Goal: Information Seeking & Learning: Learn about a topic

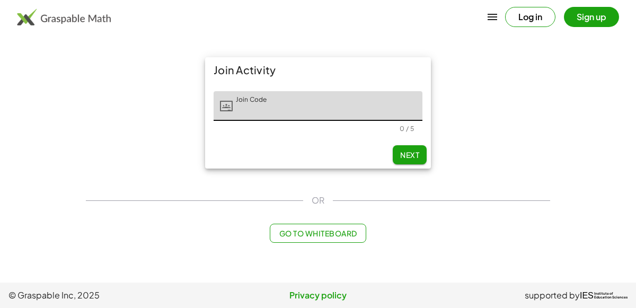
click at [81, 151] on div "Join Activity Join Code Join Code 0 / 5 Next" at bounding box center [317, 113] width 477 height 124
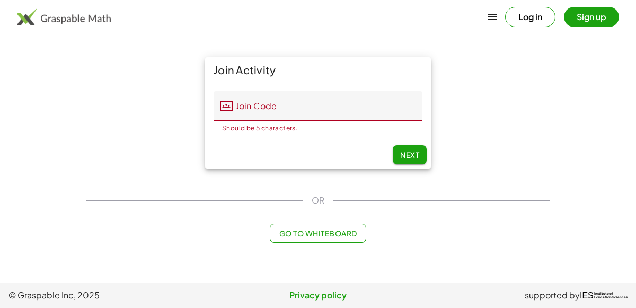
click at [248, 107] on input "Join Code" at bounding box center [328, 106] width 190 height 30
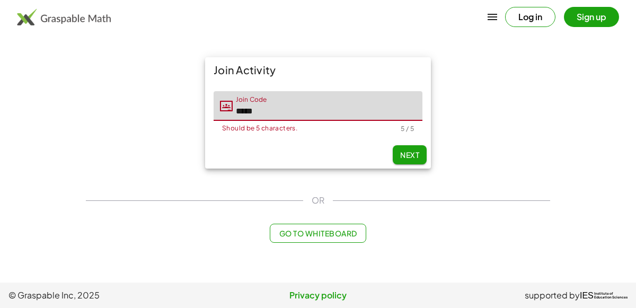
click at [415, 159] on button "Next" at bounding box center [410, 154] width 34 height 19
type input "*****"
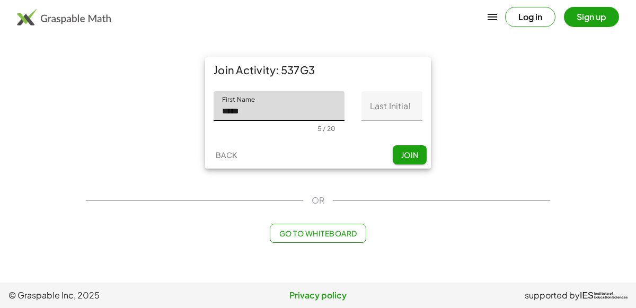
type input "*****"
click at [416, 116] on input "Last Initial" at bounding box center [391, 106] width 61 height 30
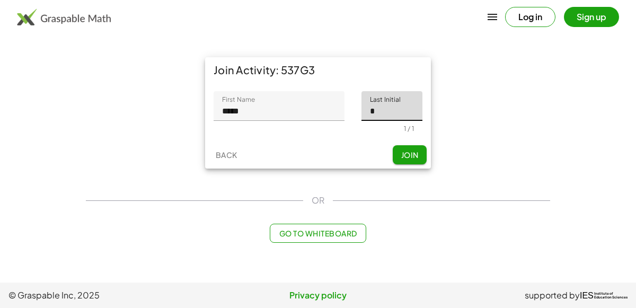
type input "*"
click at [412, 150] on span "Join" at bounding box center [408, 155] width 17 height 10
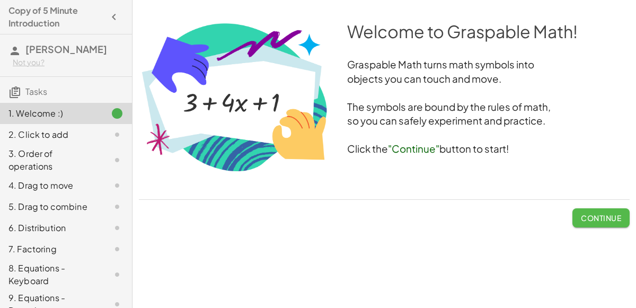
click at [597, 215] on span "Continue" at bounding box center [601, 218] width 40 height 10
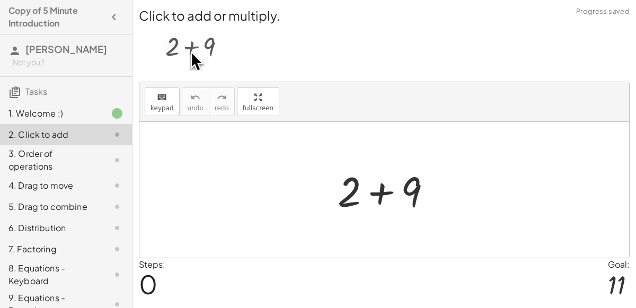
click at [382, 186] on div at bounding box center [388, 190] width 113 height 55
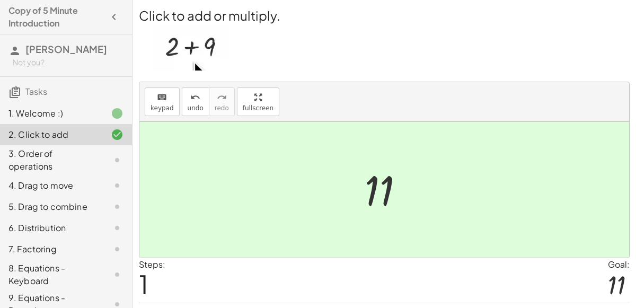
click at [380, 184] on div at bounding box center [388, 190] width 58 height 52
click at [431, 198] on div at bounding box center [383, 190] width 489 height 136
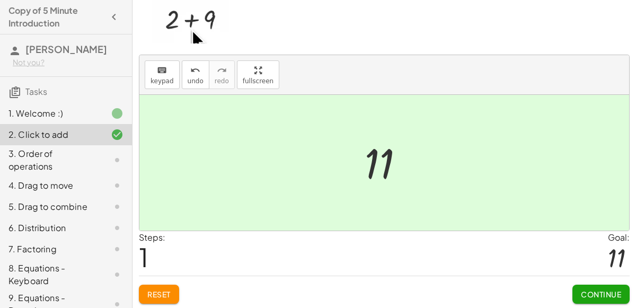
click at [581, 292] on span "Continue" at bounding box center [601, 294] width 40 height 10
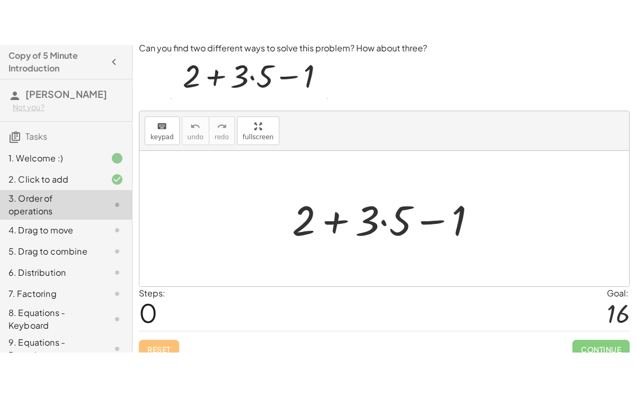
scroll to position [0, 0]
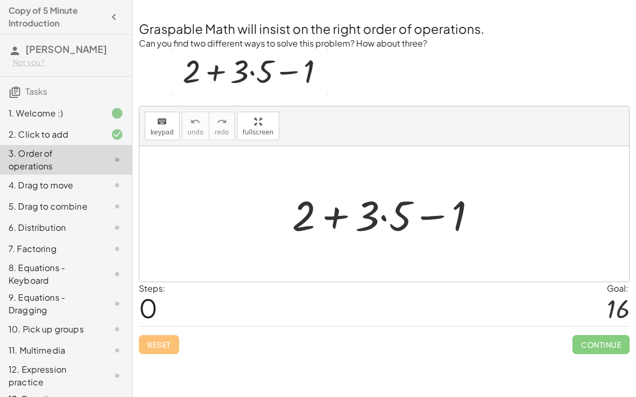
click at [334, 211] on div at bounding box center [388, 214] width 203 height 55
click at [429, 214] on div at bounding box center [388, 214] width 203 height 55
click at [381, 216] on div at bounding box center [388, 214] width 203 height 55
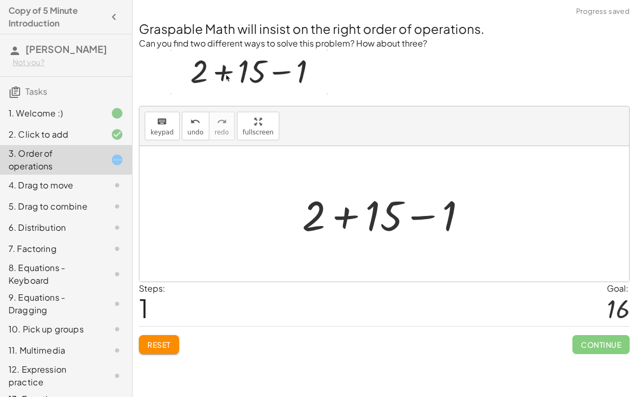
click at [343, 215] on div at bounding box center [389, 214] width 184 height 55
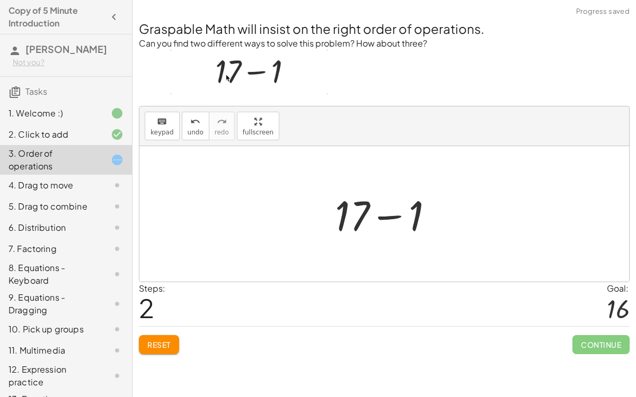
click at [379, 216] on div at bounding box center [388, 214] width 118 height 55
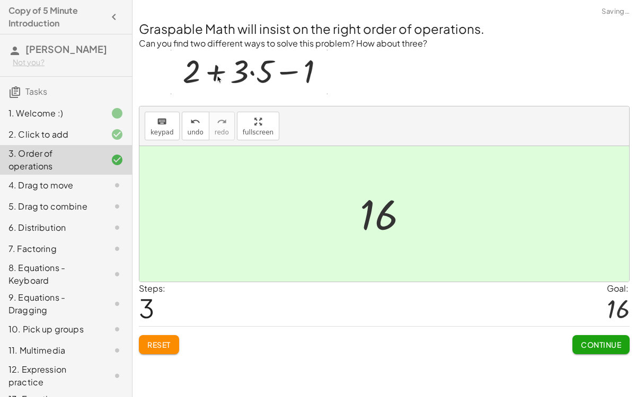
click at [587, 307] on button "Continue" at bounding box center [600, 344] width 57 height 19
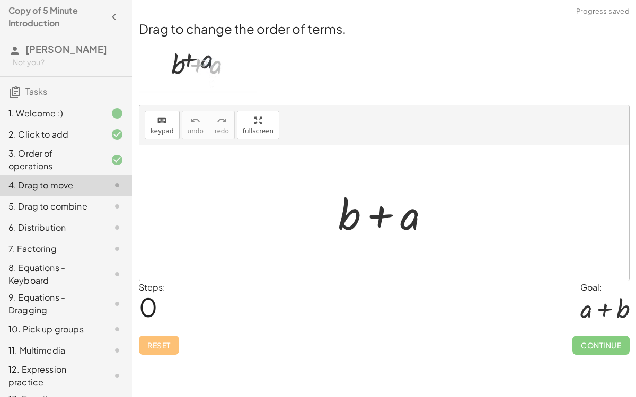
click at [380, 217] on div at bounding box center [388, 213] width 111 height 55
click at [347, 215] on div at bounding box center [388, 213] width 111 height 55
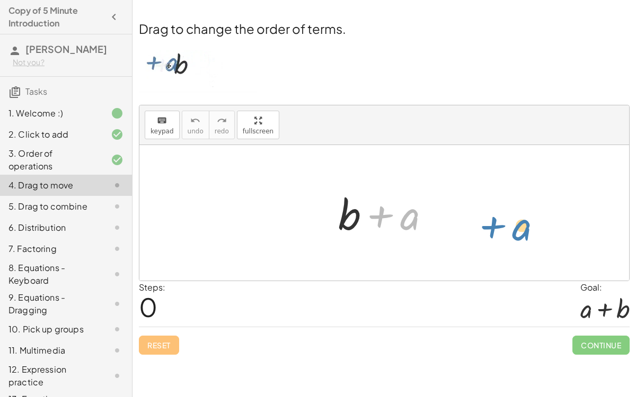
drag, startPoint x: 402, startPoint y: 217, endPoint x: 531, endPoint y: 211, distance: 129.4
click at [531, 211] on div "+ a + b + a" at bounding box center [383, 213] width 489 height 136
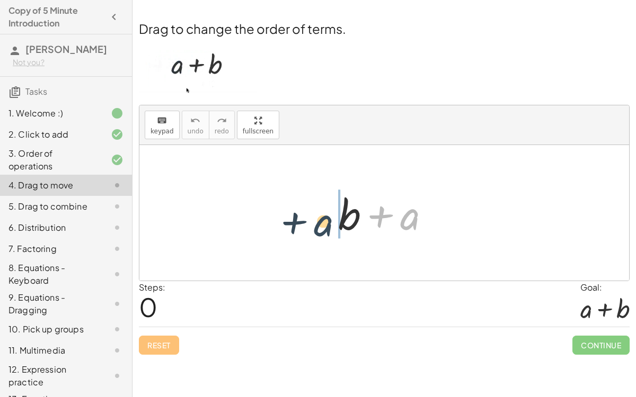
drag, startPoint x: 409, startPoint y: 216, endPoint x: 324, endPoint y: 218, distance: 84.8
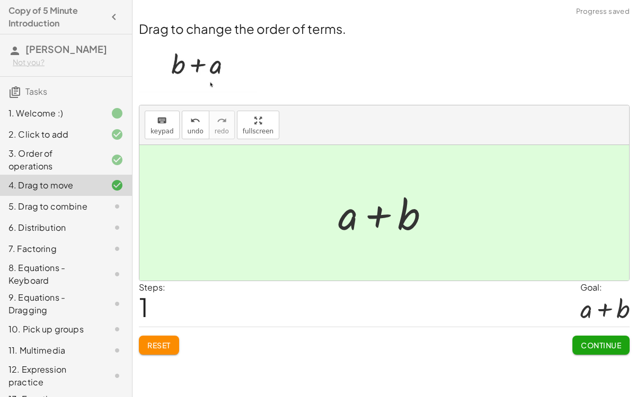
click at [600, 307] on span "Continue" at bounding box center [601, 346] width 40 height 10
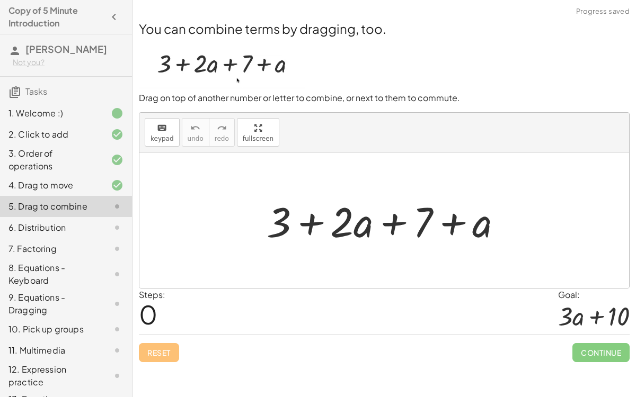
click at [317, 222] on div at bounding box center [388, 220] width 255 height 55
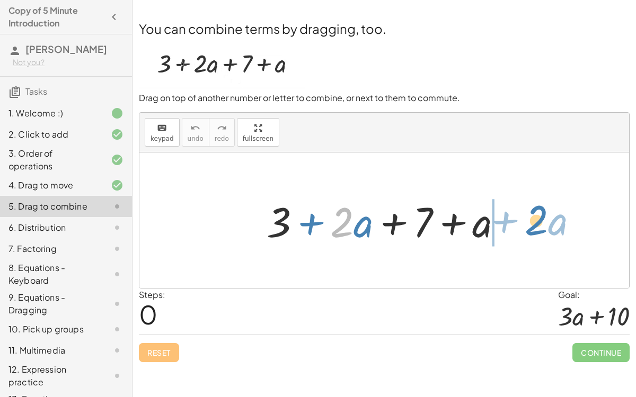
drag, startPoint x: 353, startPoint y: 223, endPoint x: 547, endPoint y: 218, distance: 194.5
click at [547, 218] on div "· 2 + · a + 3 + · 2 · a + 7 + a" at bounding box center [383, 221] width 489 height 136
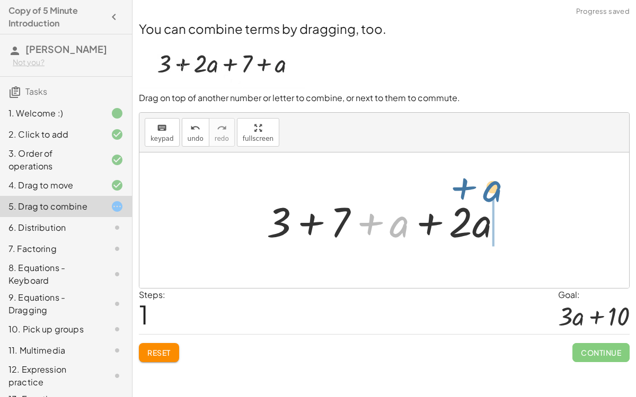
drag, startPoint x: 406, startPoint y: 225, endPoint x: 507, endPoint y: 198, distance: 104.2
click at [507, 198] on div at bounding box center [388, 220] width 255 height 55
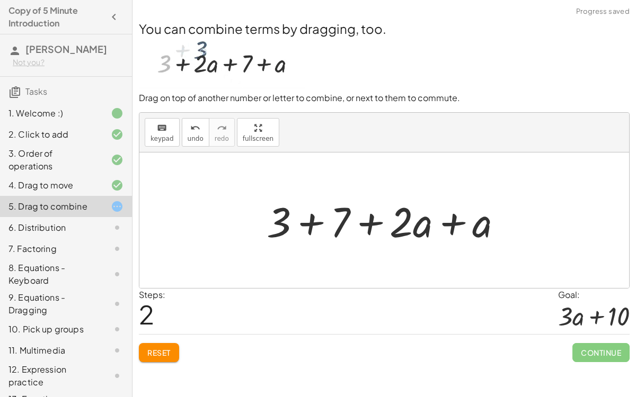
click at [454, 215] on div at bounding box center [388, 220] width 255 height 55
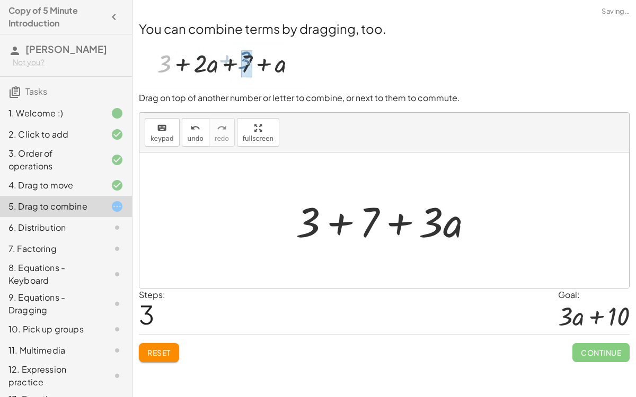
click at [349, 225] on div at bounding box center [388, 220] width 196 height 55
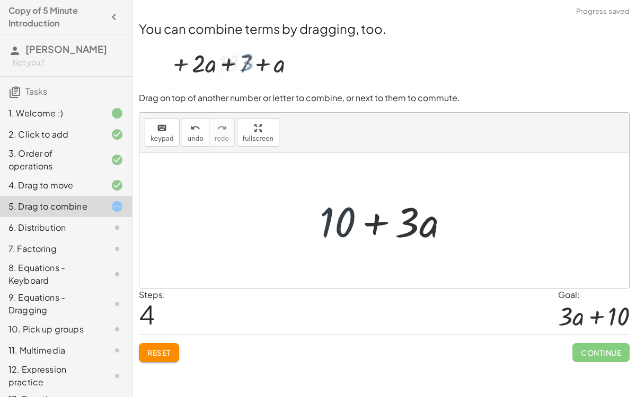
click at [337, 224] on div at bounding box center [388, 220] width 149 height 55
click at [376, 222] on div at bounding box center [388, 220] width 149 height 55
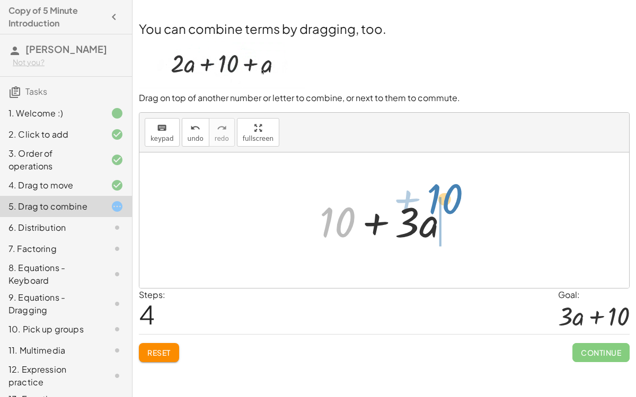
drag, startPoint x: 350, startPoint y: 224, endPoint x: 456, endPoint y: 199, distance: 108.7
click at [456, 199] on div at bounding box center [388, 220] width 149 height 55
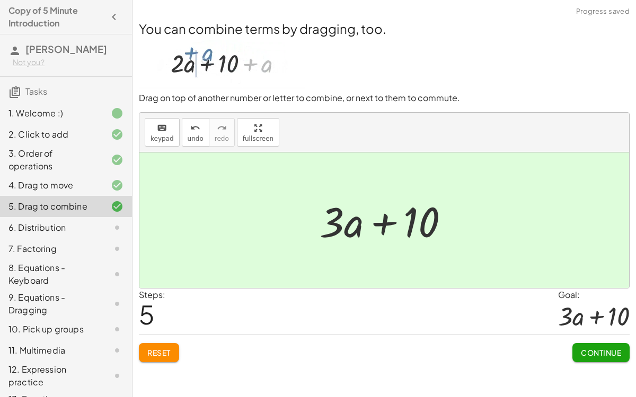
click at [382, 224] on div at bounding box center [388, 220] width 149 height 55
click at [592, 307] on span "Continue" at bounding box center [601, 353] width 40 height 10
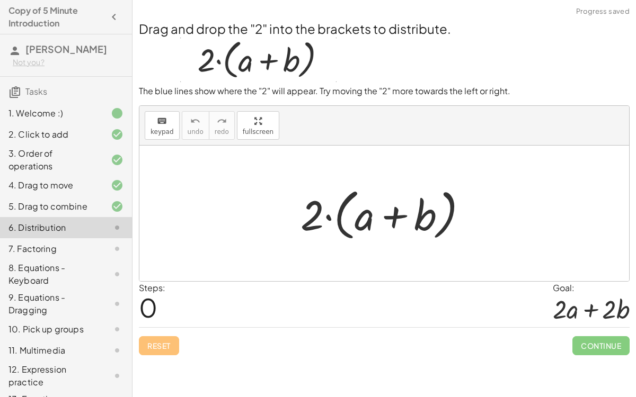
click at [329, 216] on div at bounding box center [388, 213] width 186 height 61
click at [395, 217] on div at bounding box center [388, 213] width 186 height 61
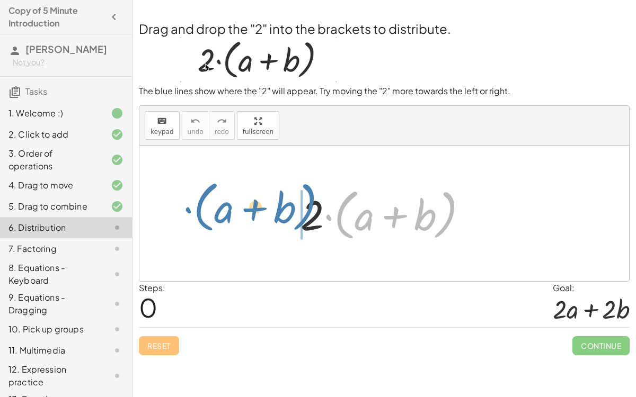
drag, startPoint x: 340, startPoint y: 209, endPoint x: 192, endPoint y: 202, distance: 148.0
click at [192, 202] on div "· ( + a + b ) · 2 · ( + a + b )" at bounding box center [383, 214] width 489 height 136
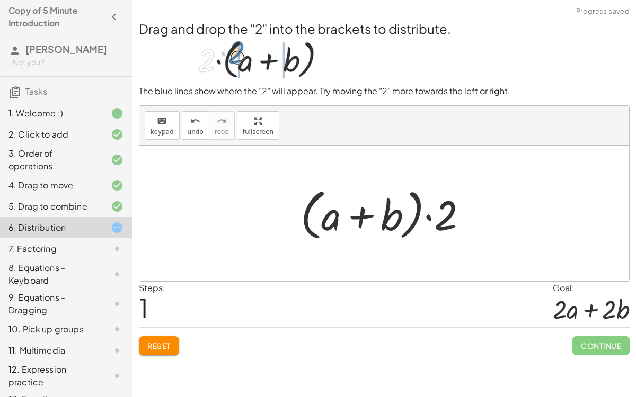
click at [429, 216] on div at bounding box center [388, 213] width 186 height 61
click at [367, 213] on div at bounding box center [388, 213] width 186 height 61
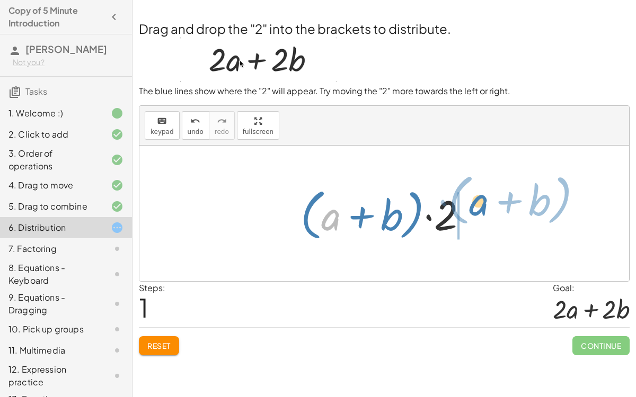
drag, startPoint x: 332, startPoint y: 219, endPoint x: 479, endPoint y: 204, distance: 148.5
click at [479, 204] on div at bounding box center [388, 213] width 186 height 61
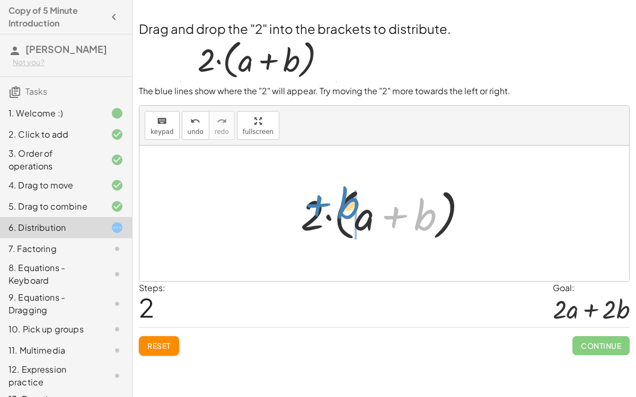
drag, startPoint x: 416, startPoint y: 216, endPoint x: 342, endPoint y: 204, distance: 75.6
click at [342, 204] on div at bounding box center [388, 213] width 186 height 61
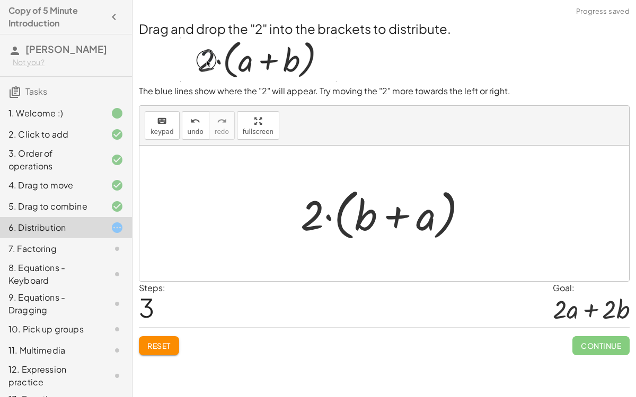
click at [394, 216] on div at bounding box center [388, 213] width 186 height 61
click at [326, 217] on div at bounding box center [388, 213] width 186 height 61
drag, startPoint x: 307, startPoint y: 218, endPoint x: 314, endPoint y: 216, distance: 7.4
click at [314, 216] on div at bounding box center [388, 213] width 186 height 61
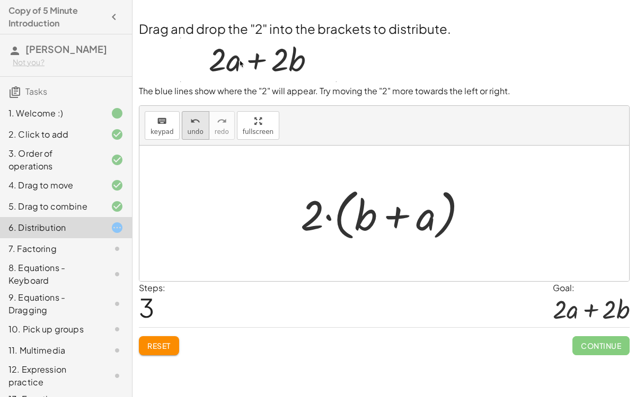
click at [190, 124] on icon "undo" at bounding box center [195, 121] width 10 height 13
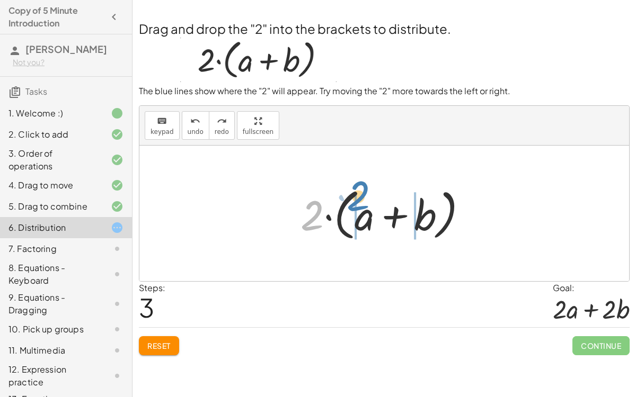
drag, startPoint x: 305, startPoint y: 211, endPoint x: 351, endPoint y: 190, distance: 50.7
click at [351, 190] on div at bounding box center [388, 213] width 186 height 61
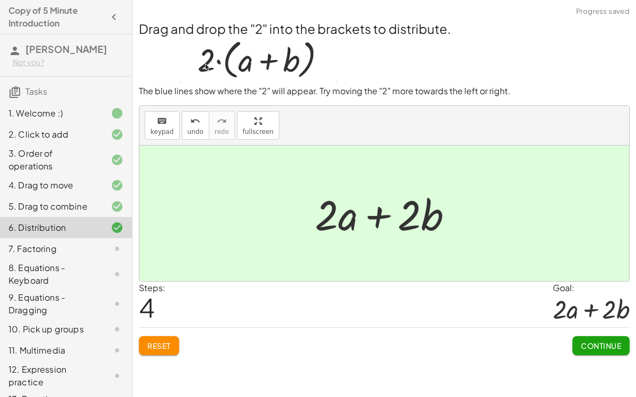
click at [373, 216] on div at bounding box center [387, 213] width 157 height 55
click at [594, 307] on span "Continue" at bounding box center [601, 346] width 40 height 10
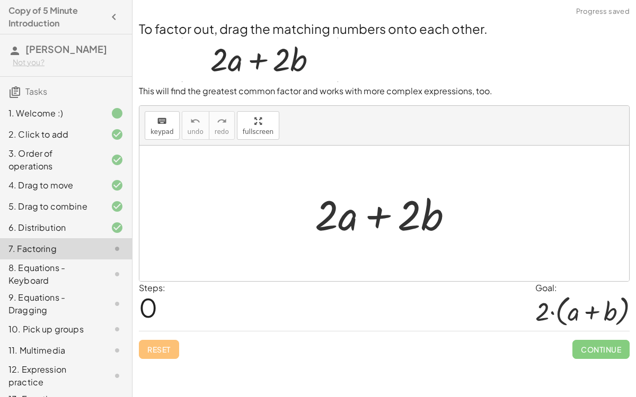
click at [374, 217] on div at bounding box center [387, 213] width 157 height 55
drag, startPoint x: 407, startPoint y: 213, endPoint x: 327, endPoint y: 203, distance: 80.0
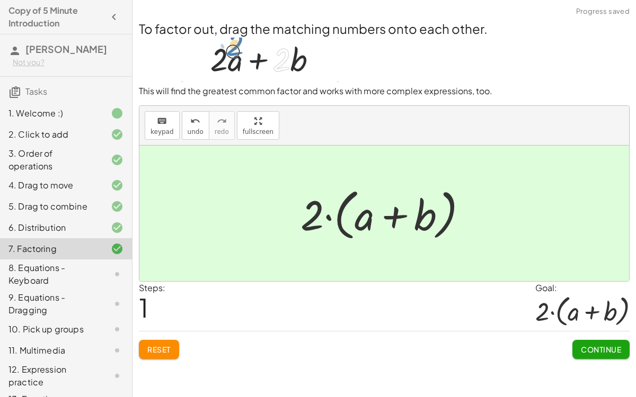
click at [607, 307] on span "Continue" at bounding box center [601, 350] width 40 height 10
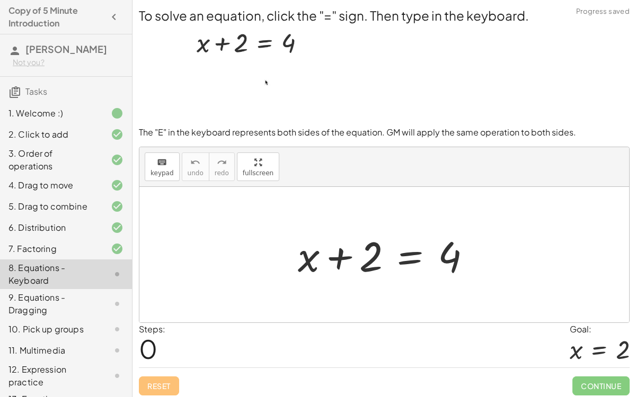
click at [405, 254] on div at bounding box center [388, 255] width 192 height 55
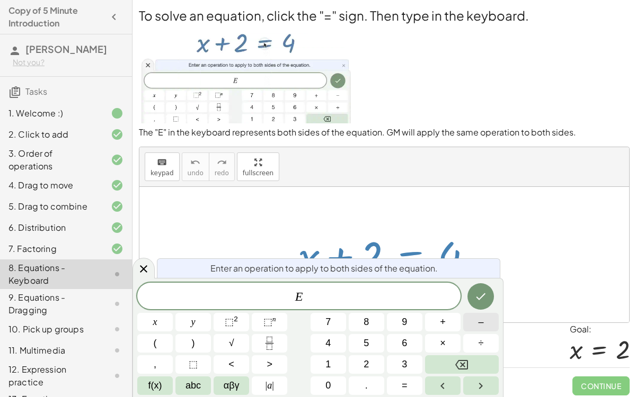
click at [471, 307] on button "–" at bounding box center [480, 322] width 35 height 19
click at [363, 307] on span "2" at bounding box center [365, 365] width 5 height 14
click at [482, 296] on icon "Done" at bounding box center [480, 296] width 13 height 13
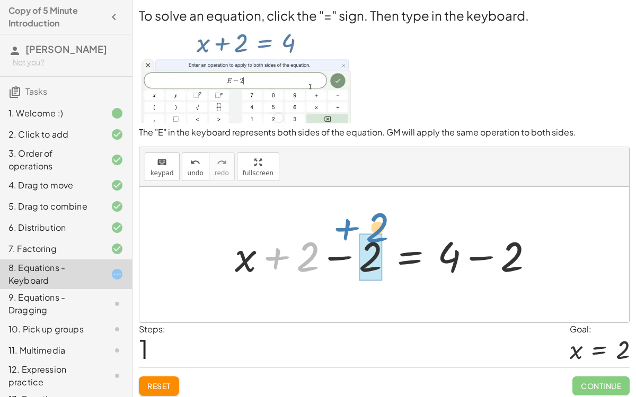
drag, startPoint x: 314, startPoint y: 252, endPoint x: 381, endPoint y: 226, distance: 72.1
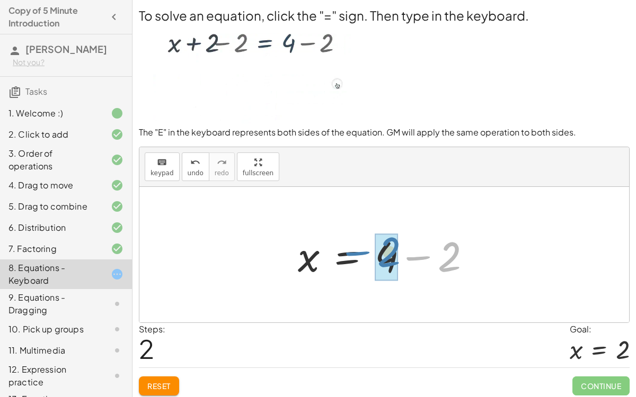
drag, startPoint x: 440, startPoint y: 255, endPoint x: 380, endPoint y: 251, distance: 60.0
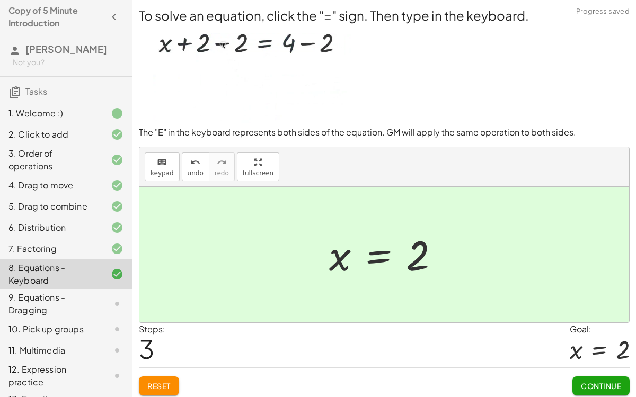
click at [617, 307] on span "Continue" at bounding box center [601, 386] width 40 height 10
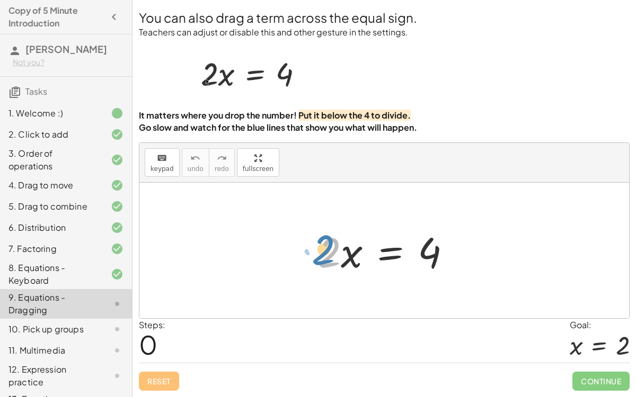
drag, startPoint x: 331, startPoint y: 252, endPoint x: 324, endPoint y: 249, distance: 7.4
click at [324, 249] on div at bounding box center [388, 251] width 153 height 55
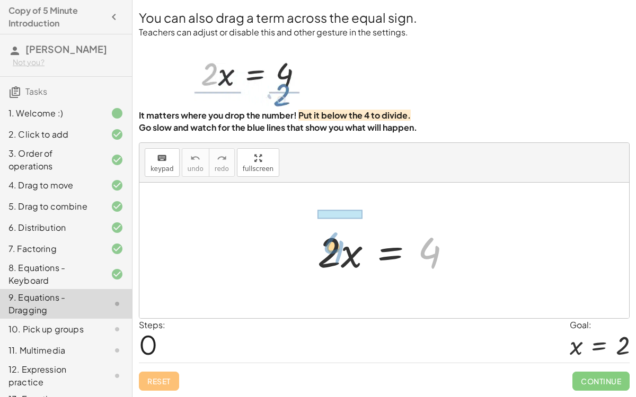
drag, startPoint x: 431, startPoint y: 251, endPoint x: 335, endPoint y: 246, distance: 95.5
click at [335, 246] on div at bounding box center [388, 251] width 153 height 55
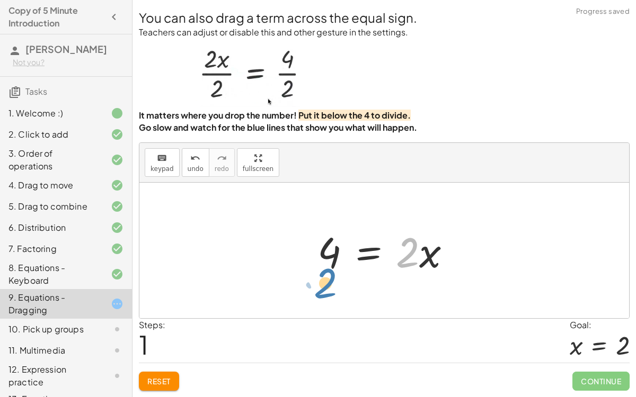
drag, startPoint x: 406, startPoint y: 249, endPoint x: 326, endPoint y: 279, distance: 84.8
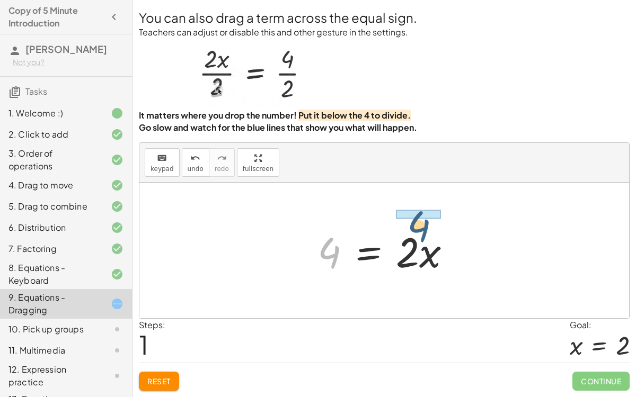
drag, startPoint x: 328, startPoint y: 250, endPoint x: 421, endPoint y: 221, distance: 97.0
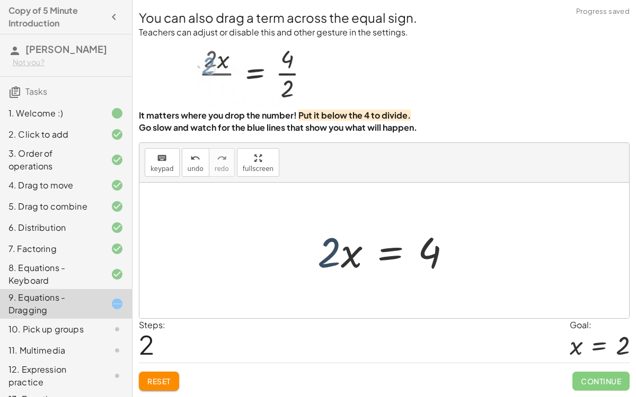
click at [328, 250] on div at bounding box center [388, 251] width 153 height 55
drag, startPoint x: 324, startPoint y: 252, endPoint x: 351, endPoint y: 255, distance: 27.3
click at [351, 255] on div at bounding box center [388, 251] width 153 height 55
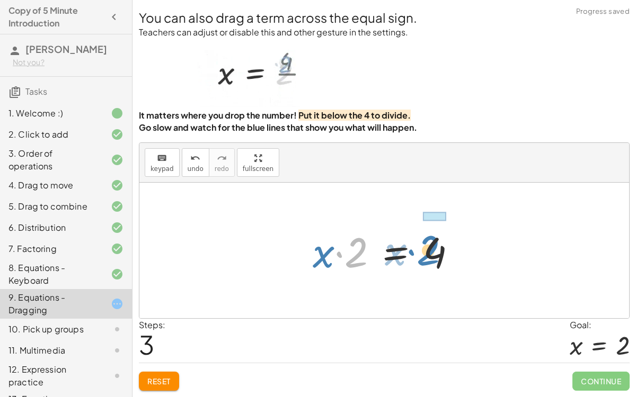
drag, startPoint x: 350, startPoint y: 252, endPoint x: 421, endPoint y: 250, distance: 71.5
click at [421, 250] on div at bounding box center [388, 251] width 163 height 55
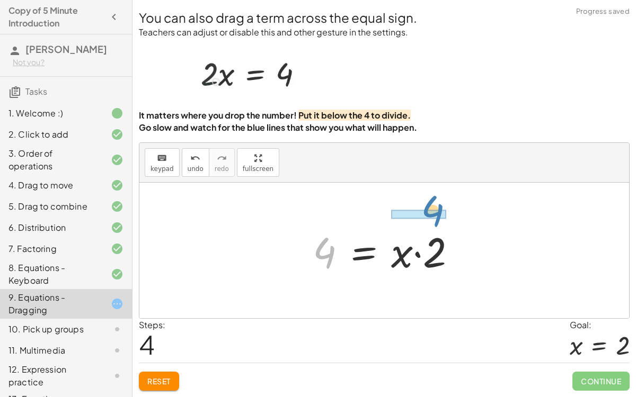
drag, startPoint x: 324, startPoint y: 246, endPoint x: 429, endPoint y: 205, distance: 113.0
click at [429, 205] on div "· 2 · x = 4 4 = · 2 · x · 2 · x = 4 · x · 2 = 4 4 · 2 · x = 4" at bounding box center [383, 251] width 489 height 136
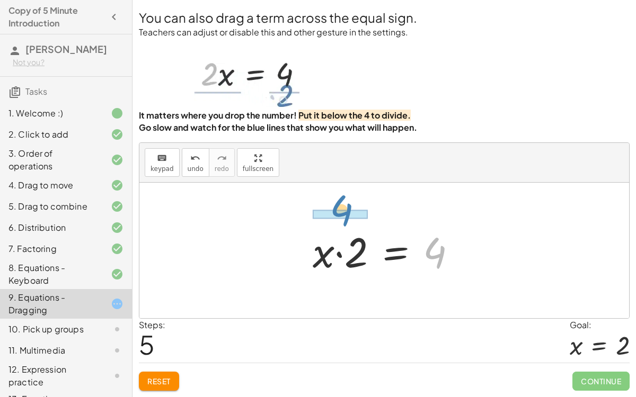
drag, startPoint x: 433, startPoint y: 244, endPoint x: 340, endPoint y: 201, distance: 102.6
click at [340, 201] on div "· 2 · x = 4 4 = · 2 · x · 2 · x = 4 · x · 2 = 4 4 = · x · 2 4 · 2 · x = 4" at bounding box center [383, 251] width 489 height 136
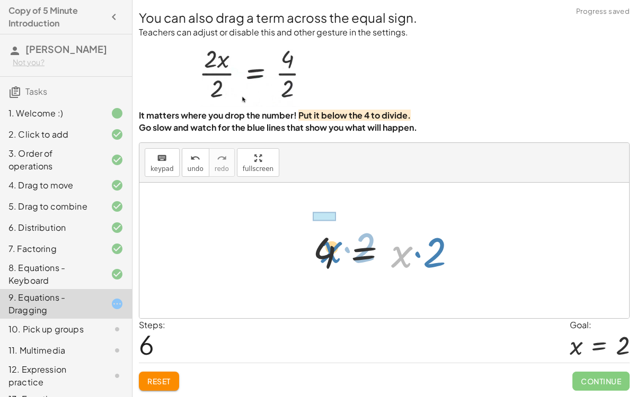
drag, startPoint x: 402, startPoint y: 255, endPoint x: 332, endPoint y: 251, distance: 70.6
click at [332, 251] on div at bounding box center [388, 251] width 163 height 55
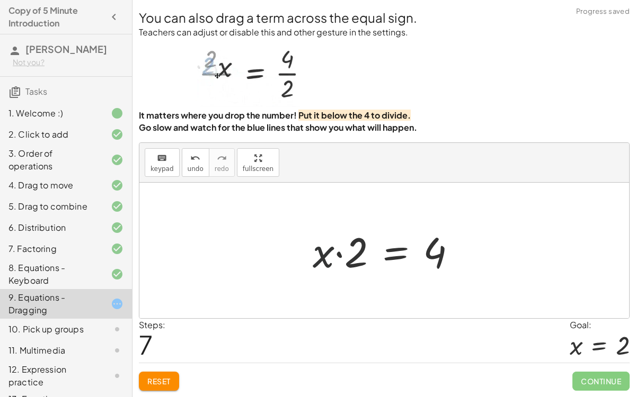
click at [326, 256] on div at bounding box center [388, 251] width 163 height 55
click at [190, 162] on icon "undo" at bounding box center [195, 158] width 10 height 13
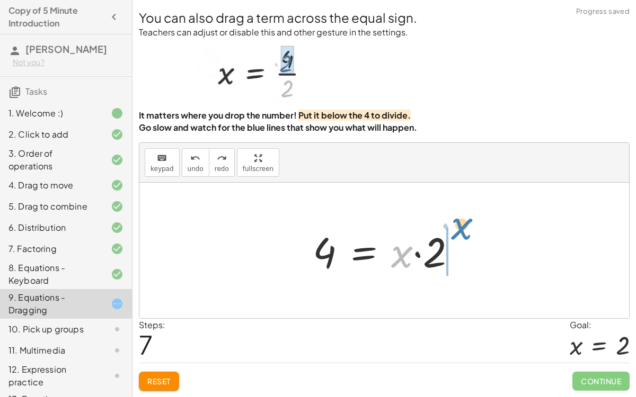
drag, startPoint x: 402, startPoint y: 249, endPoint x: 461, endPoint y: 219, distance: 65.9
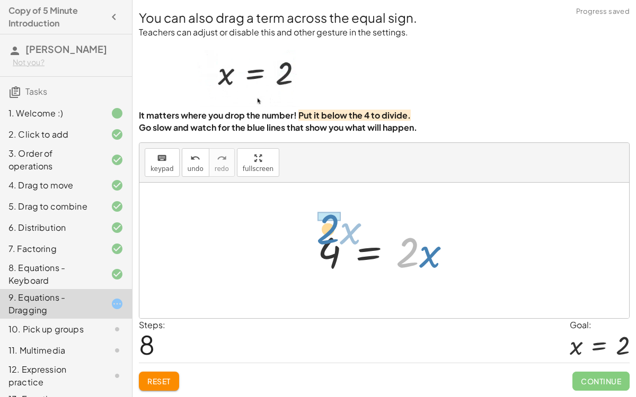
drag, startPoint x: 407, startPoint y: 240, endPoint x: 327, endPoint y: 217, distance: 83.0
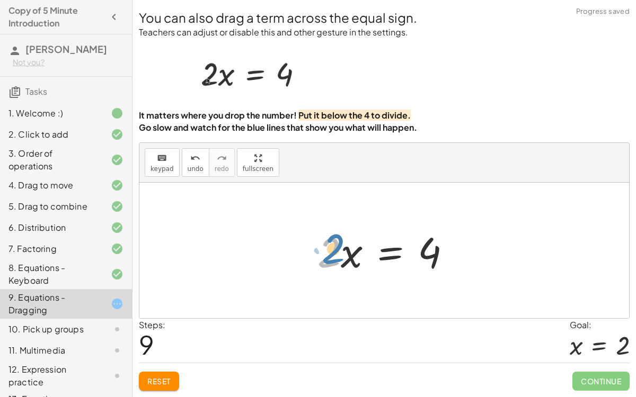
drag, startPoint x: 331, startPoint y: 252, endPoint x: 325, endPoint y: 248, distance: 7.2
click at [325, 248] on div at bounding box center [388, 251] width 153 height 55
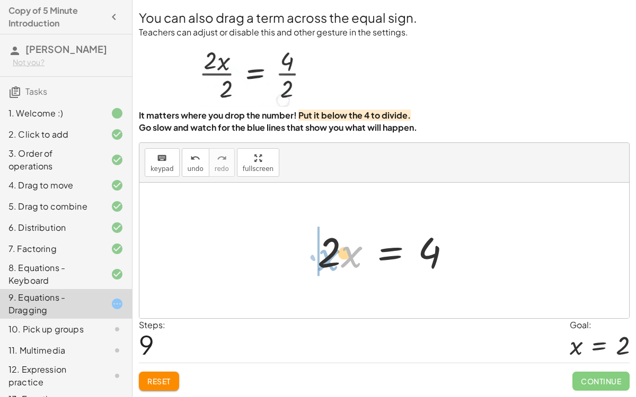
drag, startPoint x: 350, startPoint y: 255, endPoint x: 315, endPoint y: 260, distance: 34.8
click at [315, 260] on div at bounding box center [388, 251] width 153 height 55
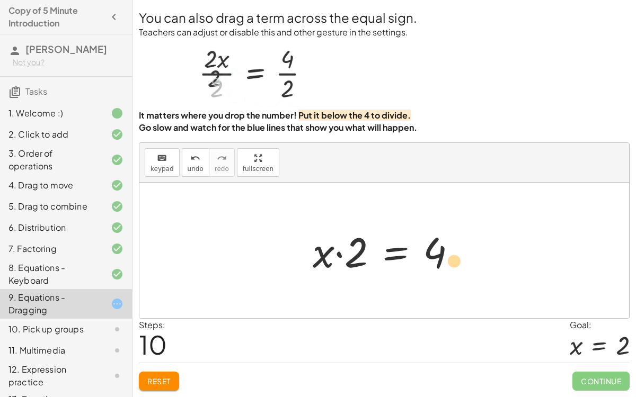
drag, startPoint x: 319, startPoint y: 256, endPoint x: 450, endPoint y: 265, distance: 130.7
click at [450, 265] on div at bounding box center [388, 251] width 163 height 55
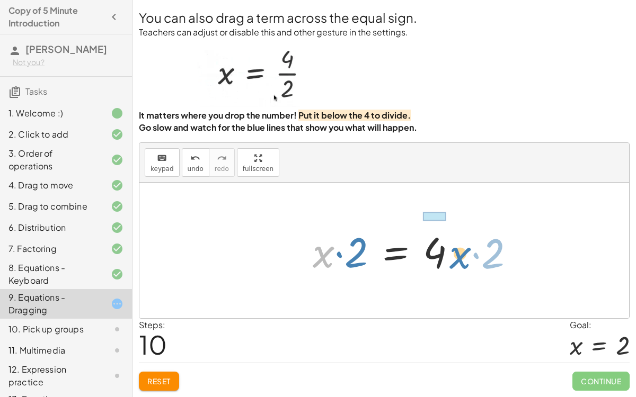
drag, startPoint x: 321, startPoint y: 260, endPoint x: 457, endPoint y: 261, distance: 136.1
click at [457, 261] on div at bounding box center [388, 251] width 163 height 55
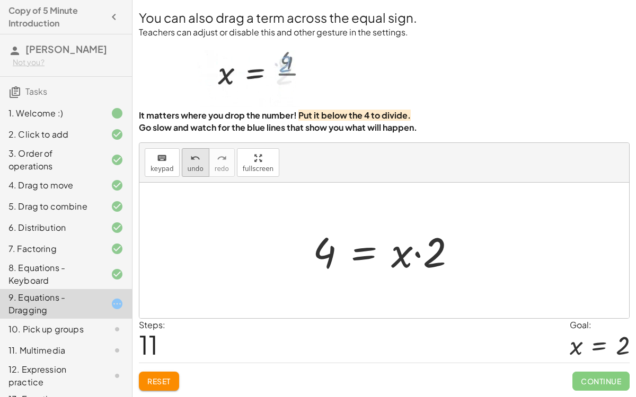
click at [192, 166] on span "undo" at bounding box center [196, 168] width 16 height 7
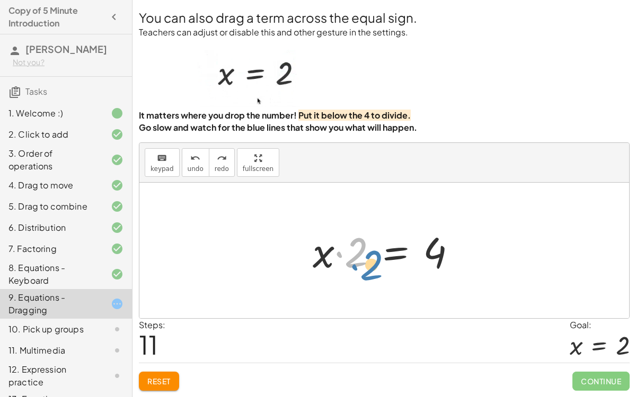
drag, startPoint x: 360, startPoint y: 254, endPoint x: 365, endPoint y: 257, distance: 5.7
click at [365, 257] on div at bounding box center [388, 251] width 163 height 55
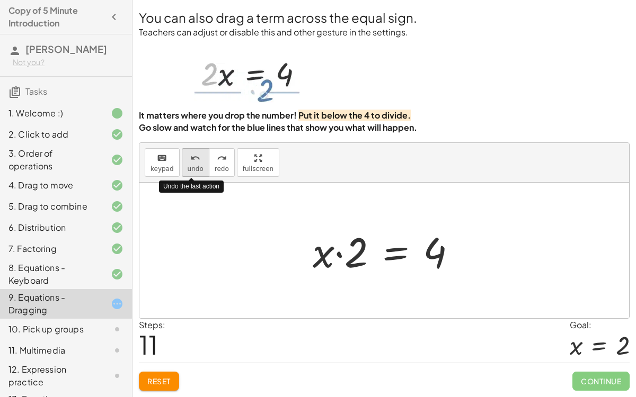
click at [198, 165] on button "undo undo" at bounding box center [196, 162] width 28 height 29
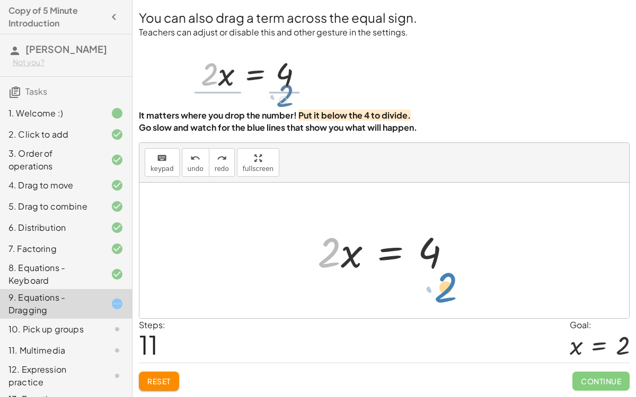
drag, startPoint x: 318, startPoint y: 253, endPoint x: 435, endPoint y: 287, distance: 122.4
click at [435, 287] on div "· 2 · x = 4 4 = · 2 · x · 2 · x = 4 · x · 2 = 4 4 = · x · 2 · x · 2 = 4 4 = · x…" at bounding box center [383, 251] width 489 height 136
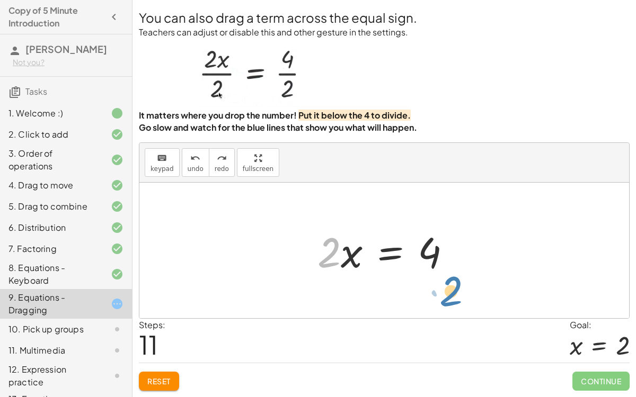
drag, startPoint x: 323, startPoint y: 245, endPoint x: 444, endPoint y: 284, distance: 127.5
click at [444, 284] on div "· 2 · x = 4 4 = · 2 · x · 2 · x = 4 · x · 2 = 4 4 = · x · 2 · x · 2 = 4 4 = · x…" at bounding box center [383, 251] width 489 height 136
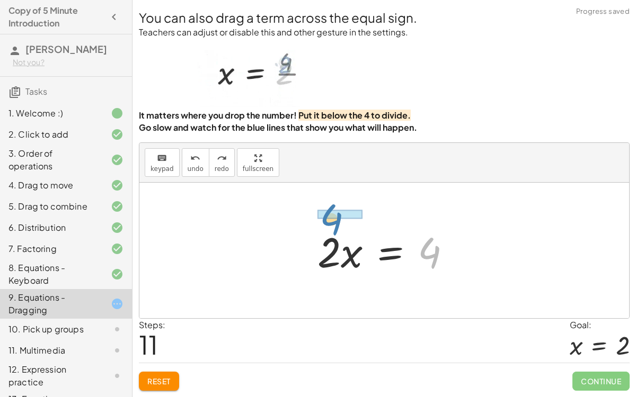
drag, startPoint x: 432, startPoint y: 254, endPoint x: 334, endPoint y: 222, distance: 102.5
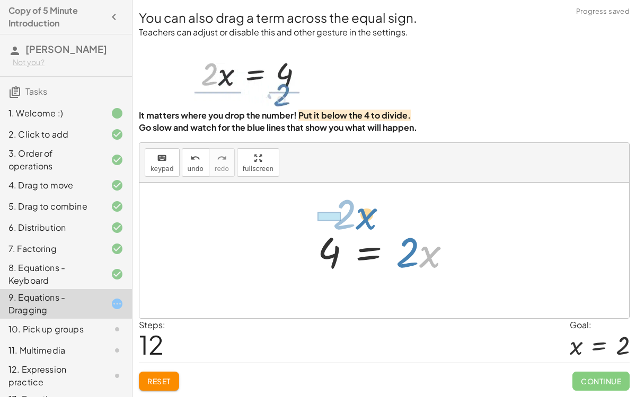
drag, startPoint x: 421, startPoint y: 247, endPoint x: 350, endPoint y: 208, distance: 80.6
click at [350, 208] on div "· 2 · x = 4 4 = · 2 · x · 2 · x = 4 · x · 2 = 4 4 = · x · 2 · x · 2 = 4 4 = · x…" at bounding box center [383, 251] width 489 height 136
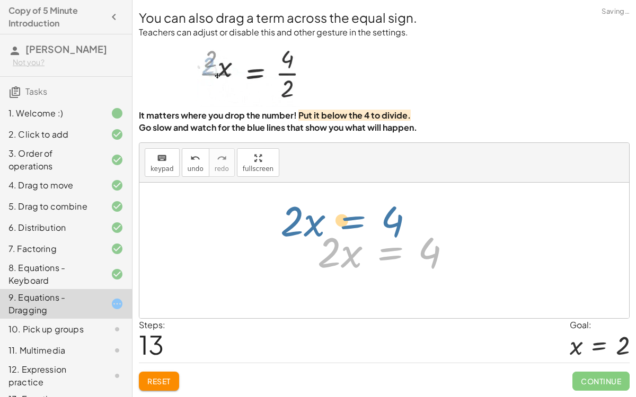
drag, startPoint x: 393, startPoint y: 250, endPoint x: 346, endPoint y: 218, distance: 56.4
click at [346, 218] on div "· 2 · x = 4 4 = · 2 · x · 2 · x = 4 · x · 2 = 4 4 = · x · 2 · x · 2 = 4 4 = · x…" at bounding box center [383, 251] width 489 height 136
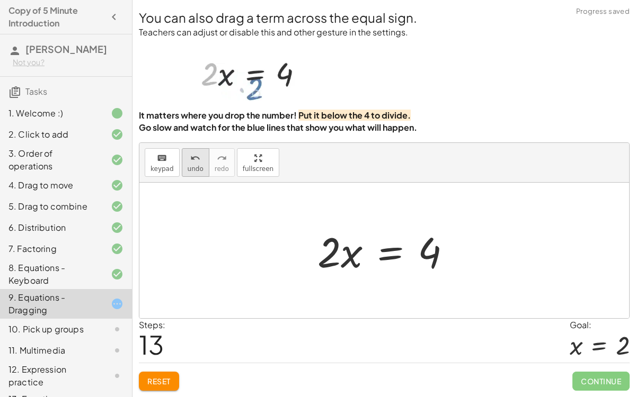
click at [195, 163] on icon "undo" at bounding box center [195, 158] width 10 height 13
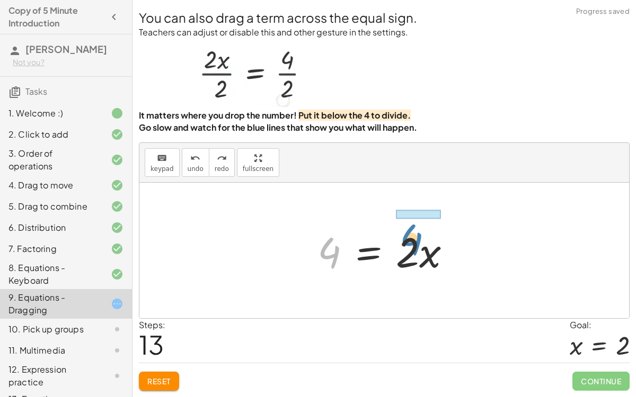
drag, startPoint x: 329, startPoint y: 256, endPoint x: 412, endPoint y: 243, distance: 83.2
click at [412, 243] on div at bounding box center [388, 251] width 153 height 55
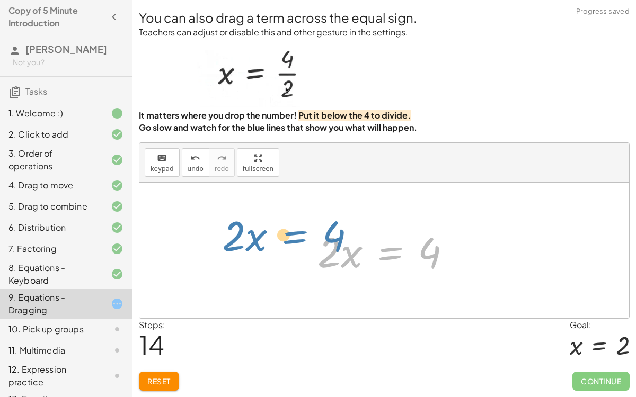
drag, startPoint x: 405, startPoint y: 246, endPoint x: 385, endPoint y: 203, distance: 48.1
click at [385, 203] on div "· 2 · x = 4 4 = · 2 · x · 2 · x = 4 · x · 2 = 4 4 = · x · 2 · x · 2 = 4 4 = · x…" at bounding box center [383, 251] width 489 height 136
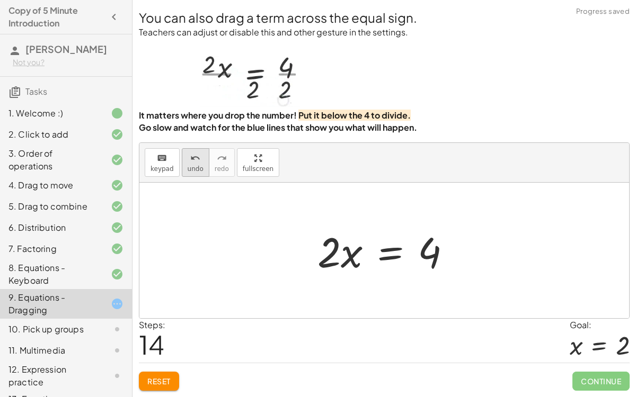
click at [190, 164] on icon "undo" at bounding box center [195, 158] width 10 height 13
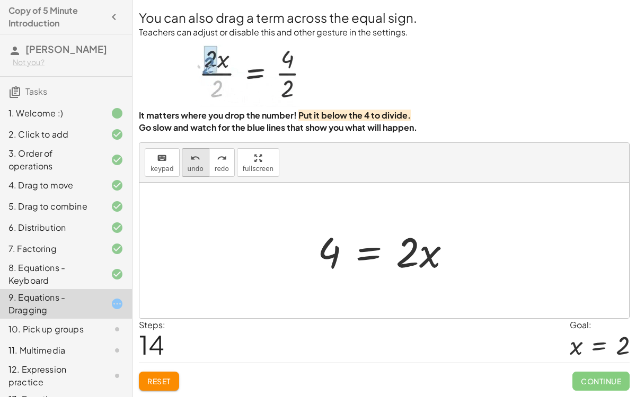
click at [188, 156] on div "undo" at bounding box center [196, 157] width 16 height 13
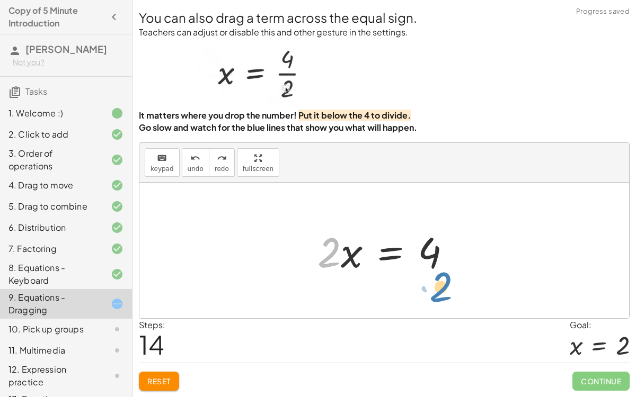
drag, startPoint x: 332, startPoint y: 252, endPoint x: 441, endPoint y: 286, distance: 114.9
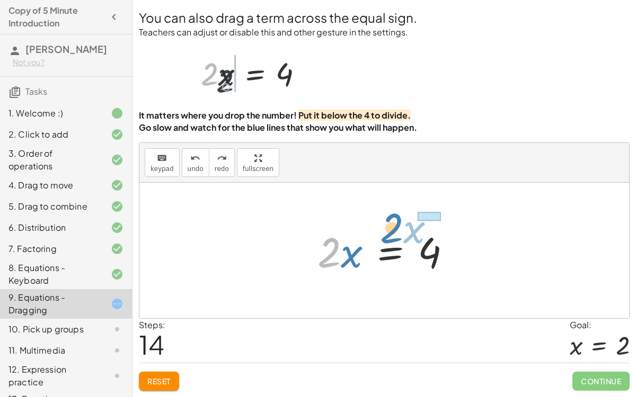
drag, startPoint x: 324, startPoint y: 256, endPoint x: 387, endPoint y: 232, distance: 67.6
click at [387, 232] on div at bounding box center [388, 251] width 153 height 55
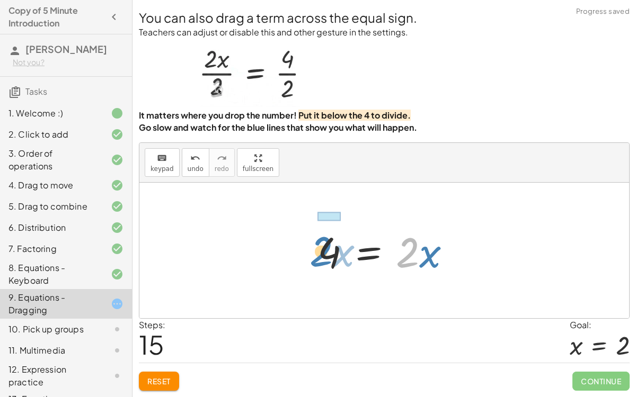
drag, startPoint x: 413, startPoint y: 245, endPoint x: 327, endPoint y: 245, distance: 85.8
click at [327, 245] on div at bounding box center [388, 251] width 153 height 55
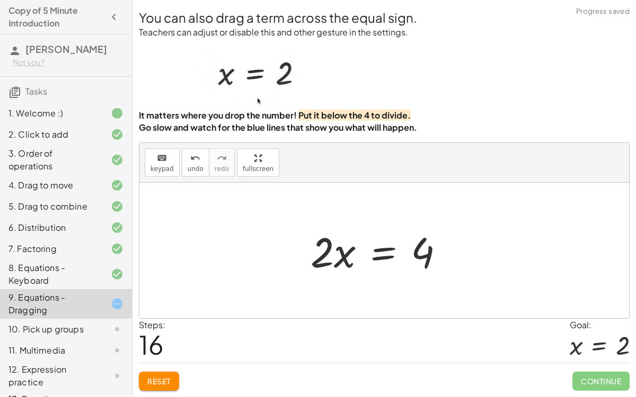
click at [368, 252] on div at bounding box center [381, 251] width 153 height 55
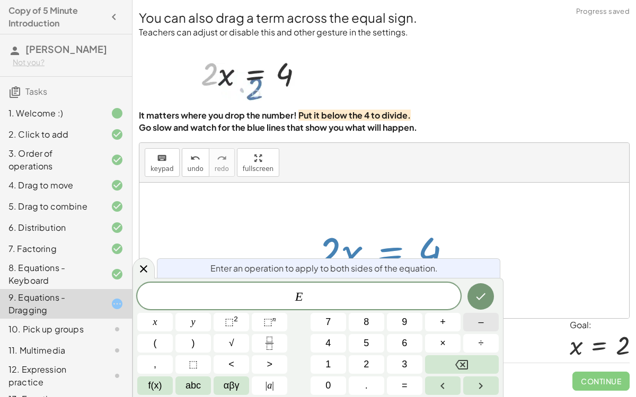
click at [476, 307] on button "–" at bounding box center [480, 322] width 35 height 19
click at [324, 307] on button "4" at bounding box center [327, 343] width 35 height 19
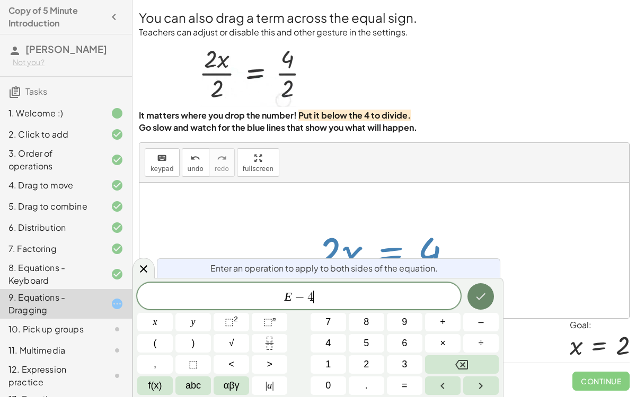
click at [472, 300] on button "Done" at bounding box center [480, 296] width 26 height 26
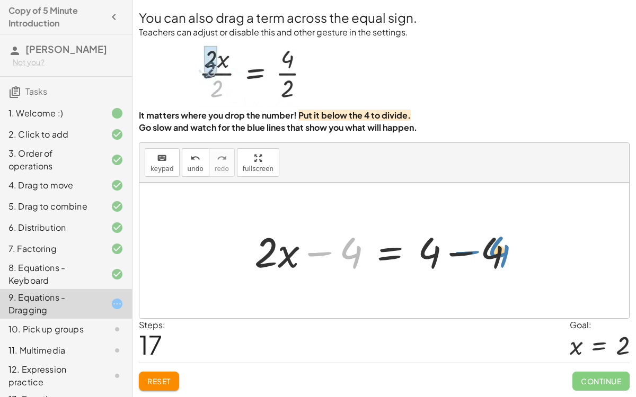
drag, startPoint x: 342, startPoint y: 251, endPoint x: 487, endPoint y: 248, distance: 145.7
click at [487, 248] on div at bounding box center [388, 251] width 278 height 55
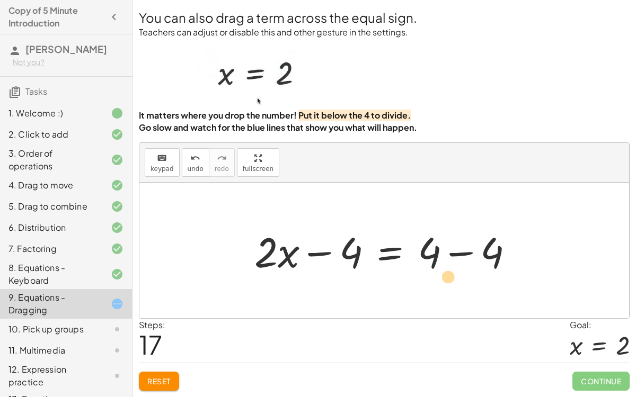
drag, startPoint x: 270, startPoint y: 254, endPoint x: 330, endPoint y: 265, distance: 61.4
click at [330, 265] on div at bounding box center [388, 251] width 278 height 55
click at [274, 254] on div at bounding box center [388, 251] width 278 height 55
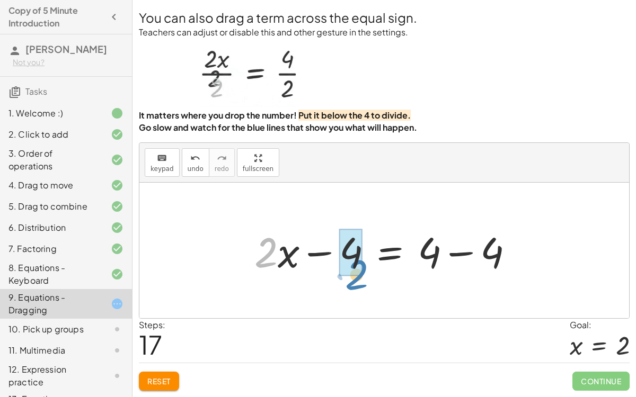
drag, startPoint x: 264, startPoint y: 256, endPoint x: 353, endPoint y: 278, distance: 91.6
click at [353, 278] on div at bounding box center [388, 251] width 278 height 55
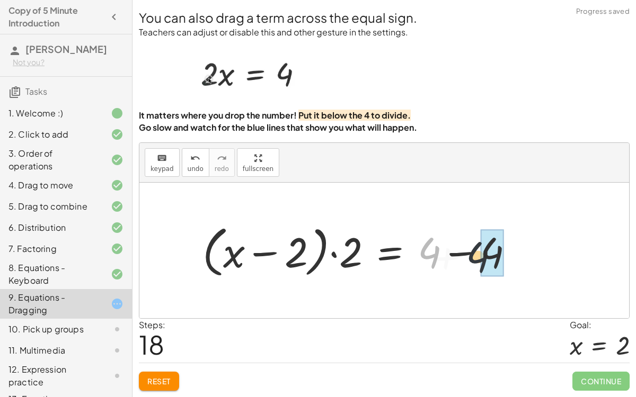
drag, startPoint x: 426, startPoint y: 243, endPoint x: 480, endPoint y: 243, distance: 54.6
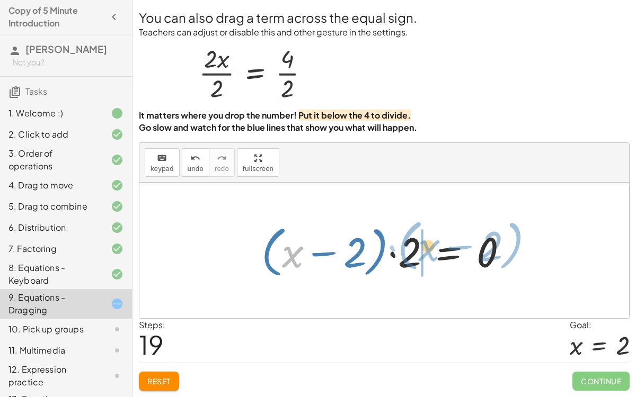
drag, startPoint x: 290, startPoint y: 258, endPoint x: 438, endPoint y: 254, distance: 147.3
click at [438, 254] on div at bounding box center [388, 250] width 265 height 61
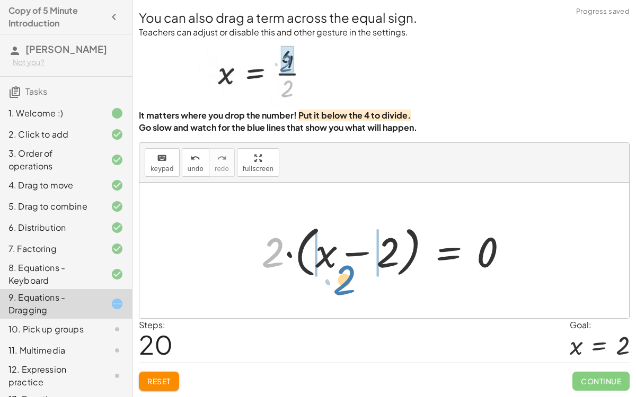
drag, startPoint x: 275, startPoint y: 252, endPoint x: 345, endPoint y: 278, distance: 75.3
click at [345, 278] on div at bounding box center [388, 250] width 265 height 61
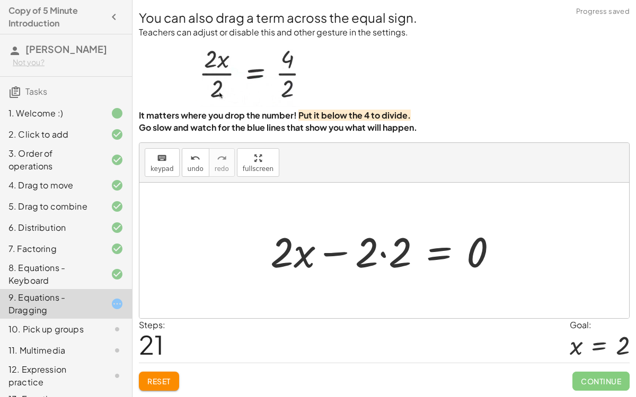
click at [380, 253] on div at bounding box center [388, 251] width 246 height 55
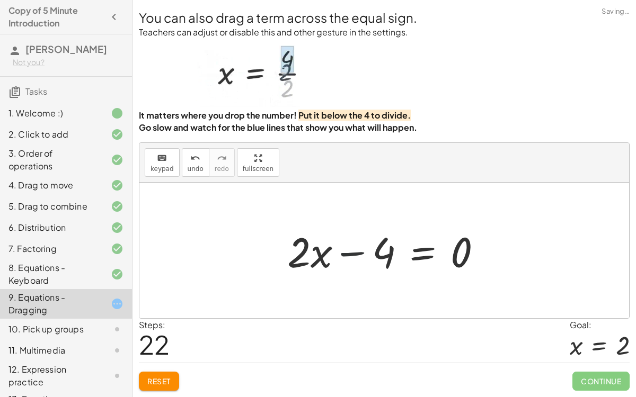
click at [347, 254] on div at bounding box center [388, 251] width 213 height 55
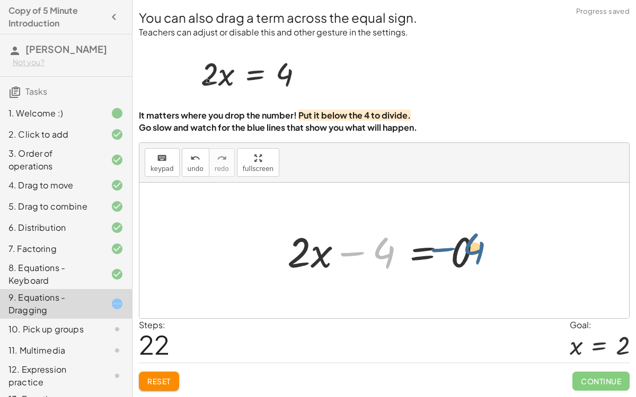
drag, startPoint x: 373, startPoint y: 251, endPoint x: 468, endPoint y: 246, distance: 94.4
click at [468, 246] on div at bounding box center [388, 251] width 213 height 55
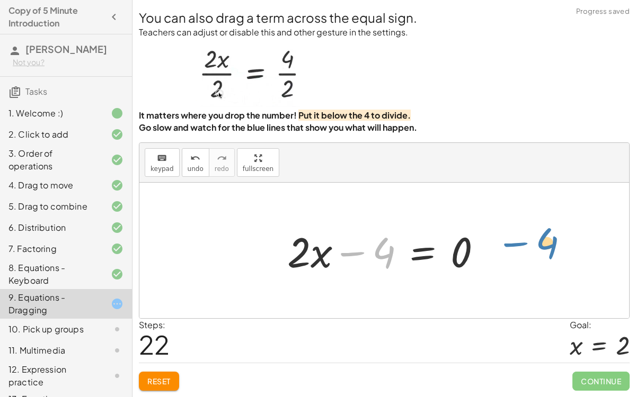
drag, startPoint x: 387, startPoint y: 250, endPoint x: 550, endPoint y: 239, distance: 164.1
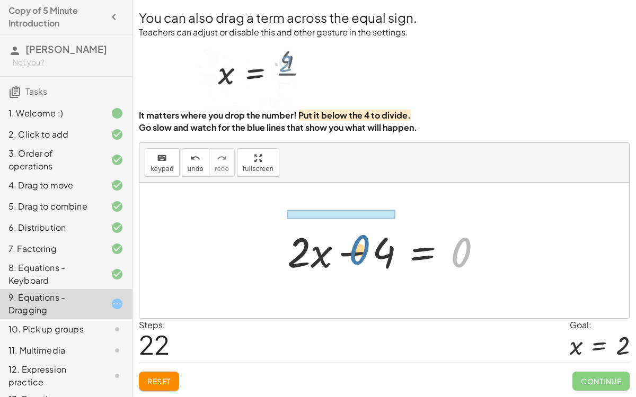
drag, startPoint x: 467, startPoint y: 250, endPoint x: 356, endPoint y: 247, distance: 110.8
click at [356, 247] on div at bounding box center [388, 251] width 213 height 55
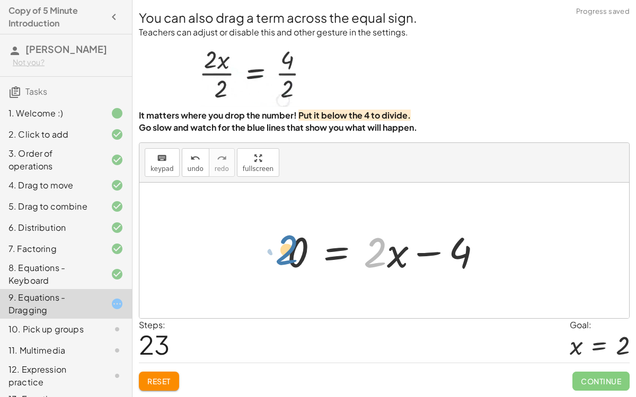
drag, startPoint x: 382, startPoint y: 254, endPoint x: 295, endPoint y: 261, distance: 87.1
click at [295, 261] on div at bounding box center [388, 251] width 213 height 55
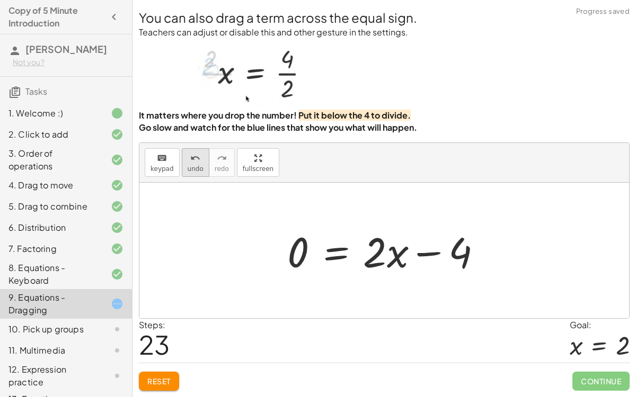
click at [195, 166] on span "undo" at bounding box center [196, 168] width 16 height 7
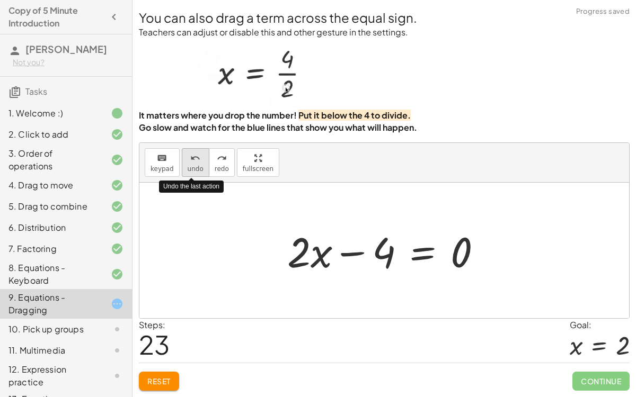
click at [195, 166] on span "undo" at bounding box center [196, 168] width 16 height 7
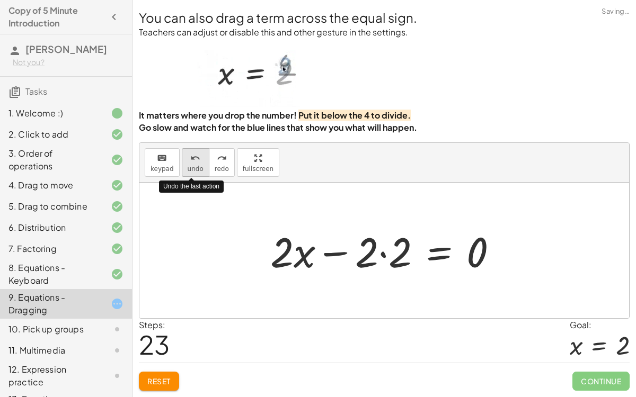
click at [195, 166] on span "undo" at bounding box center [196, 168] width 16 height 7
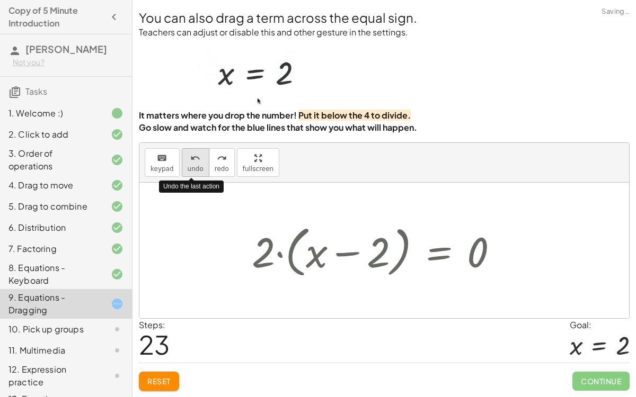
click at [195, 166] on span "undo" at bounding box center [196, 168] width 16 height 7
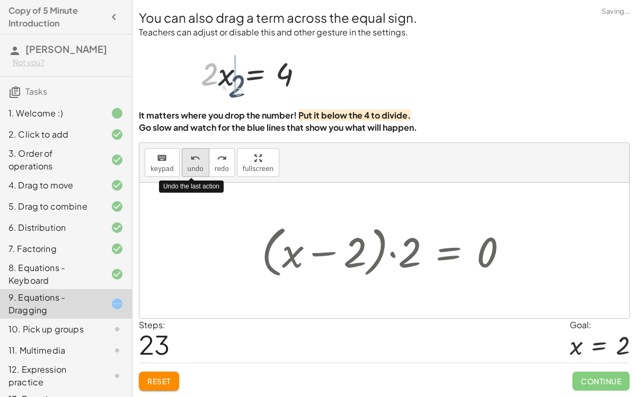
click at [195, 166] on span "undo" at bounding box center [196, 168] width 16 height 7
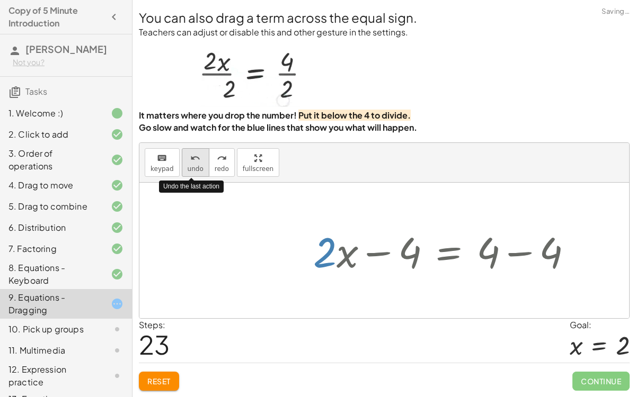
click at [195, 166] on span "undo" at bounding box center [196, 168] width 16 height 7
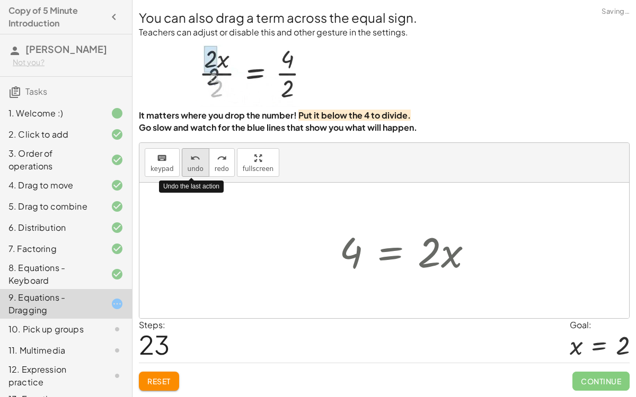
click at [195, 166] on span "undo" at bounding box center [196, 168] width 16 height 7
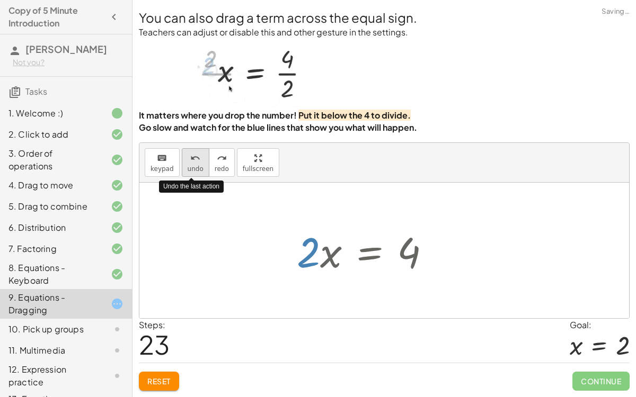
click at [195, 166] on span "undo" at bounding box center [196, 168] width 16 height 7
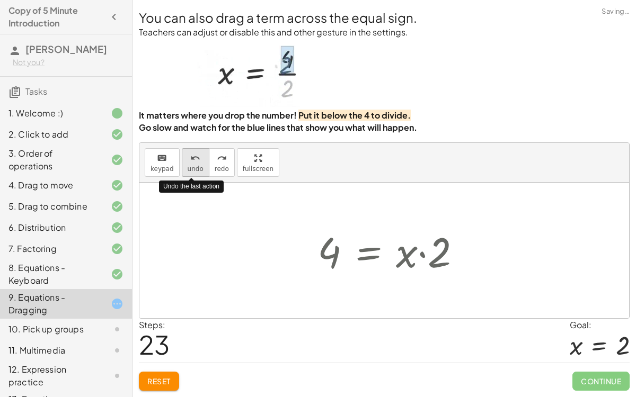
click at [195, 166] on span "undo" at bounding box center [196, 168] width 16 height 7
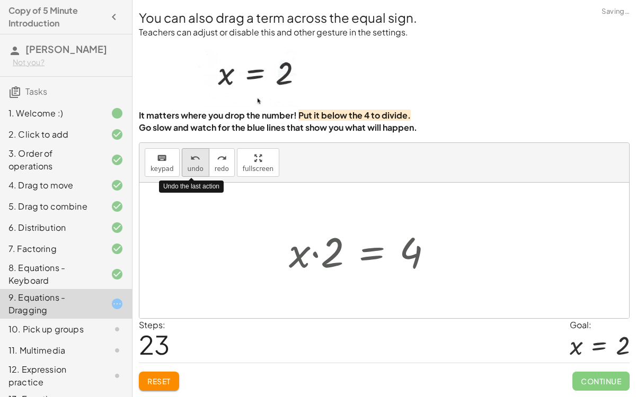
click at [195, 166] on span "undo" at bounding box center [196, 168] width 16 height 7
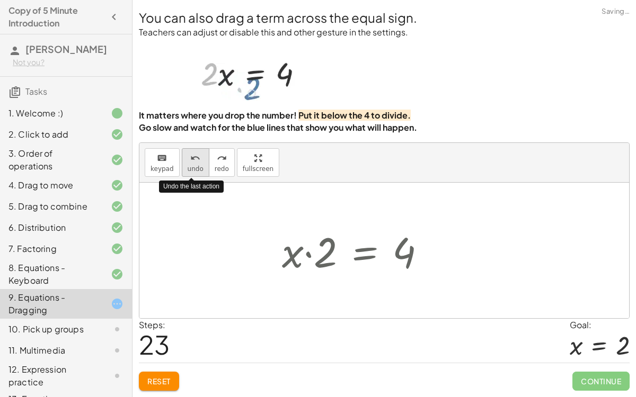
click at [195, 166] on span "undo" at bounding box center [196, 168] width 16 height 7
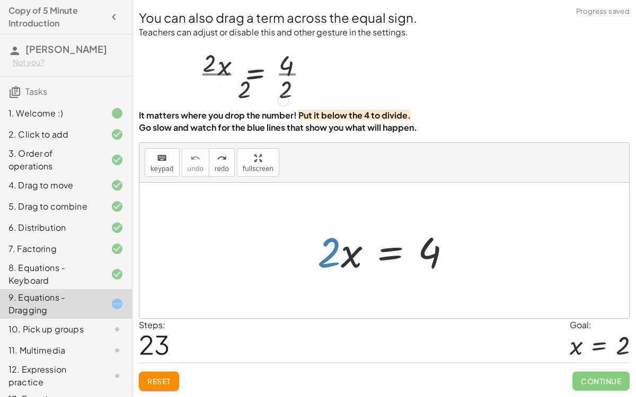
click at [391, 252] on div at bounding box center [388, 251] width 153 height 55
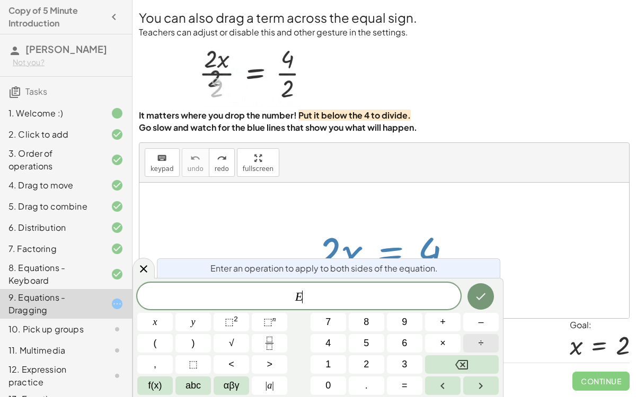
click at [485, 307] on button "÷" at bounding box center [480, 343] width 35 height 19
click at [370, 307] on button "2" at bounding box center [366, 364] width 35 height 19
click at [484, 295] on icon "Done" at bounding box center [481, 296] width 10 height 7
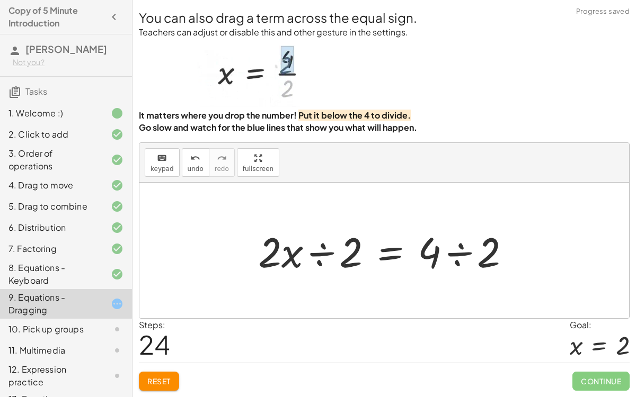
click at [320, 257] on div at bounding box center [388, 251] width 271 height 55
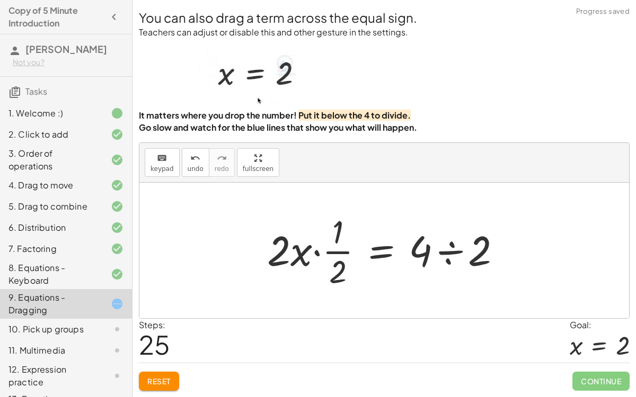
click at [443, 251] on div at bounding box center [388, 251] width 253 height 82
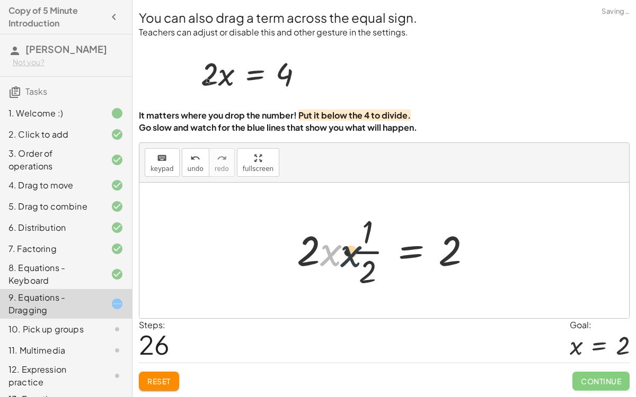
drag, startPoint x: 325, startPoint y: 250, endPoint x: 346, endPoint y: 252, distance: 21.2
click at [346, 252] on div at bounding box center [388, 251] width 194 height 82
drag, startPoint x: 331, startPoint y: 249, endPoint x: 479, endPoint y: 255, distance: 148.4
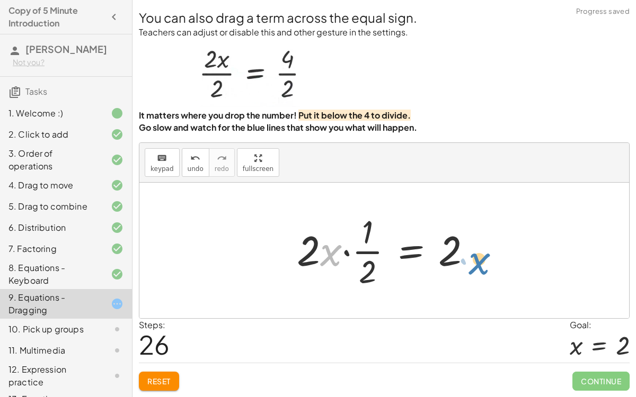
click at [479, 255] on div at bounding box center [388, 251] width 194 height 82
drag, startPoint x: 370, startPoint y: 270, endPoint x: 379, endPoint y: 270, distance: 9.0
click at [379, 270] on div at bounding box center [388, 251] width 194 height 82
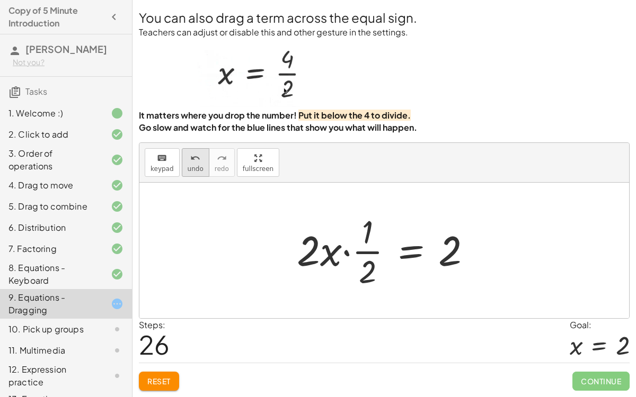
click at [191, 175] on button "undo undo" at bounding box center [196, 162] width 28 height 29
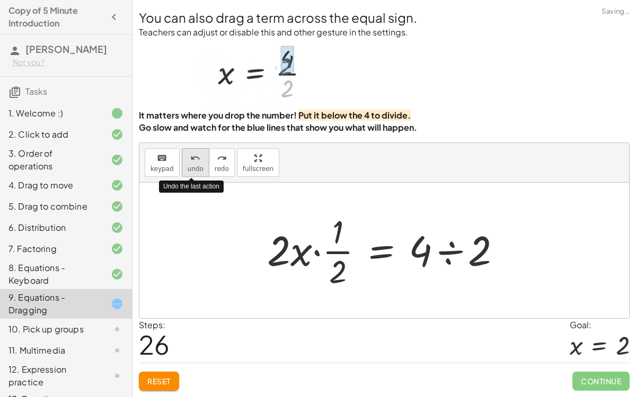
click at [191, 175] on button "undo undo" at bounding box center [196, 162] width 28 height 29
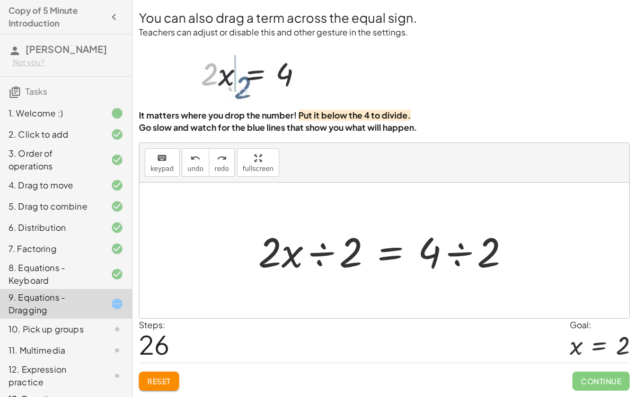
click at [461, 255] on div at bounding box center [388, 251] width 271 height 55
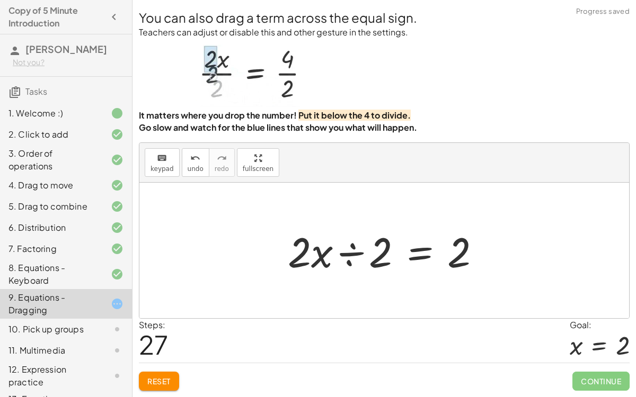
click at [349, 250] on div at bounding box center [388, 251] width 212 height 55
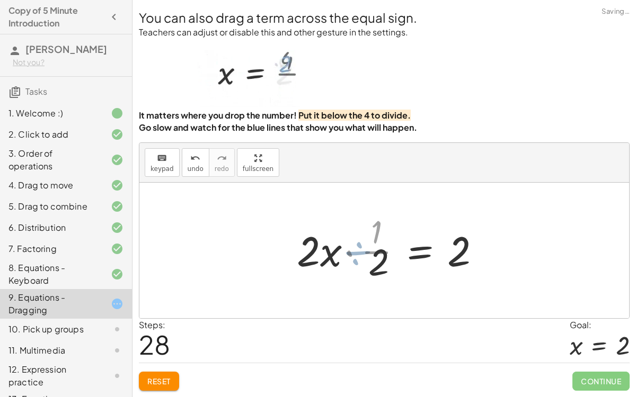
click at [349, 251] on div at bounding box center [397, 251] width 194 height 82
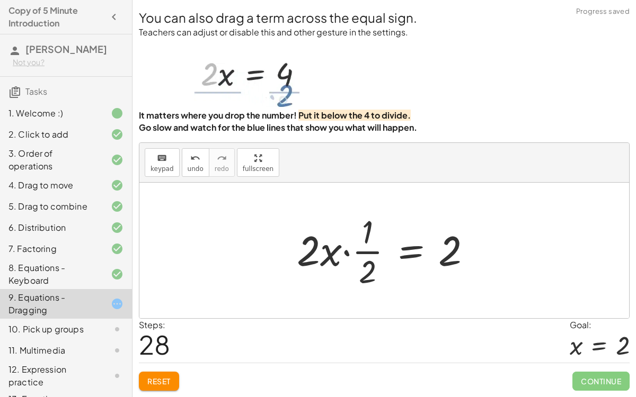
click at [346, 253] on div at bounding box center [388, 251] width 194 height 82
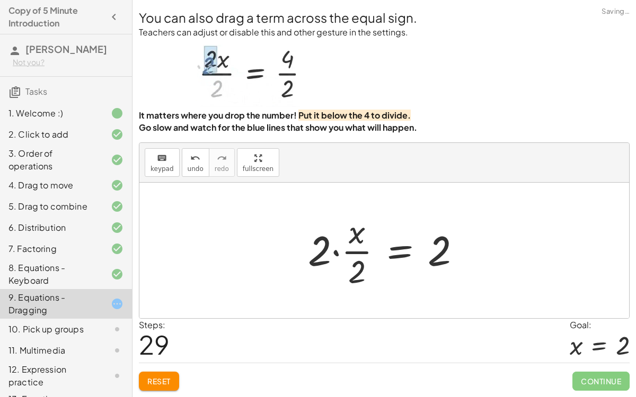
click at [329, 252] on div at bounding box center [388, 251] width 172 height 82
click at [334, 253] on div at bounding box center [388, 251] width 172 height 82
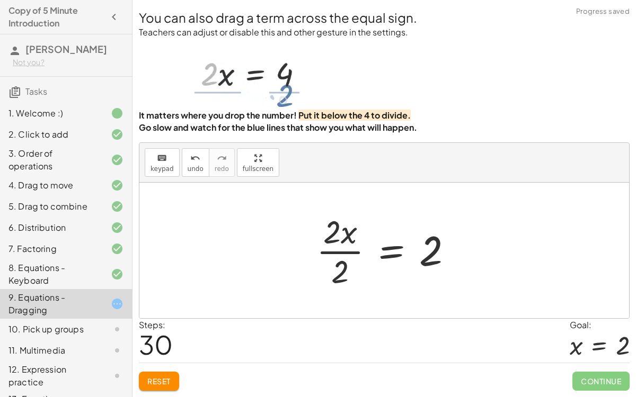
click at [329, 252] on div at bounding box center [388, 251] width 155 height 82
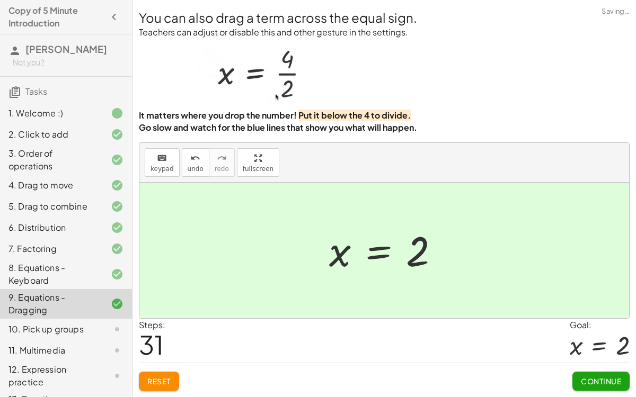
click at [593, 307] on span "Continue" at bounding box center [601, 382] width 40 height 10
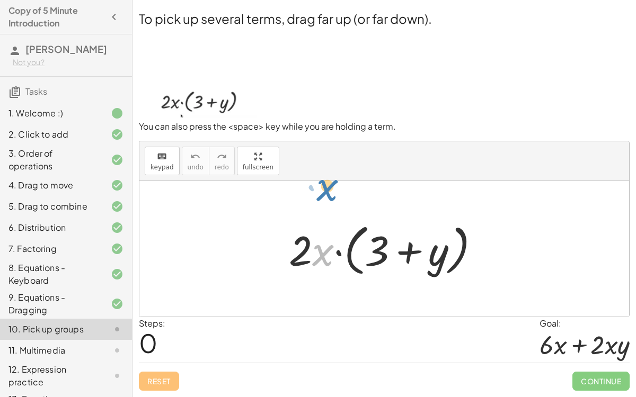
drag, startPoint x: 313, startPoint y: 245, endPoint x: 316, endPoint y: 179, distance: 66.8
click at [316, 179] on div "keyboard keypad undo undo redo redo fullscreen · x · 2 · x · ( + 3 + y ) ×" at bounding box center [383, 228] width 489 height 175
drag, startPoint x: 305, startPoint y: 245, endPoint x: 303, endPoint y: 257, distance: 12.8
click at [303, 257] on div at bounding box center [388, 249] width 210 height 61
drag, startPoint x: 325, startPoint y: 252, endPoint x: 313, endPoint y: 252, distance: 12.2
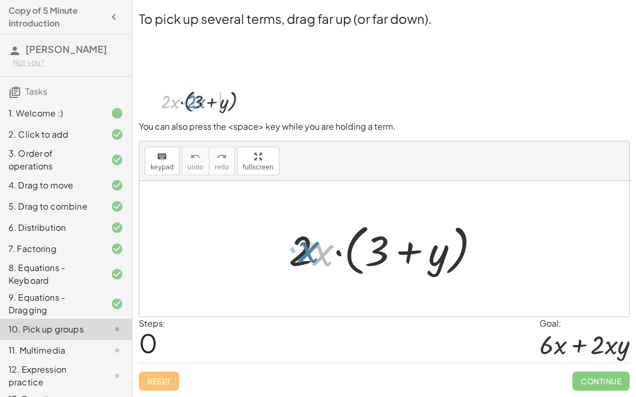
click at [313, 252] on div at bounding box center [388, 249] width 210 height 61
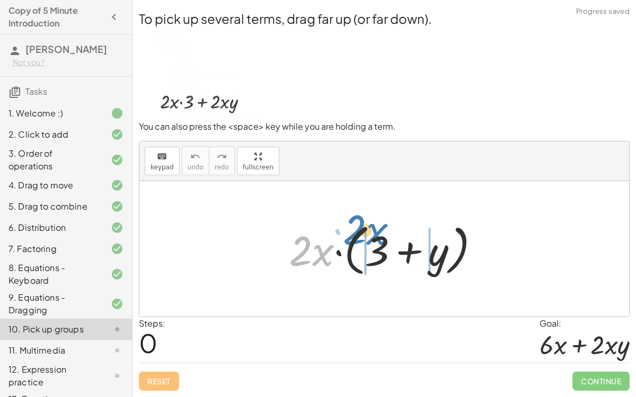
drag, startPoint x: 324, startPoint y: 245, endPoint x: 380, endPoint y: 225, distance: 59.5
click at [380, 225] on div at bounding box center [388, 249] width 210 height 61
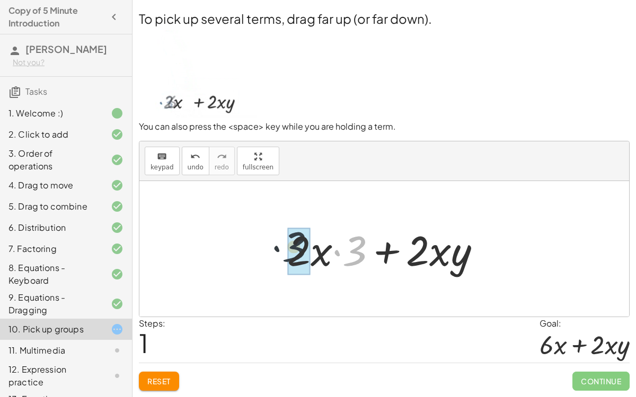
drag, startPoint x: 358, startPoint y: 257, endPoint x: 310, endPoint y: 252, distance: 47.4
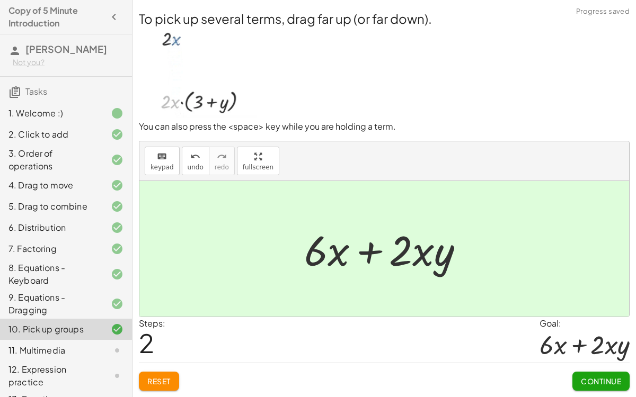
click at [419, 251] on div at bounding box center [388, 249] width 179 height 55
drag, startPoint x: 309, startPoint y: 249, endPoint x: 325, endPoint y: 249, distance: 16.4
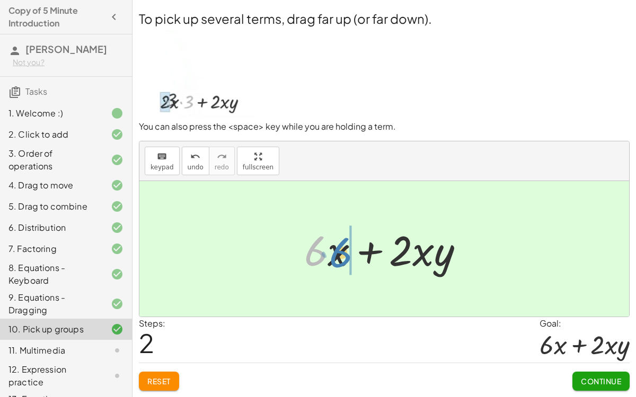
click at [325, 249] on div at bounding box center [388, 249] width 179 height 55
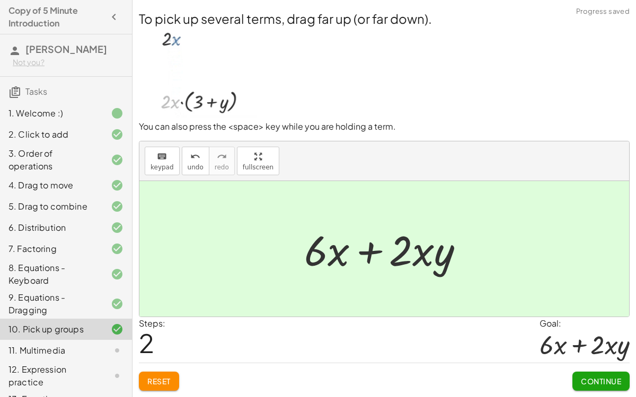
click at [616, 307] on span "Continue" at bounding box center [601, 382] width 40 height 10
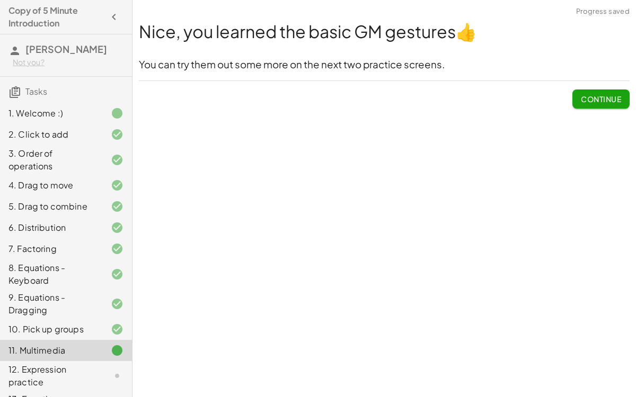
click at [70, 307] on div "12. Expression practice" at bounding box center [50, 375] width 85 height 25
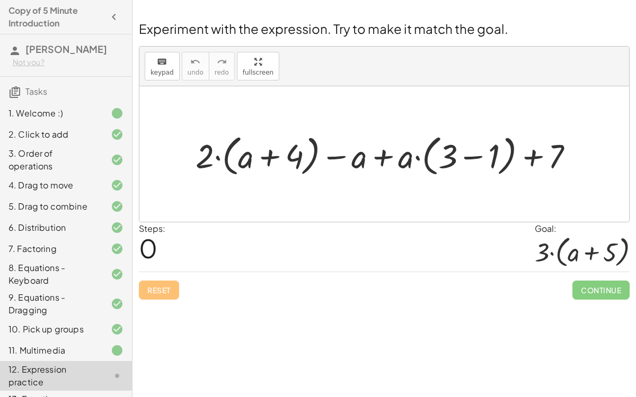
scroll to position [40, 0]
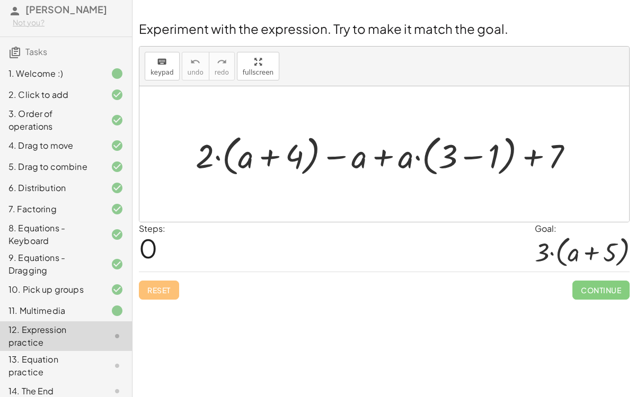
click at [471, 151] on div at bounding box center [388, 154] width 397 height 49
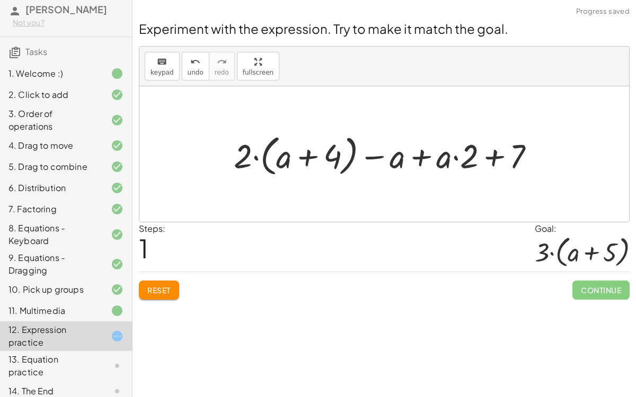
click at [494, 155] on div at bounding box center [388, 154] width 320 height 49
drag, startPoint x: 439, startPoint y: 157, endPoint x: 397, endPoint y: 160, distance: 42.0
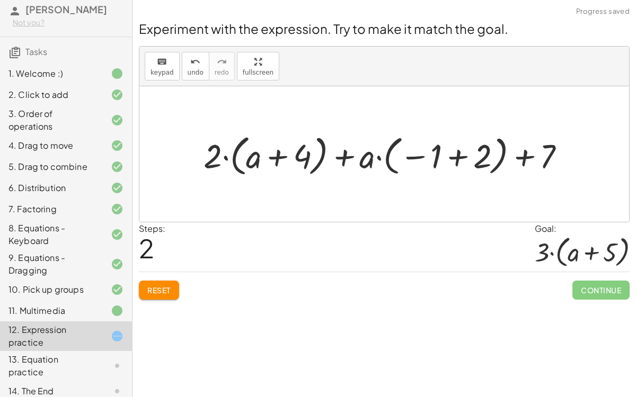
click at [350, 153] on div at bounding box center [388, 154] width 380 height 49
drag, startPoint x: 215, startPoint y: 157, endPoint x: 271, endPoint y: 156, distance: 55.6
click at [271, 156] on div at bounding box center [388, 154] width 380 height 49
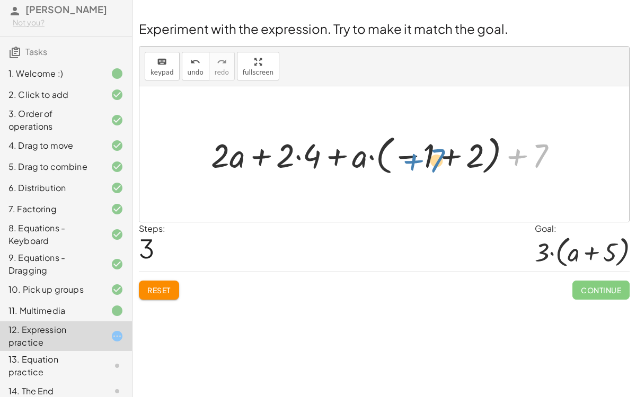
drag, startPoint x: 542, startPoint y: 156, endPoint x: 445, endPoint y: 160, distance: 96.5
click at [445, 160] on div at bounding box center [388, 153] width 365 height 47
click at [190, 61] on icon "undo" at bounding box center [195, 62] width 10 height 13
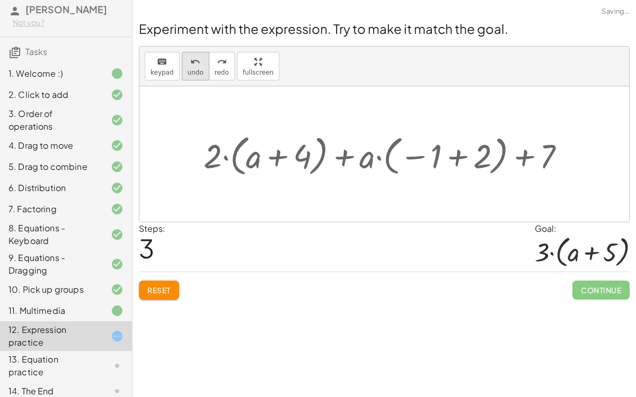
click at [190, 61] on icon "undo" at bounding box center [195, 62] width 10 height 13
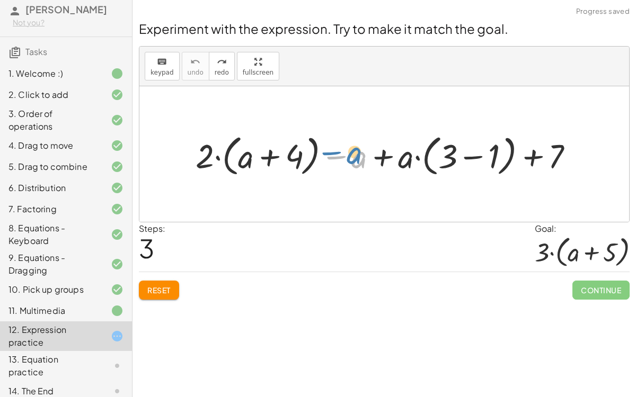
drag, startPoint x: 354, startPoint y: 157, endPoint x: 349, endPoint y: 153, distance: 7.2
click at [349, 153] on div at bounding box center [388, 154] width 397 height 49
drag, startPoint x: 407, startPoint y: 162, endPoint x: 466, endPoint y: 150, distance: 59.4
click at [466, 150] on div at bounding box center [388, 154] width 397 height 49
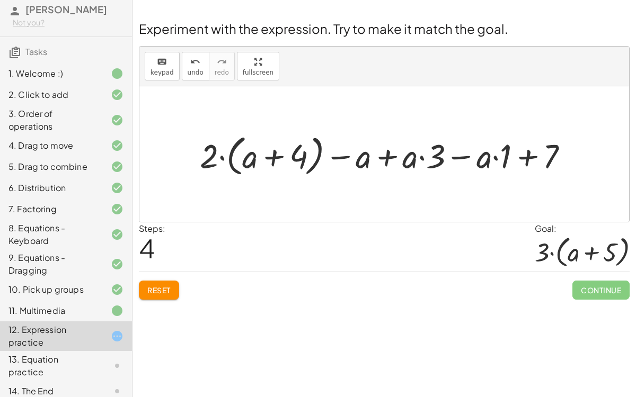
click at [529, 158] on div at bounding box center [387, 154] width 387 height 49
click at [495, 155] on div at bounding box center [387, 154] width 387 height 49
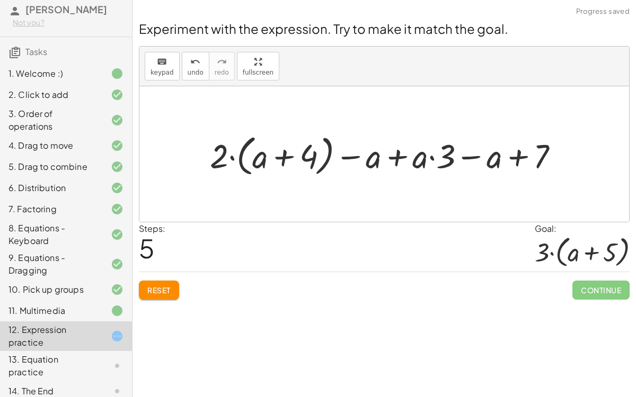
click at [516, 157] on div at bounding box center [388, 154] width 368 height 49
drag, startPoint x: 225, startPoint y: 153, endPoint x: 378, endPoint y: 154, distance: 153.1
click at [378, 154] on div at bounding box center [388, 154] width 368 height 49
drag, startPoint x: 363, startPoint y: 154, endPoint x: 215, endPoint y: 150, distance: 148.4
click at [215, 150] on div at bounding box center [388, 154] width 368 height 49
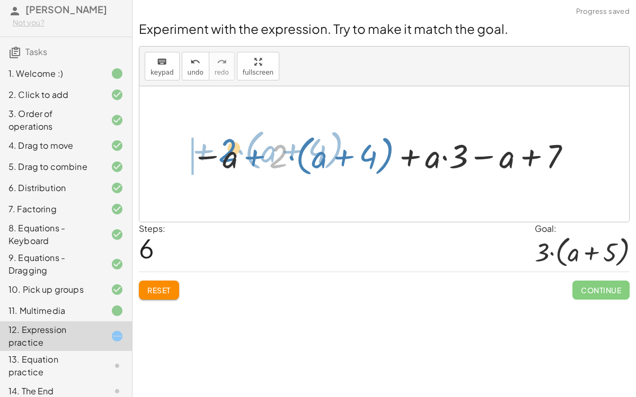
drag, startPoint x: 279, startPoint y: 150, endPoint x: 204, endPoint y: 153, distance: 75.2
click at [204, 153] on div at bounding box center [383, 154] width 394 height 49
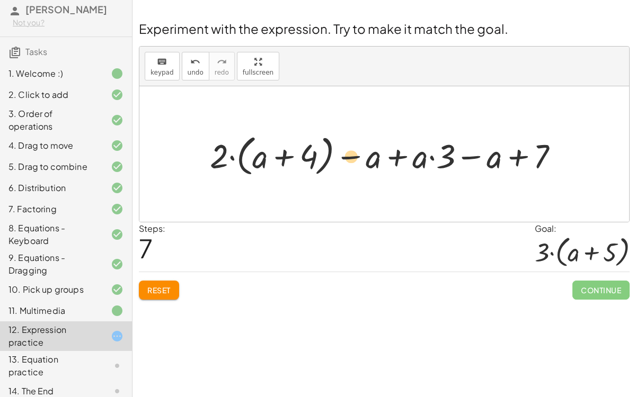
drag, startPoint x: 366, startPoint y: 157, endPoint x: 350, endPoint y: 159, distance: 16.0
click at [350, 159] on div at bounding box center [388, 154] width 368 height 49
click at [215, 164] on div at bounding box center [388, 154] width 368 height 49
click at [231, 156] on div at bounding box center [388, 154] width 368 height 49
click at [268, 159] on div at bounding box center [388, 154] width 368 height 49
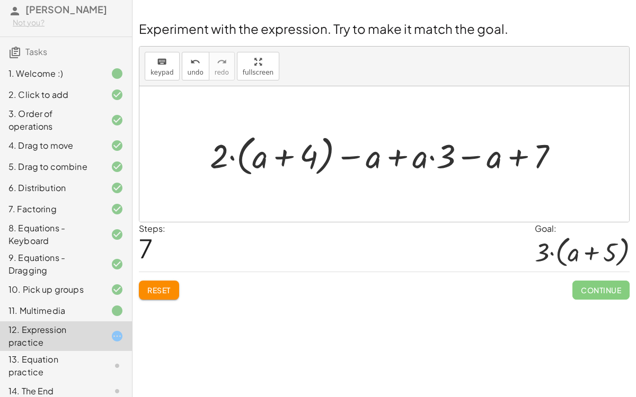
click at [283, 159] on div at bounding box center [388, 154] width 368 height 49
drag, startPoint x: 307, startPoint y: 154, endPoint x: 494, endPoint y: 164, distance: 187.3
click at [494, 164] on div at bounding box center [388, 154] width 368 height 49
click at [193, 62] on icon "undo" at bounding box center [195, 62] width 10 height 13
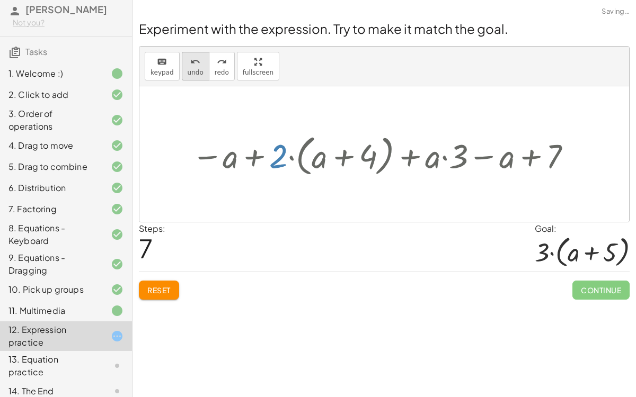
click at [193, 62] on icon "undo" at bounding box center [195, 62] width 10 height 13
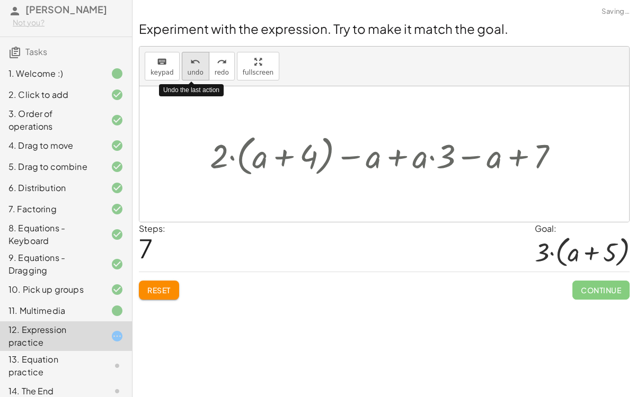
click at [193, 62] on icon "undo" at bounding box center [195, 62] width 10 height 13
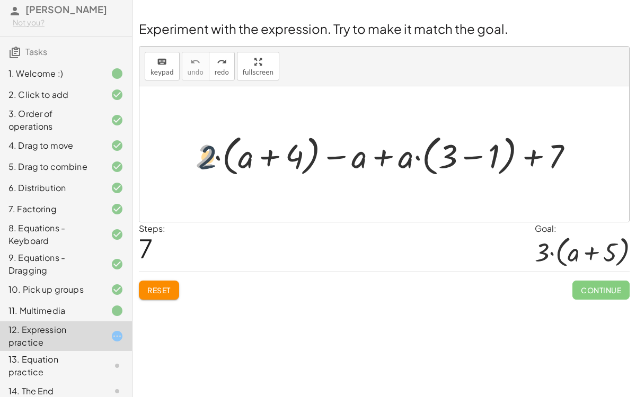
drag, startPoint x: 209, startPoint y: 154, endPoint x: 218, endPoint y: 156, distance: 8.7
click at [218, 156] on div at bounding box center [388, 154] width 397 height 49
click at [216, 158] on div at bounding box center [388, 154] width 397 height 49
click at [206, 156] on div at bounding box center [388, 154] width 397 height 49
drag, startPoint x: 399, startPoint y: 157, endPoint x: 354, endPoint y: 155, distance: 45.6
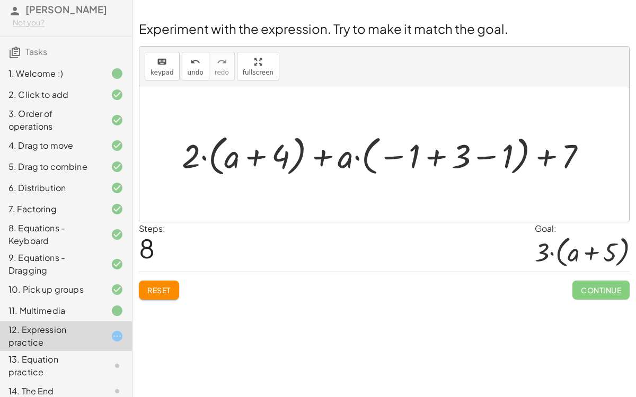
click at [430, 155] on div at bounding box center [388, 154] width 424 height 49
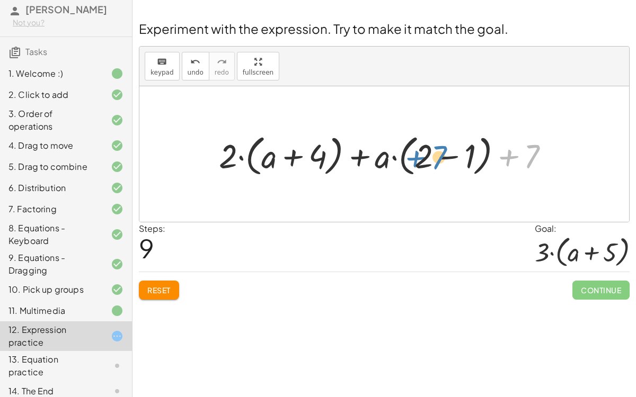
drag, startPoint x: 525, startPoint y: 154, endPoint x: 462, endPoint y: 158, distance: 63.2
click at [462, 158] on div at bounding box center [387, 154] width 349 height 49
click at [452, 156] on div at bounding box center [387, 154] width 349 height 49
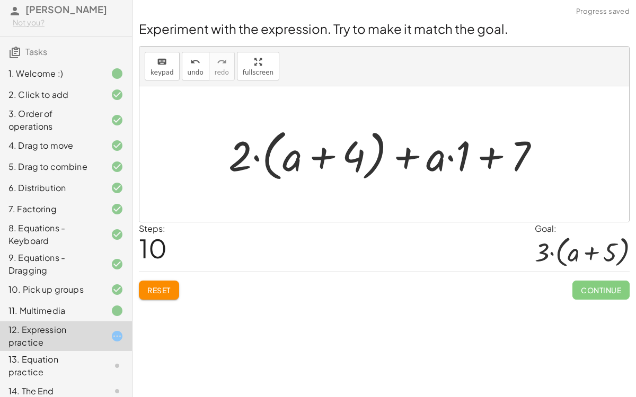
click at [479, 158] on div at bounding box center [388, 154] width 331 height 61
click at [448, 157] on div at bounding box center [388, 154] width 331 height 61
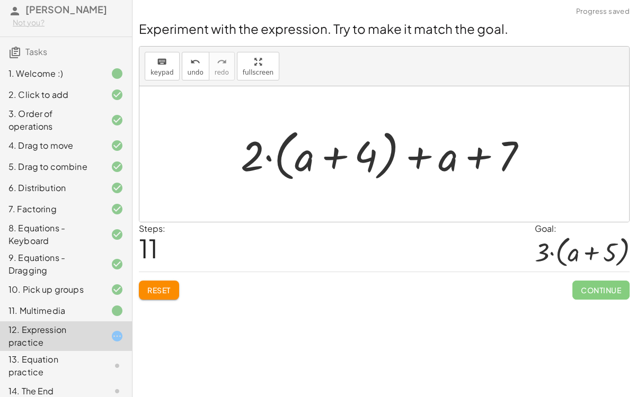
click at [473, 159] on div at bounding box center [388, 154] width 306 height 61
click at [412, 156] on div at bounding box center [388, 154] width 306 height 61
click at [337, 154] on div at bounding box center [388, 154] width 306 height 61
drag, startPoint x: 258, startPoint y: 154, endPoint x: 318, endPoint y: 155, distance: 59.3
click at [318, 155] on div at bounding box center [388, 154] width 306 height 61
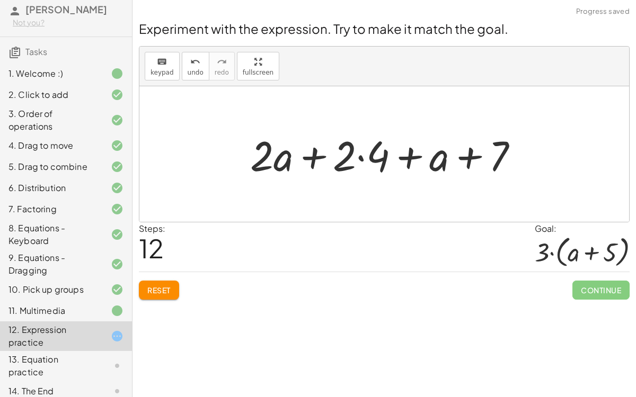
click at [311, 155] on div at bounding box center [388, 154] width 287 height 55
click at [415, 160] on div at bounding box center [388, 154] width 287 height 55
click at [405, 155] on div at bounding box center [388, 154] width 287 height 55
click at [442, 150] on div at bounding box center [388, 154] width 287 height 55
click at [472, 156] on div at bounding box center [388, 154] width 287 height 55
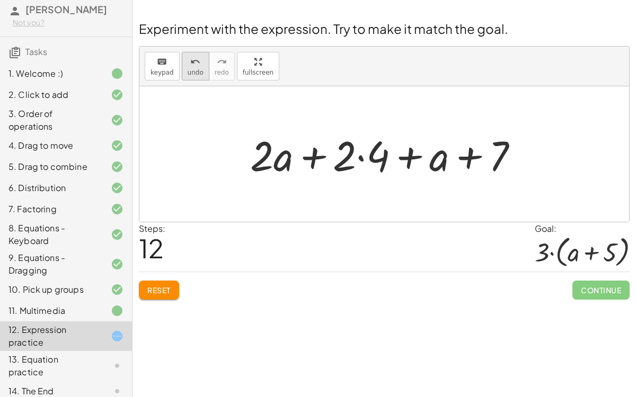
click at [188, 64] on div "undo" at bounding box center [196, 61] width 16 height 13
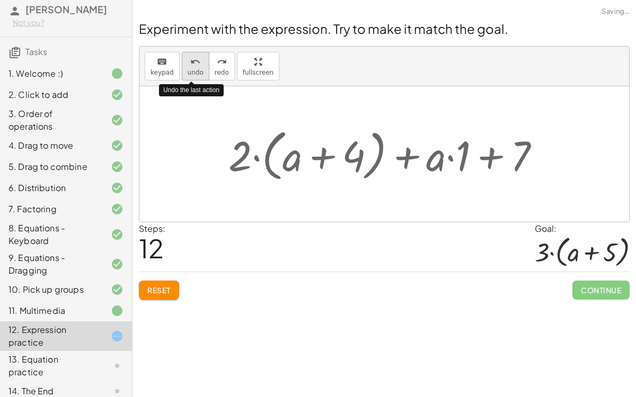
click at [188, 64] on div "undo" at bounding box center [196, 61] width 16 height 13
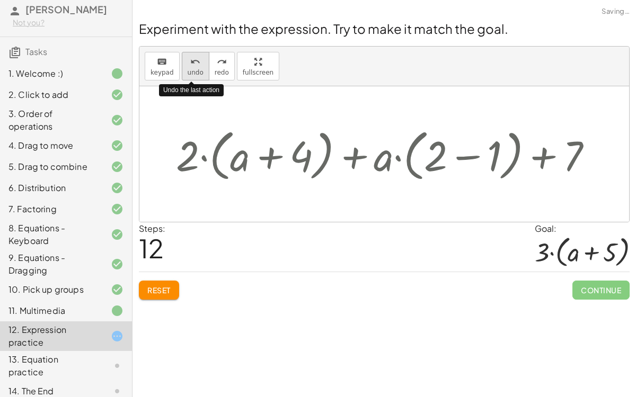
click at [188, 64] on div "undo" at bounding box center [196, 61] width 16 height 13
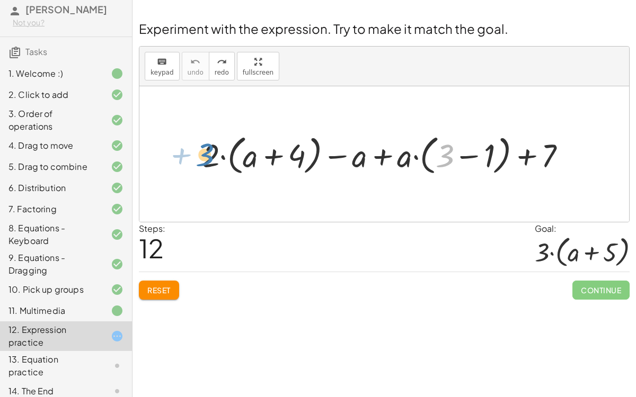
drag, startPoint x: 447, startPoint y: 158, endPoint x: 231, endPoint y: 189, distance: 217.8
click at [231, 189] on div "+ 3 · ( − 1 ) + · 2 · ( + a + 4 ) − a + · a · ( + 3 − 1 ) + 7" at bounding box center [383, 154] width 489 height 136
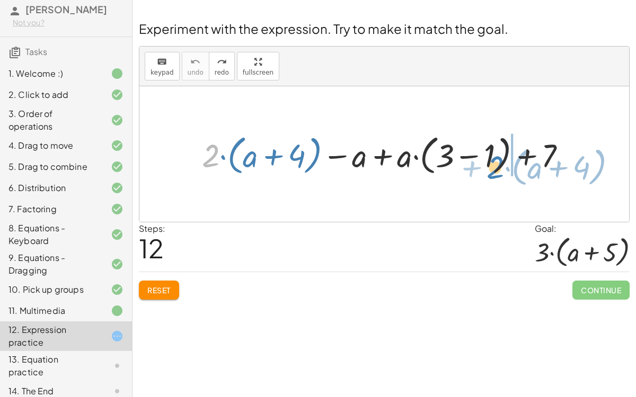
drag, startPoint x: 207, startPoint y: 154, endPoint x: 491, endPoint y: 166, distance: 284.7
click at [491, 166] on div at bounding box center [388, 154] width 383 height 48
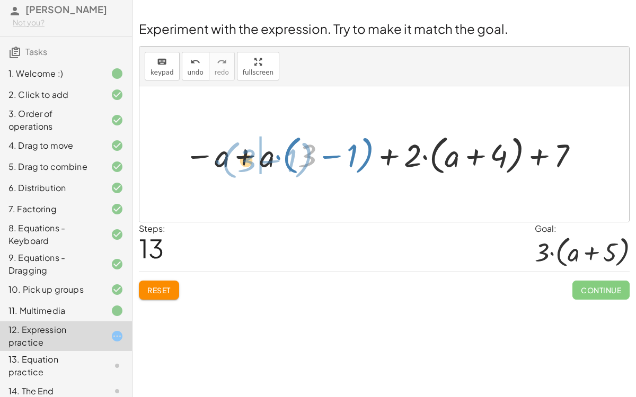
drag, startPoint x: 311, startPoint y: 148, endPoint x: 251, endPoint y: 153, distance: 60.6
click at [251, 153] on div at bounding box center [383, 154] width 408 height 48
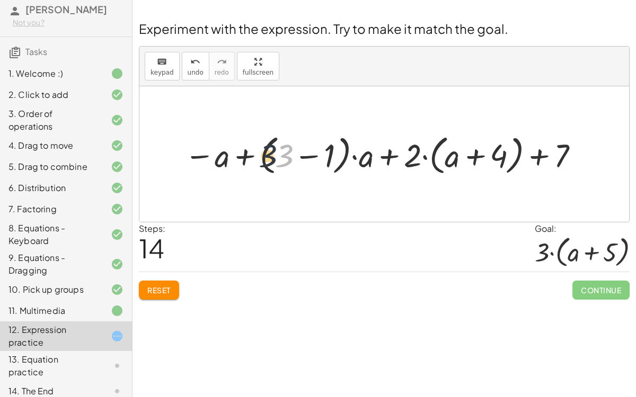
drag, startPoint x: 288, startPoint y: 154, endPoint x: 267, endPoint y: 154, distance: 20.7
click at [267, 154] on div at bounding box center [383, 154] width 408 height 48
drag, startPoint x: 282, startPoint y: 156, endPoint x: 325, endPoint y: 157, distance: 42.9
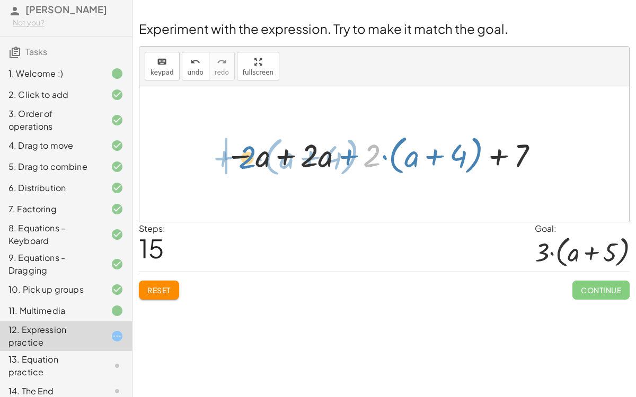
drag, startPoint x: 364, startPoint y: 153, endPoint x: 240, endPoint y: 154, distance: 124.0
click at [240, 154] on div at bounding box center [383, 154] width 326 height 48
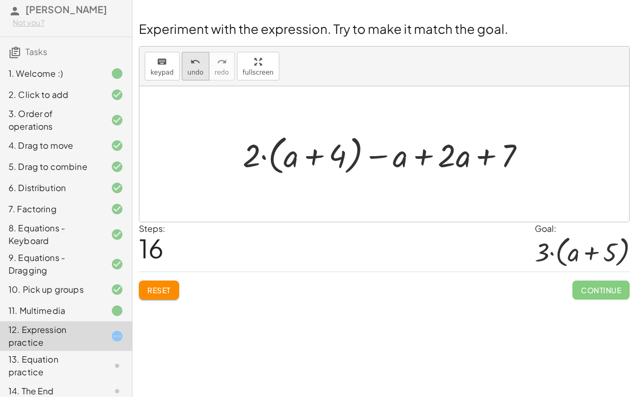
click at [182, 55] on button "undo undo" at bounding box center [196, 66] width 28 height 29
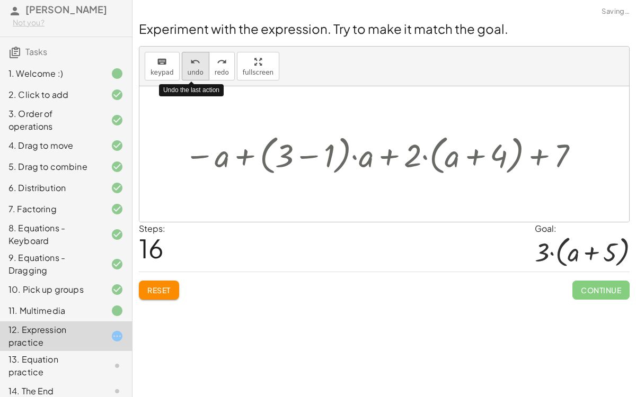
click at [182, 55] on button "undo undo" at bounding box center [196, 66] width 28 height 29
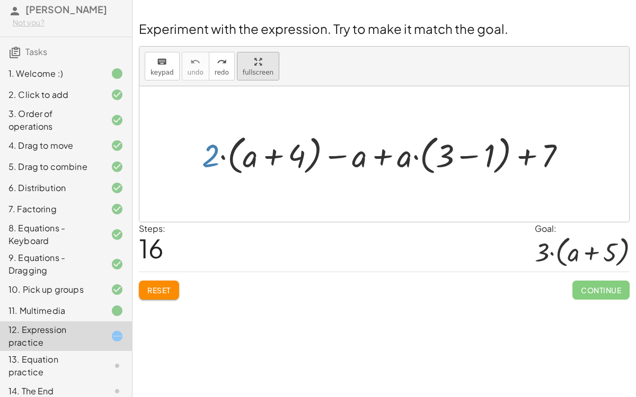
click at [255, 59] on div "button" at bounding box center [258, 61] width 31 height 13
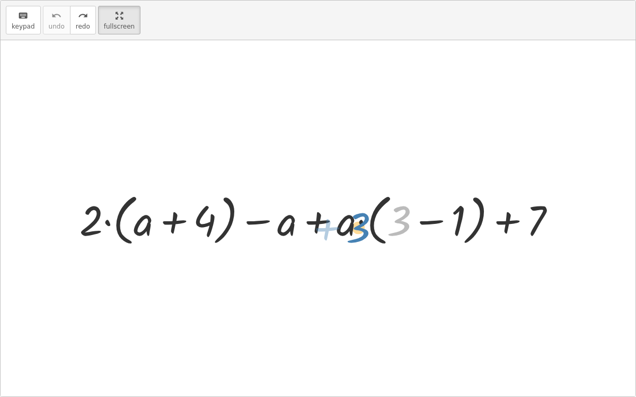
click at [397, 221] on div at bounding box center [321, 219] width 495 height 61
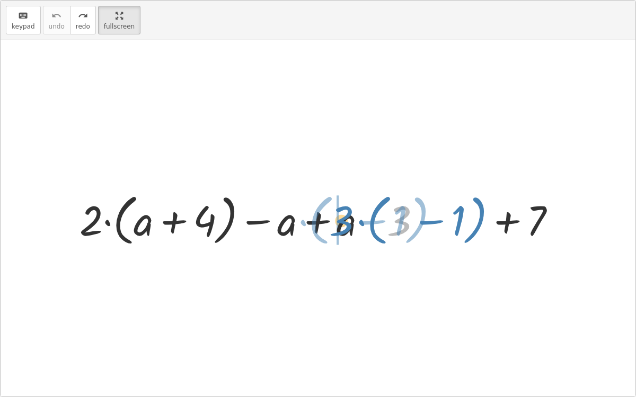
drag, startPoint x: 394, startPoint y: 221, endPoint x: 336, endPoint y: 220, distance: 57.7
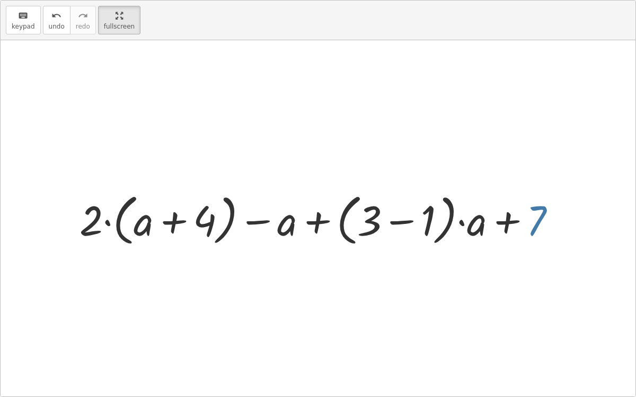
click at [534, 209] on div at bounding box center [321, 219] width 495 height 61
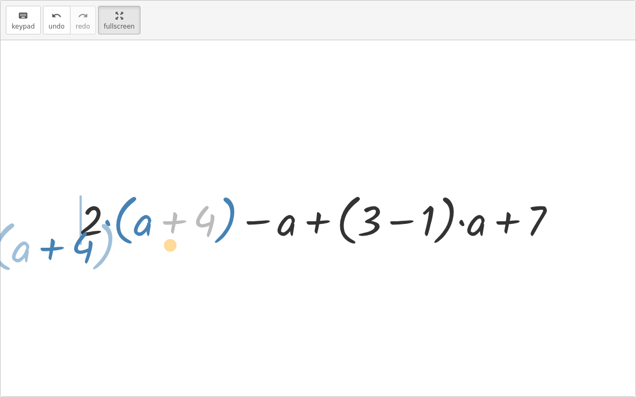
drag, startPoint x: 204, startPoint y: 219, endPoint x: 30, endPoint y: 231, distance: 174.7
click at [30, 231] on div "+ · 2 · ( + a + 4 ) − a + · a · ( + 3 − 1 ) + 7 + 4 · ( + a ) + · 2 · ( + a + 4…" at bounding box center [318, 218] width 635 height 356
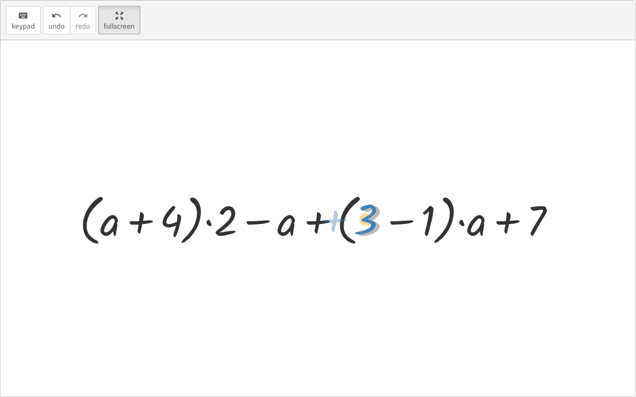
click at [367, 212] on div at bounding box center [321, 219] width 495 height 61
click at [53, 31] on button "undo undo" at bounding box center [57, 20] width 28 height 29
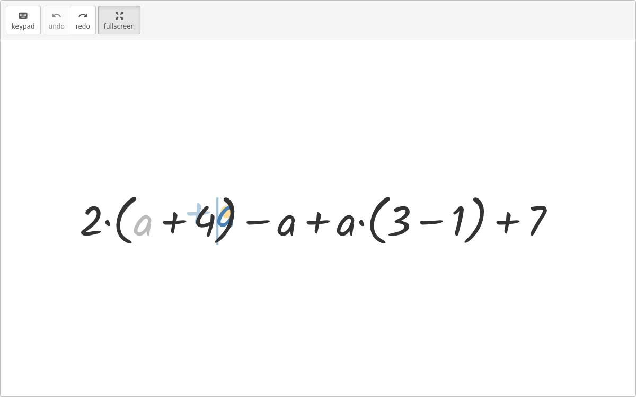
drag, startPoint x: 146, startPoint y: 220, endPoint x: 230, endPoint y: 210, distance: 84.3
click at [230, 210] on div at bounding box center [321, 219] width 495 height 61
drag, startPoint x: 97, startPoint y: 214, endPoint x: 165, endPoint y: 219, distance: 68.0
click at [165, 219] on div at bounding box center [321, 219] width 495 height 61
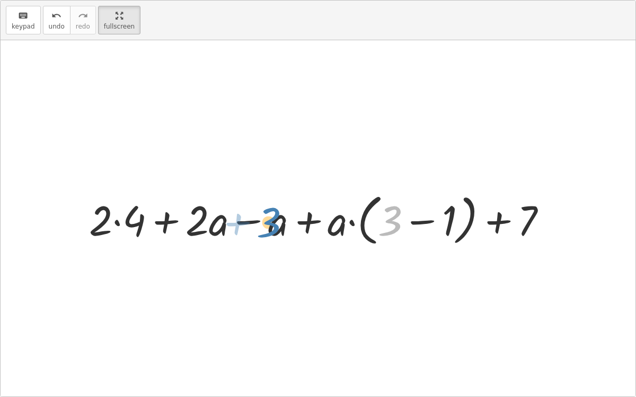
drag, startPoint x: 397, startPoint y: 219, endPoint x: 276, endPoint y: 220, distance: 120.8
click at [276, 220] on div at bounding box center [322, 219] width 477 height 61
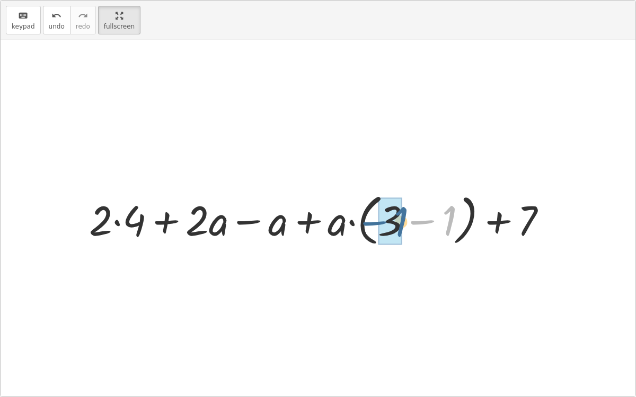
drag, startPoint x: 443, startPoint y: 227, endPoint x: 394, endPoint y: 228, distance: 49.3
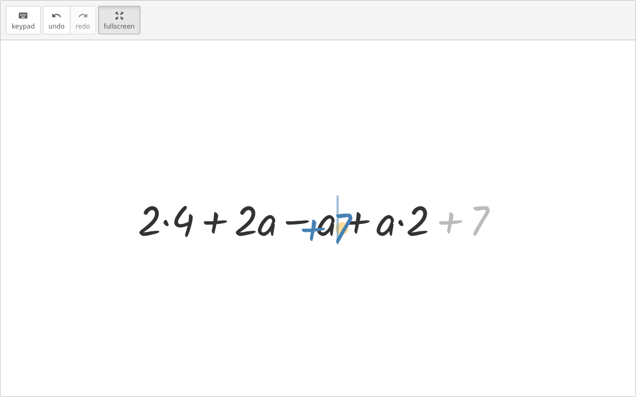
drag, startPoint x: 465, startPoint y: 217, endPoint x: 328, endPoint y: 225, distance: 137.4
click at [328, 225] on div at bounding box center [322, 219] width 380 height 55
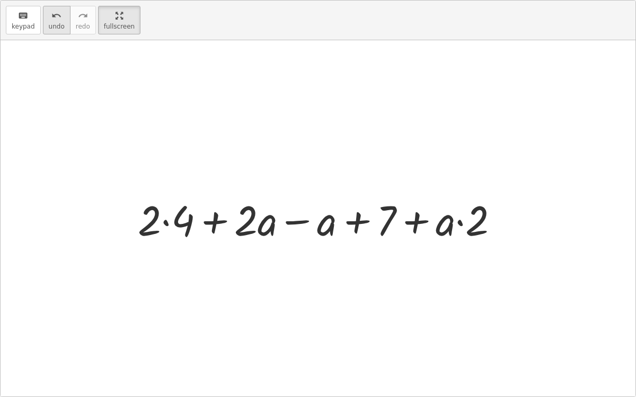
click at [57, 22] on button "undo undo" at bounding box center [57, 20] width 28 height 29
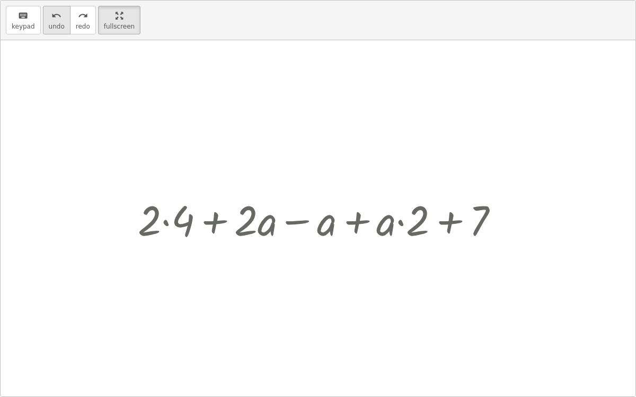
click at [57, 22] on button "undo undo" at bounding box center [57, 20] width 28 height 29
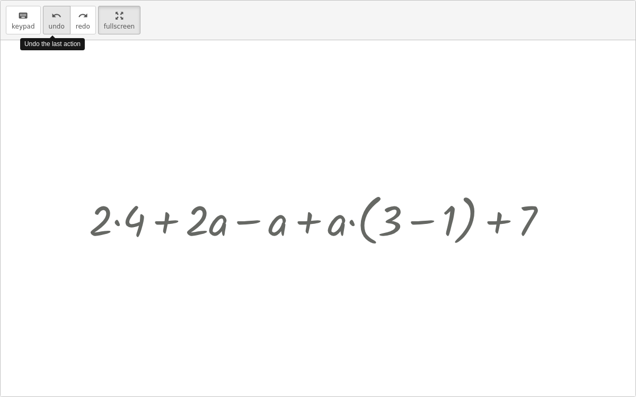
click at [57, 22] on button "undo undo" at bounding box center [57, 20] width 28 height 29
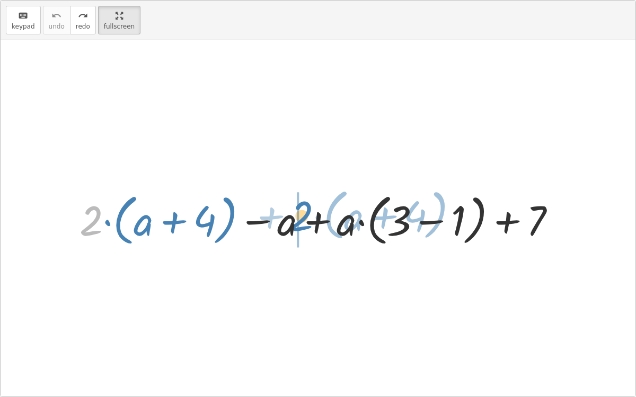
drag, startPoint x: 92, startPoint y: 217, endPoint x: 302, endPoint y: 211, distance: 209.8
click at [302, 211] on div at bounding box center [321, 219] width 495 height 61
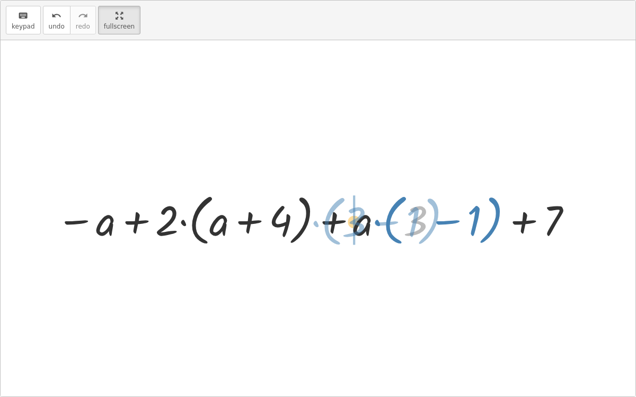
drag, startPoint x: 407, startPoint y: 219, endPoint x: 346, endPoint y: 220, distance: 60.9
click at [346, 220] on div at bounding box center [315, 219] width 528 height 61
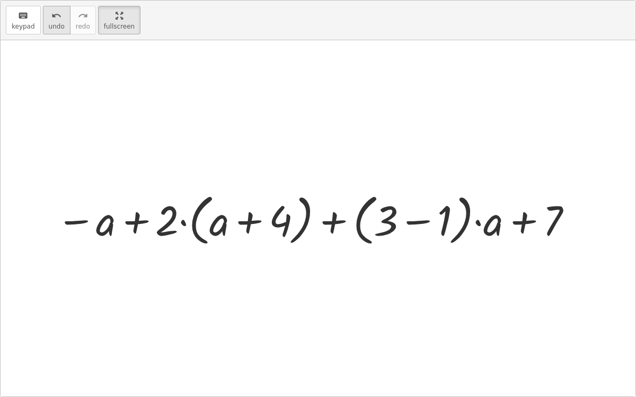
click at [51, 14] on icon "undo" at bounding box center [56, 16] width 10 height 13
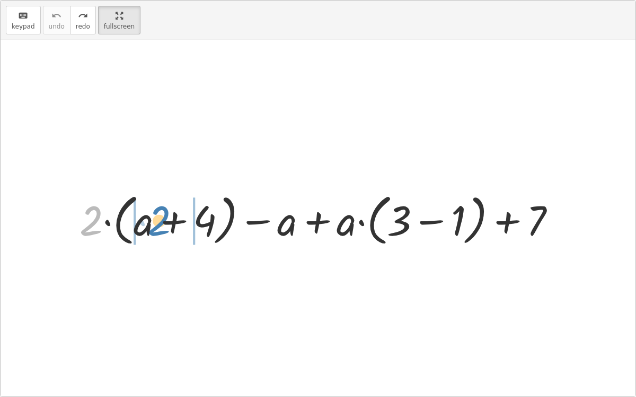
drag, startPoint x: 94, startPoint y: 205, endPoint x: 162, endPoint y: 204, distance: 67.8
click at [162, 204] on div at bounding box center [321, 219] width 495 height 61
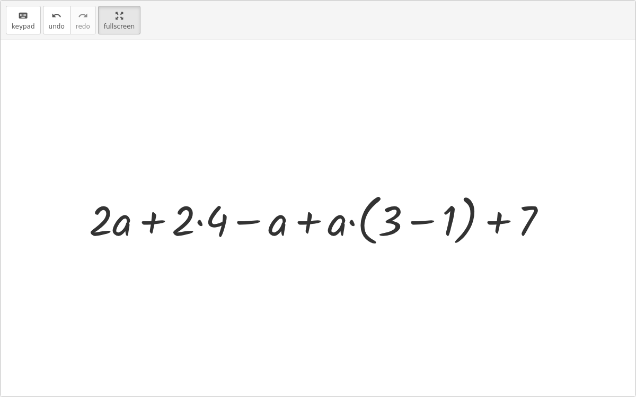
click at [198, 222] on div at bounding box center [322, 219] width 477 height 61
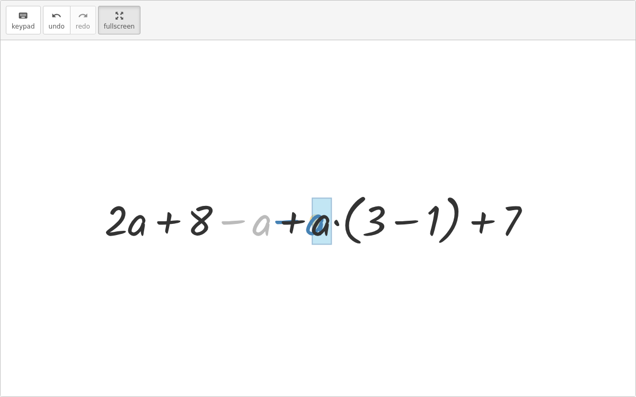
drag, startPoint x: 258, startPoint y: 217, endPoint x: 312, endPoint y: 216, distance: 53.5
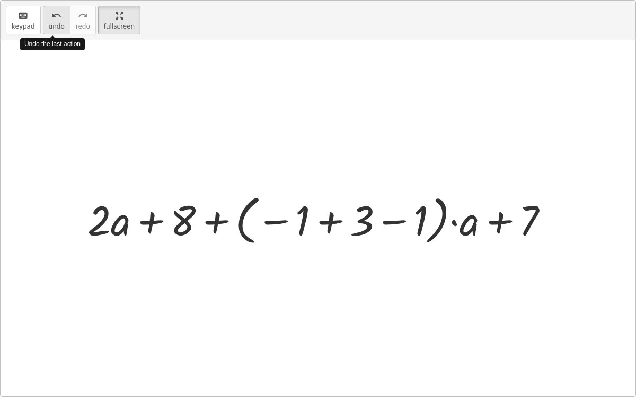
click at [50, 23] on span "undo" at bounding box center [57, 26] width 16 height 7
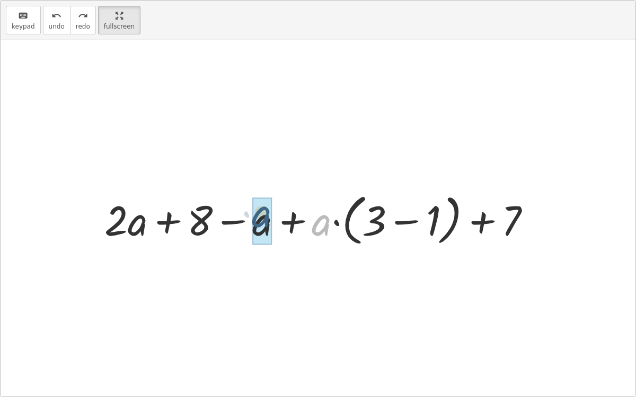
drag, startPoint x: 318, startPoint y: 226, endPoint x: 257, endPoint y: 218, distance: 62.0
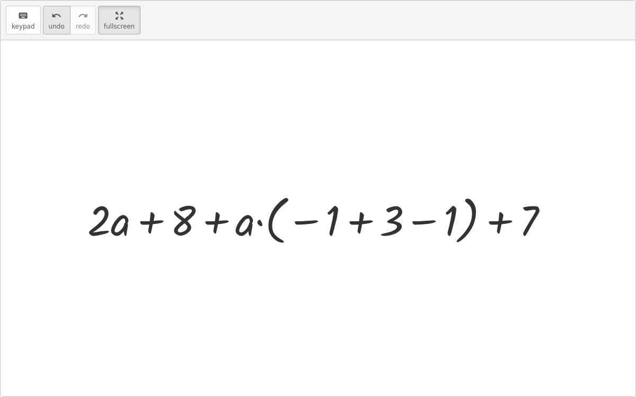
click at [52, 23] on span "undo" at bounding box center [57, 26] width 16 height 7
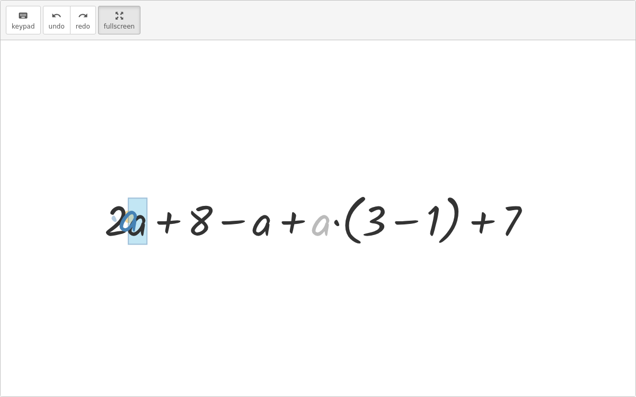
drag, startPoint x: 322, startPoint y: 225, endPoint x: 130, endPoint y: 220, distance: 191.8
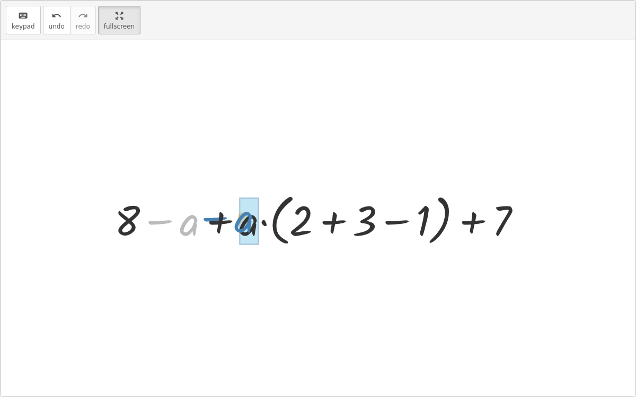
drag, startPoint x: 188, startPoint y: 222, endPoint x: 239, endPoint y: 218, distance: 51.6
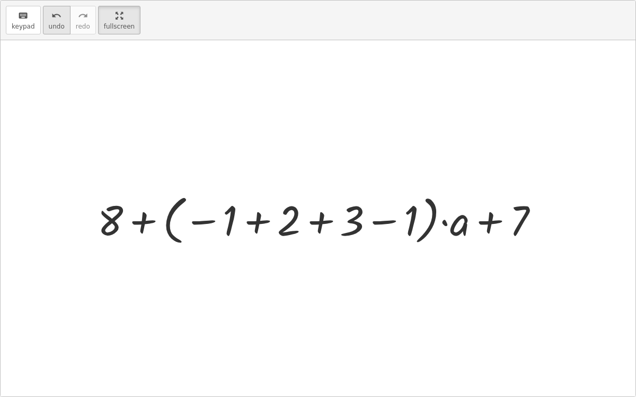
click at [43, 22] on button "undo undo" at bounding box center [57, 20] width 28 height 29
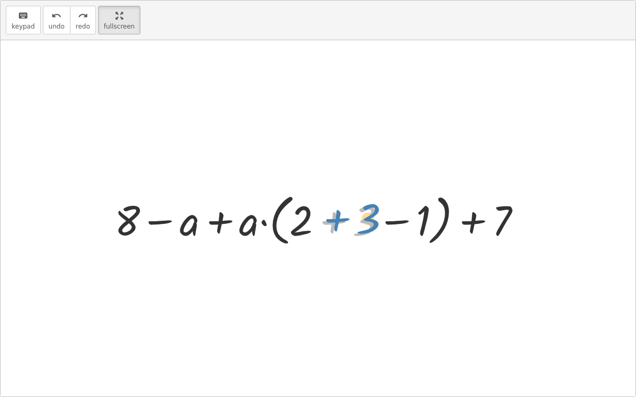
drag, startPoint x: 369, startPoint y: 216, endPoint x: 373, endPoint y: 212, distance: 5.7
click at [373, 212] on div at bounding box center [322, 219] width 426 height 61
drag, startPoint x: 127, startPoint y: 217, endPoint x: 187, endPoint y: 215, distance: 60.4
click at [187, 215] on div at bounding box center [322, 219] width 426 height 61
drag, startPoint x: 129, startPoint y: 215, endPoint x: 254, endPoint y: 216, distance: 125.5
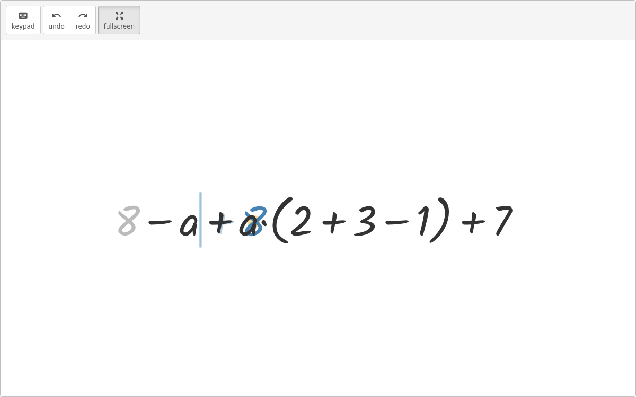
click at [254, 216] on div at bounding box center [322, 219] width 426 height 61
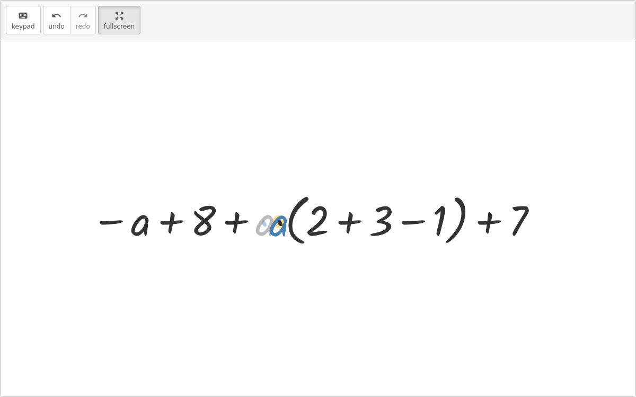
drag, startPoint x: 258, startPoint y: 216, endPoint x: 268, endPoint y: 212, distance: 10.2
click at [268, 212] on div at bounding box center [315, 219] width 458 height 61
drag, startPoint x: 143, startPoint y: 221, endPoint x: 272, endPoint y: 218, distance: 129.3
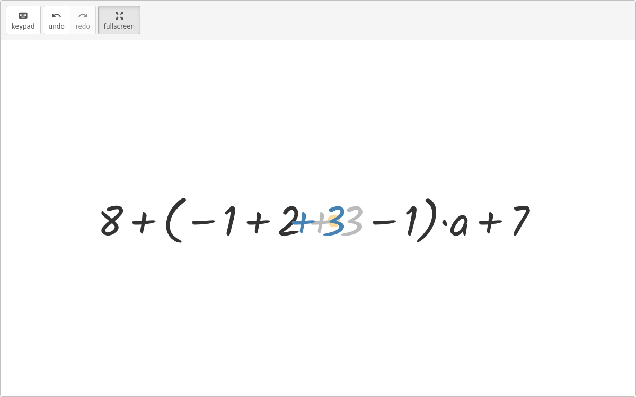
drag, startPoint x: 346, startPoint y: 224, endPoint x: 329, endPoint y: 225, distance: 17.0
click at [329, 225] on div at bounding box center [322, 219] width 460 height 59
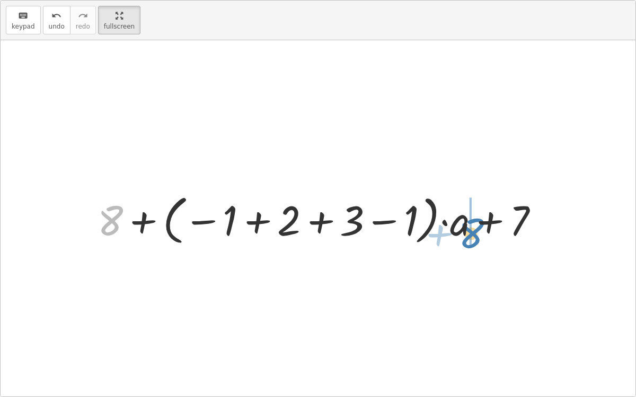
drag, startPoint x: 113, startPoint y: 221, endPoint x: 472, endPoint y: 233, distance: 359.8
click at [472, 233] on div at bounding box center [322, 219] width 460 height 59
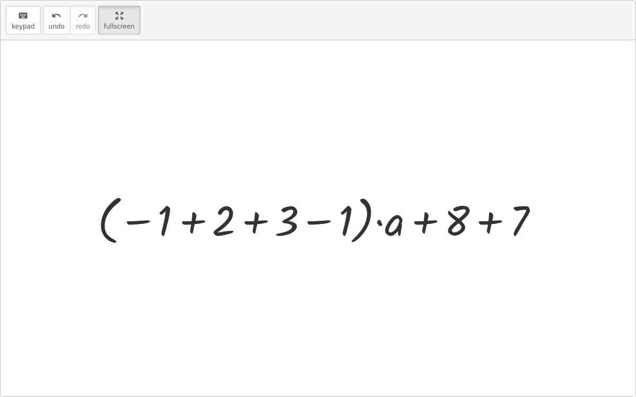
click at [377, 221] on div at bounding box center [322, 219] width 460 height 59
click at [425, 215] on div at bounding box center [322, 219] width 460 height 59
click at [490, 227] on div at bounding box center [322, 219] width 460 height 59
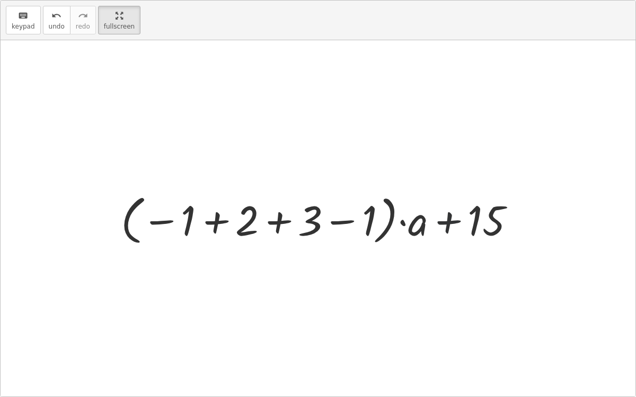
click at [453, 221] on div at bounding box center [321, 219] width 413 height 59
drag, startPoint x: 307, startPoint y: 213, endPoint x: 133, endPoint y: 213, distance: 174.3
click at [133, 213] on div at bounding box center [321, 219] width 413 height 59
click at [400, 220] on div at bounding box center [321, 219] width 413 height 59
click at [448, 221] on div at bounding box center [321, 219] width 413 height 59
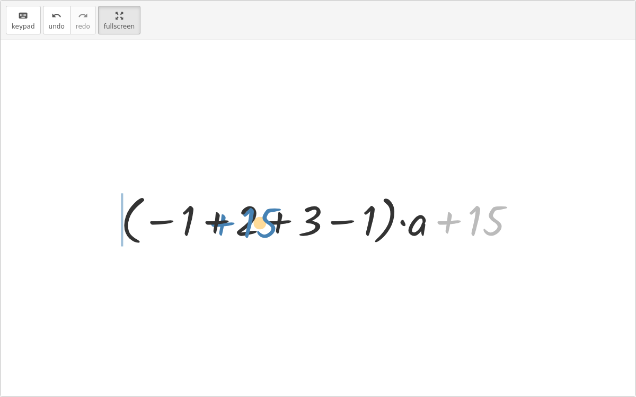
drag, startPoint x: 466, startPoint y: 217, endPoint x: 213, endPoint y: 222, distance: 252.2
click at [213, 222] on div at bounding box center [321, 219] width 413 height 59
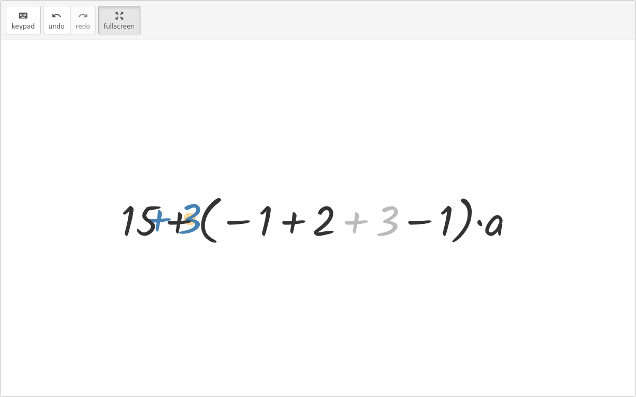
drag, startPoint x: 387, startPoint y: 228, endPoint x: 188, endPoint y: 225, distance: 199.2
click at [188, 225] on div at bounding box center [321, 219] width 413 height 59
click at [51, 20] on icon "undo" at bounding box center [56, 16] width 10 height 13
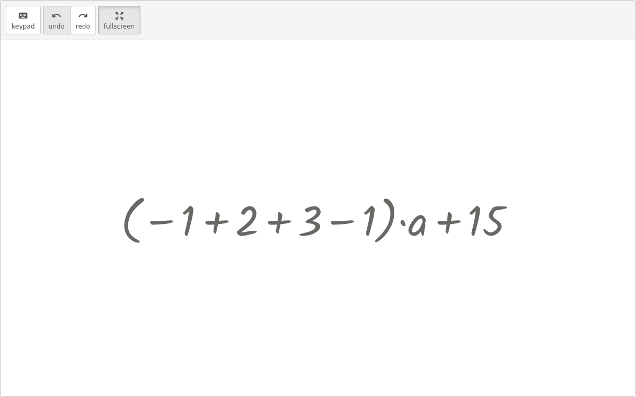
click at [51, 20] on icon "undo" at bounding box center [56, 16] width 10 height 13
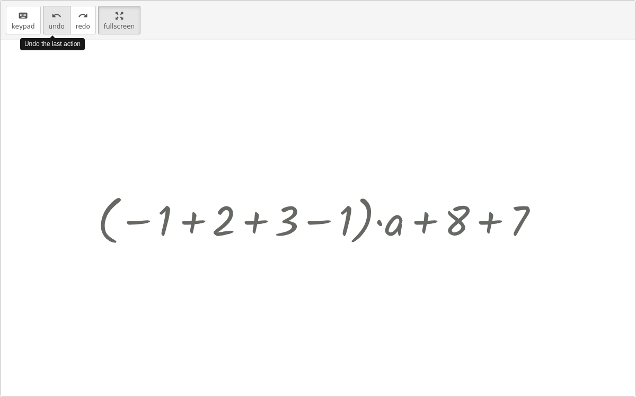
click at [51, 20] on icon "undo" at bounding box center [56, 16] width 10 height 13
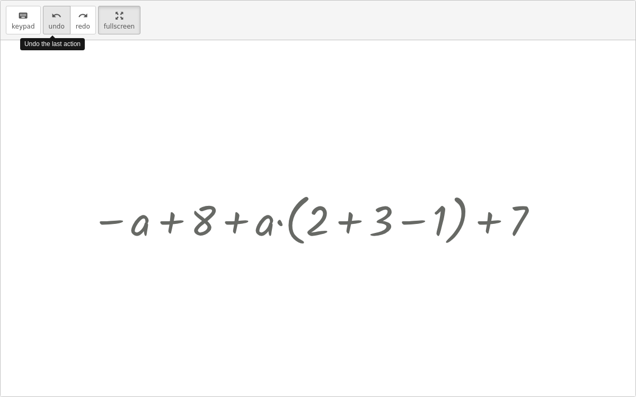
click at [51, 20] on icon "undo" at bounding box center [56, 16] width 10 height 13
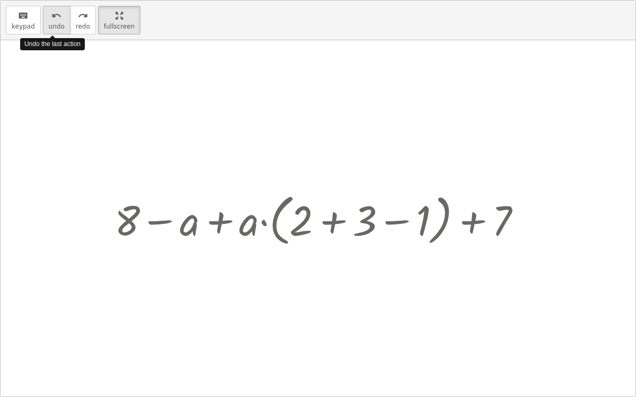
click at [51, 20] on icon "undo" at bounding box center [56, 16] width 10 height 13
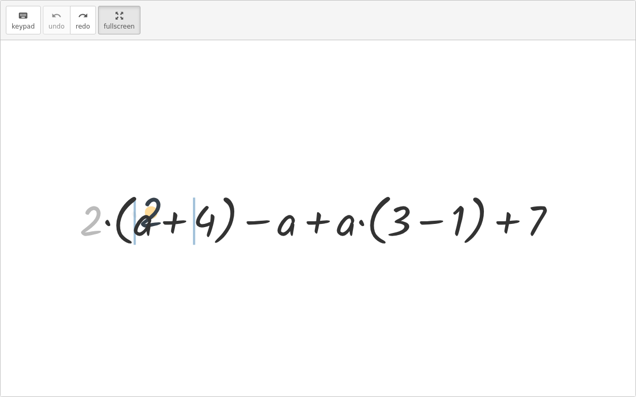
drag, startPoint x: 83, startPoint y: 229, endPoint x: 158, endPoint y: 219, distance: 75.3
click at [158, 219] on div at bounding box center [321, 219] width 495 height 61
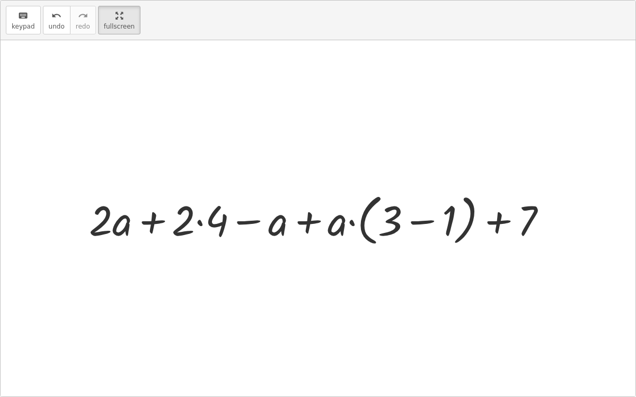
click at [199, 225] on div at bounding box center [322, 219] width 477 height 61
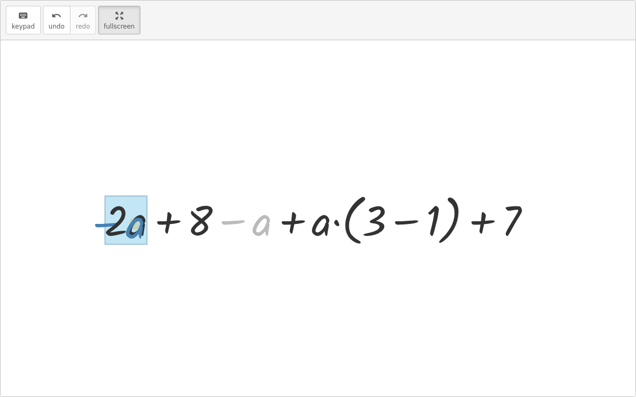
drag, startPoint x: 261, startPoint y: 219, endPoint x: 138, endPoint y: 222, distance: 123.4
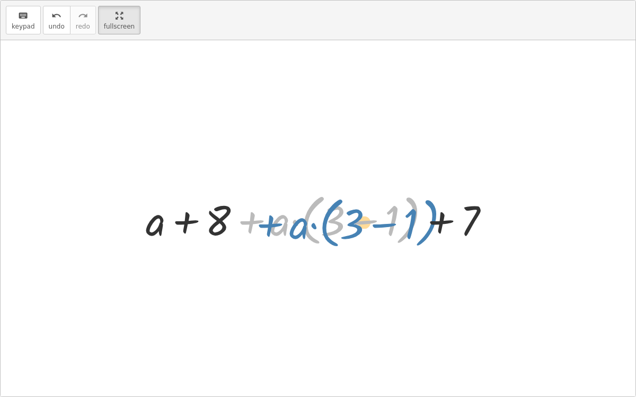
drag, startPoint x: 269, startPoint y: 220, endPoint x: 296, endPoint y: 221, distance: 27.0
click at [296, 221] on div at bounding box center [321, 219] width 363 height 61
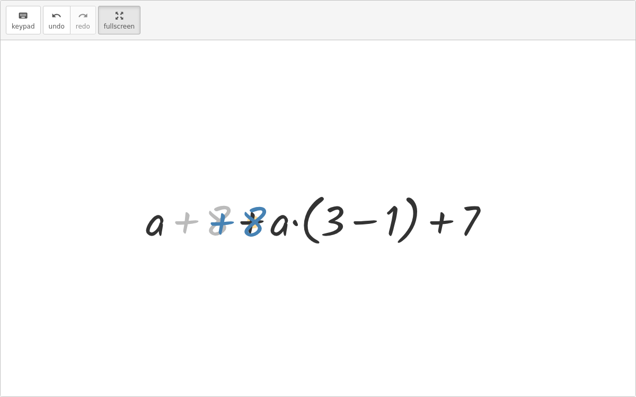
drag, startPoint x: 166, startPoint y: 216, endPoint x: 191, endPoint y: 217, distance: 25.5
click at [191, 217] on div at bounding box center [321, 219] width 363 height 61
drag, startPoint x: 193, startPoint y: 218, endPoint x: 375, endPoint y: 226, distance: 182.4
click at [375, 226] on div at bounding box center [321, 219] width 363 height 61
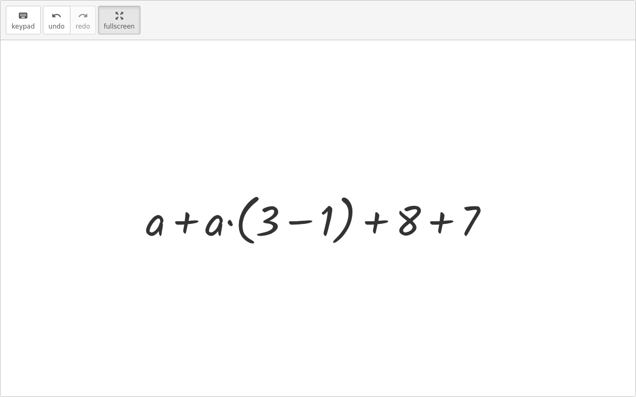
click at [444, 219] on div at bounding box center [321, 219] width 363 height 61
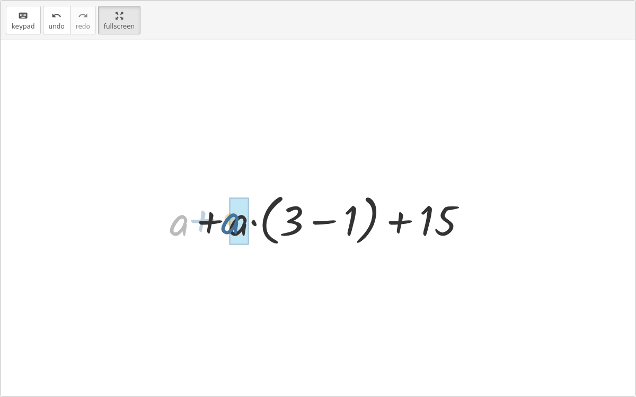
drag, startPoint x: 184, startPoint y: 223, endPoint x: 236, endPoint y: 220, distance: 52.0
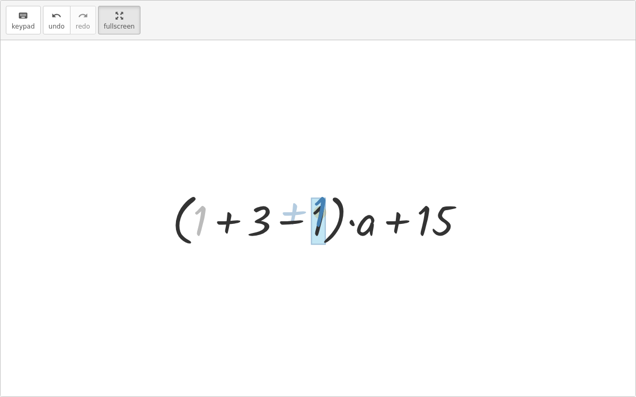
drag, startPoint x: 200, startPoint y: 219, endPoint x: 320, endPoint y: 210, distance: 120.0
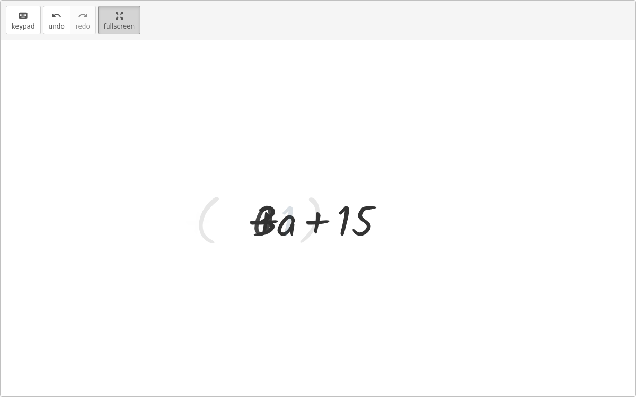
click at [112, 24] on main "Copy of 5 Minute Introduction [PERSON_NAME] Not you? Tasks 1. Welcome :) 2. Cli…" at bounding box center [318, 198] width 636 height 397
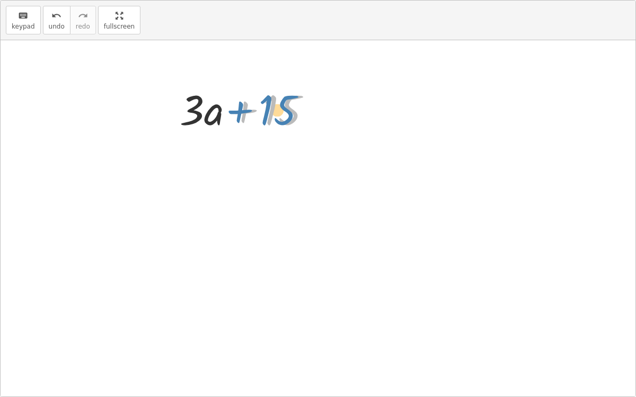
click at [325, 136] on div at bounding box center [249, 108] width 150 height 55
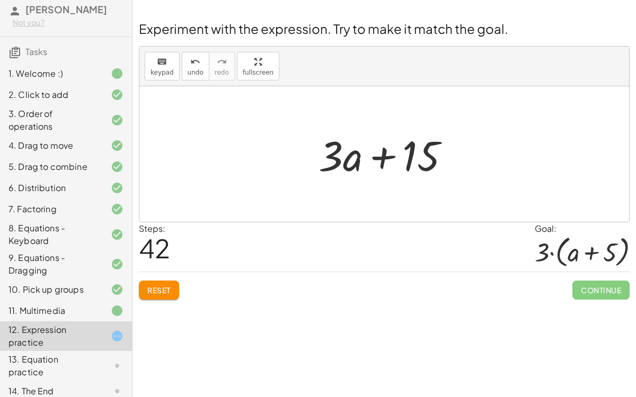
click at [165, 286] on span "Reset" at bounding box center [158, 291] width 23 height 10
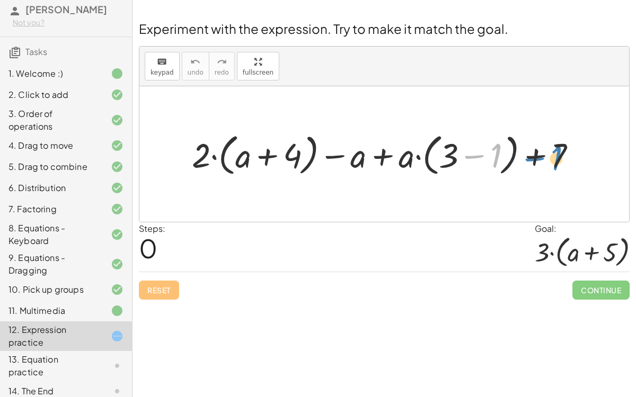
drag, startPoint x: 489, startPoint y: 149, endPoint x: 548, endPoint y: 153, distance: 58.9
click at [548, 153] on div at bounding box center [388, 154] width 404 height 50
drag, startPoint x: 555, startPoint y: 151, endPoint x: 464, endPoint y: 151, distance: 90.6
click at [464, 151] on div at bounding box center [388, 154] width 404 height 50
drag, startPoint x: 408, startPoint y: 154, endPoint x: 354, endPoint y: 156, distance: 53.5
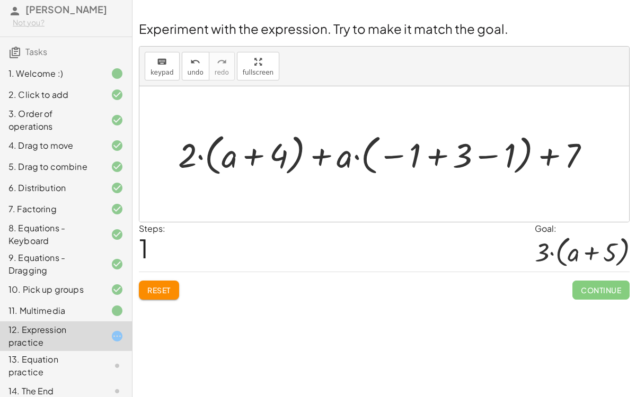
click at [155, 288] on span "Reset" at bounding box center [158, 291] width 23 height 10
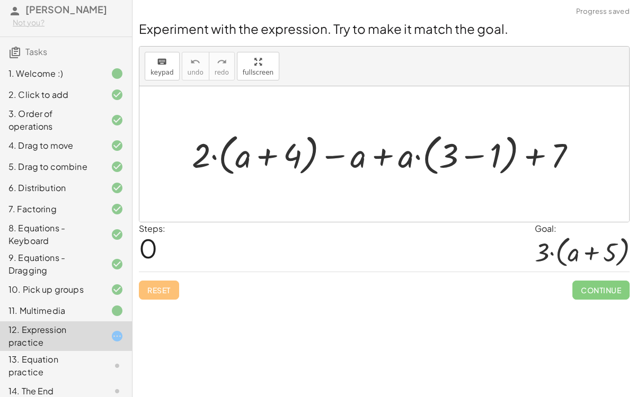
click at [155, 288] on div "Reset Continue" at bounding box center [384, 286] width 490 height 28
drag, startPoint x: 202, startPoint y: 164, endPoint x: 266, endPoint y: 159, distance: 64.3
click at [266, 159] on div at bounding box center [387, 154] width 403 height 50
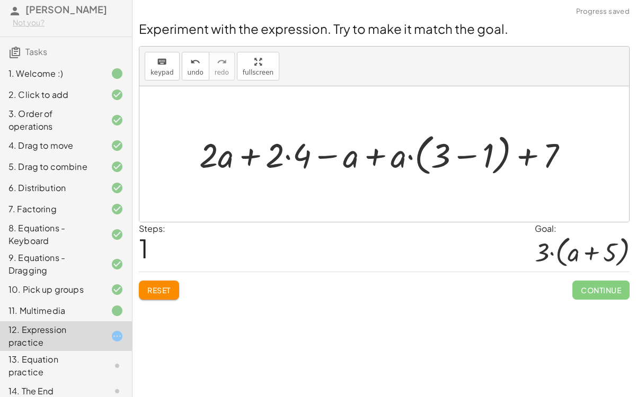
click at [286, 155] on div at bounding box center [388, 154] width 388 height 50
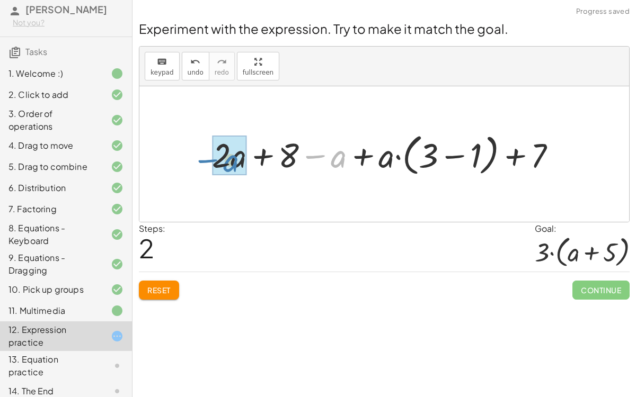
drag, startPoint x: 331, startPoint y: 156, endPoint x: 214, endPoint y: 159, distance: 116.6
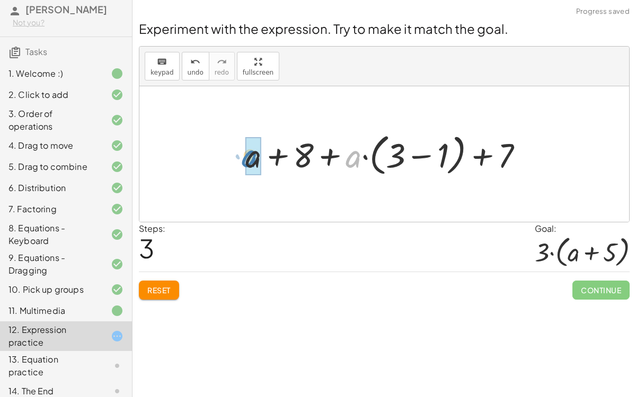
drag, startPoint x: 353, startPoint y: 158, endPoint x: 249, endPoint y: 158, distance: 103.3
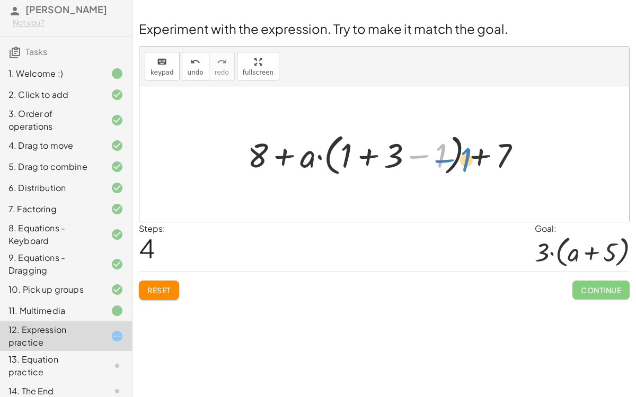
drag, startPoint x: 439, startPoint y: 149, endPoint x: 425, endPoint y: 150, distance: 13.8
click at [425, 150] on div at bounding box center [388, 154] width 293 height 50
drag, startPoint x: 404, startPoint y: 151, endPoint x: 245, endPoint y: 148, distance: 158.4
click at [245, 148] on div at bounding box center [388, 154] width 293 height 50
drag, startPoint x: 395, startPoint y: 151, endPoint x: 260, endPoint y: 154, distance: 135.6
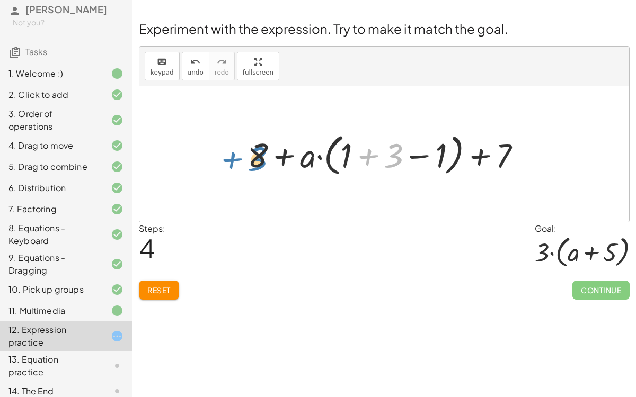
click at [260, 154] on div at bounding box center [388, 154] width 293 height 50
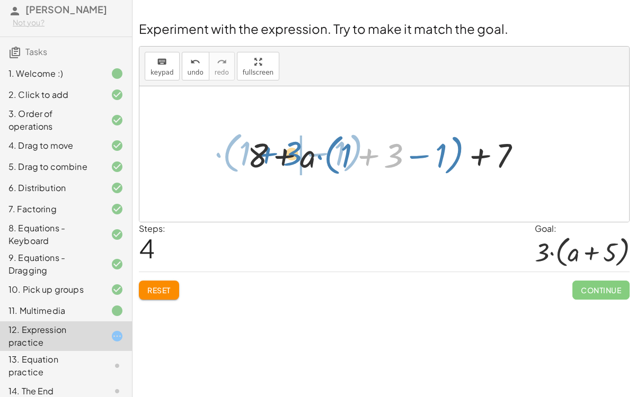
drag, startPoint x: 393, startPoint y: 155, endPoint x: 292, endPoint y: 154, distance: 100.1
click at [292, 154] on div at bounding box center [388, 154] width 293 height 50
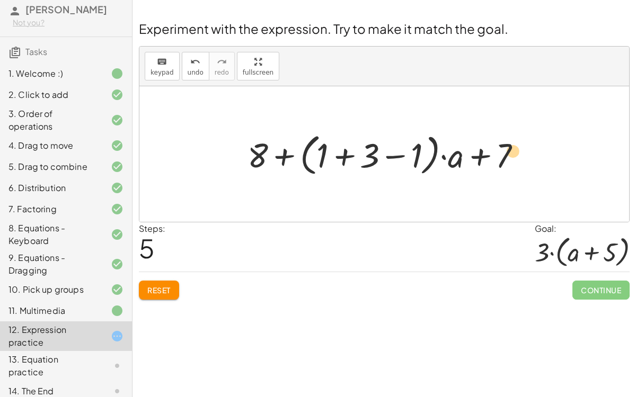
drag, startPoint x: 415, startPoint y: 156, endPoint x: 506, endPoint y: 150, distance: 91.3
click at [506, 150] on div at bounding box center [388, 154] width 293 height 50
drag, startPoint x: 506, startPoint y: 150, endPoint x: 420, endPoint y: 151, distance: 86.9
click at [420, 151] on div at bounding box center [388, 154] width 293 height 50
drag, startPoint x: 255, startPoint y: 155, endPoint x: 421, endPoint y: 155, distance: 165.8
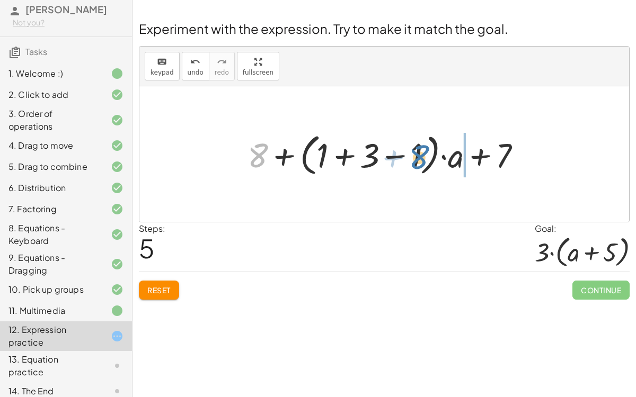
click at [421, 155] on div at bounding box center [388, 154] width 293 height 50
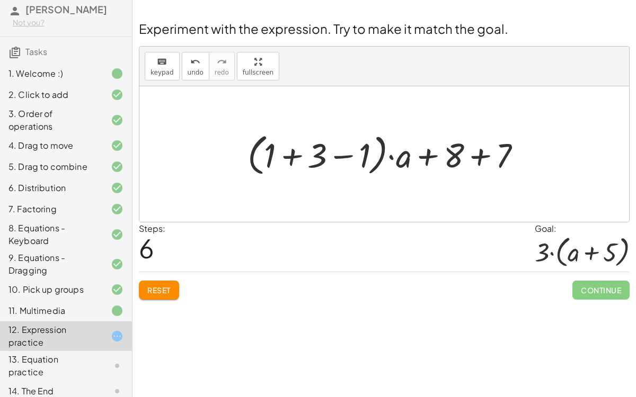
click at [150, 286] on span "Reset" at bounding box center [158, 291] width 23 height 10
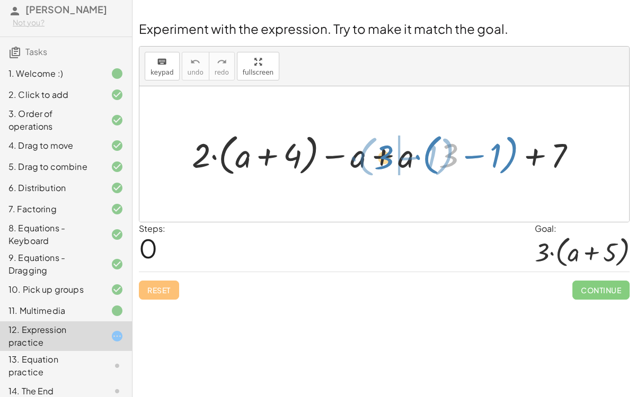
drag, startPoint x: 456, startPoint y: 154, endPoint x: 392, endPoint y: 156, distance: 64.1
click at [392, 156] on div at bounding box center [387, 154] width 403 height 50
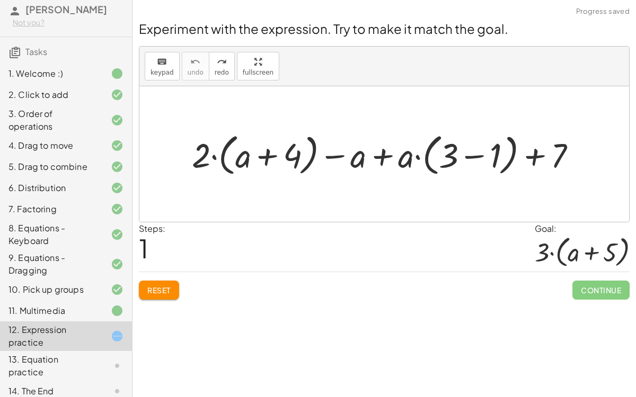
click at [174, 290] on button "Reset" at bounding box center [159, 290] width 40 height 19
click at [32, 307] on div "13. Equation practice" at bounding box center [50, 365] width 85 height 25
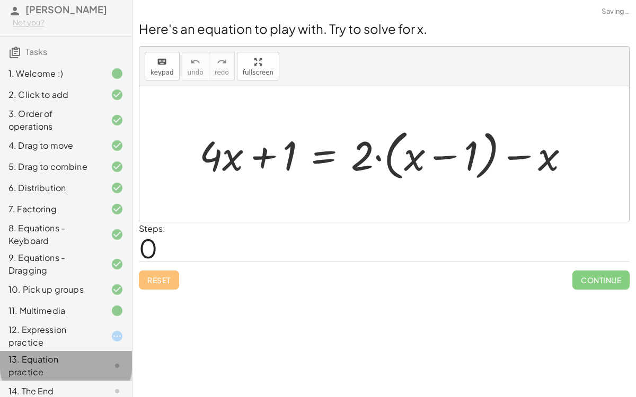
click at [39, 307] on div "13. Equation practice" at bounding box center [50, 365] width 85 height 25
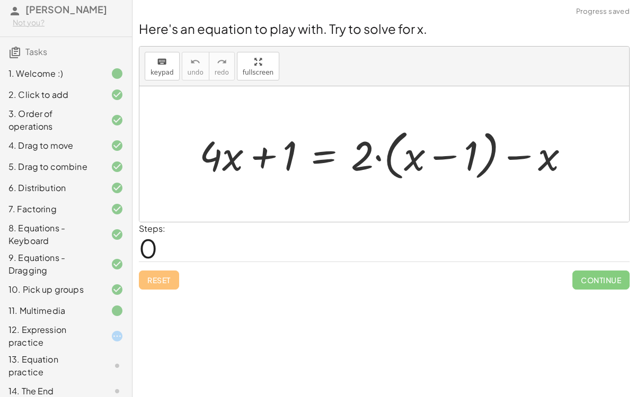
click at [37, 307] on div "14. The End" at bounding box center [50, 391] width 85 height 13
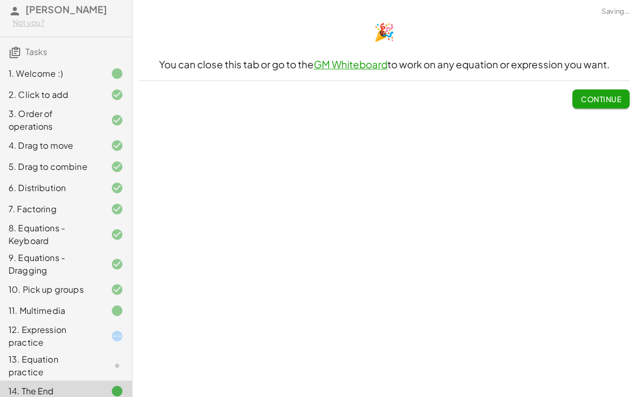
click at [50, 307] on div "13. Equation practice" at bounding box center [50, 365] width 85 height 25
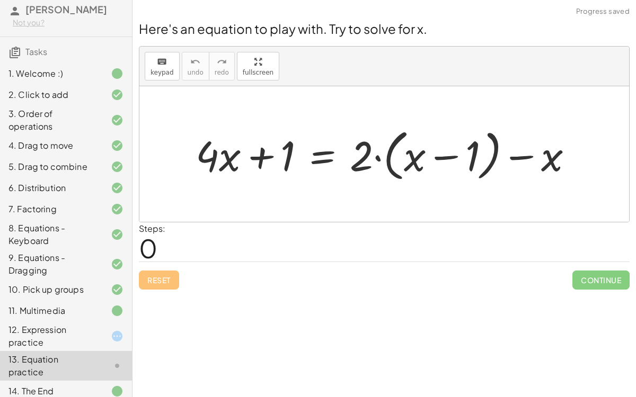
click at [54, 307] on div "14. The End" at bounding box center [50, 391] width 85 height 13
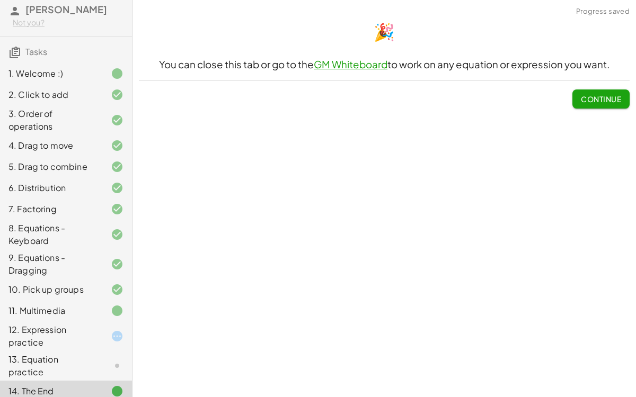
click at [57, 307] on div "13. Equation practice" at bounding box center [50, 365] width 85 height 25
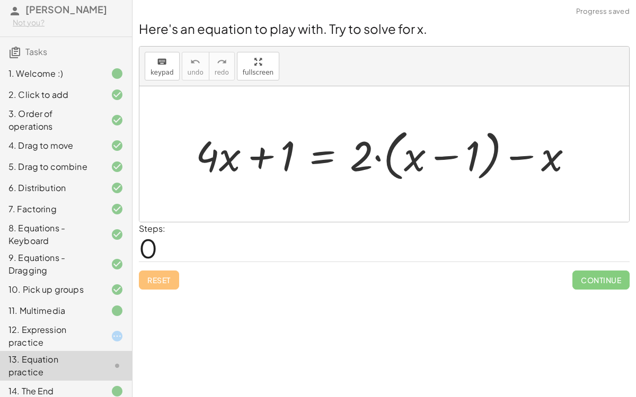
click at [572, 267] on div "Continue" at bounding box center [600, 276] width 57 height 28
click at [585, 286] on span "Continue" at bounding box center [600, 280] width 57 height 19
click at [591, 281] on span "Continue" at bounding box center [600, 280] width 57 height 19
click at [55, 307] on div "14. The End" at bounding box center [50, 391] width 85 height 13
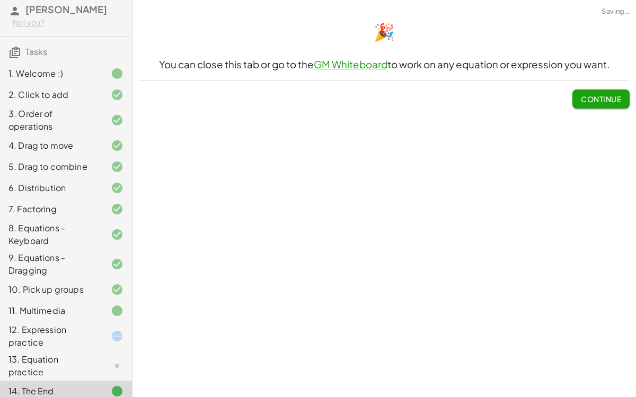
click at [39, 307] on div "12. Expression practice" at bounding box center [50, 336] width 85 height 25
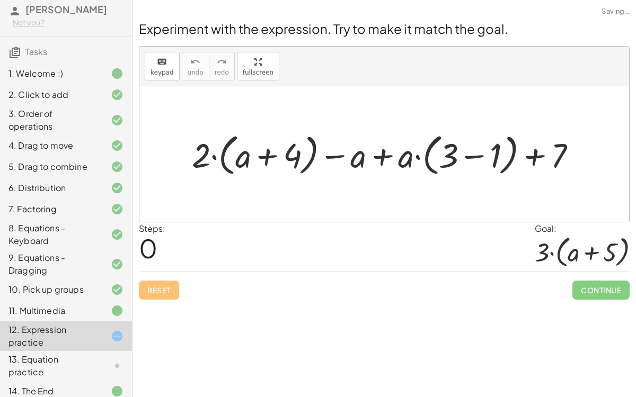
click at [602, 290] on span "Continue" at bounding box center [600, 290] width 57 height 19
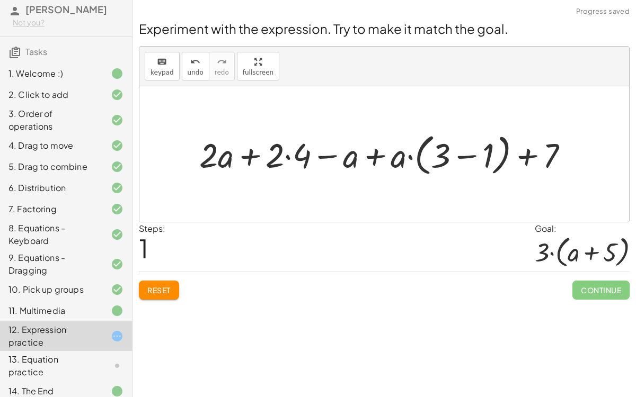
click at [595, 288] on span "Continue" at bounding box center [600, 290] width 57 height 19
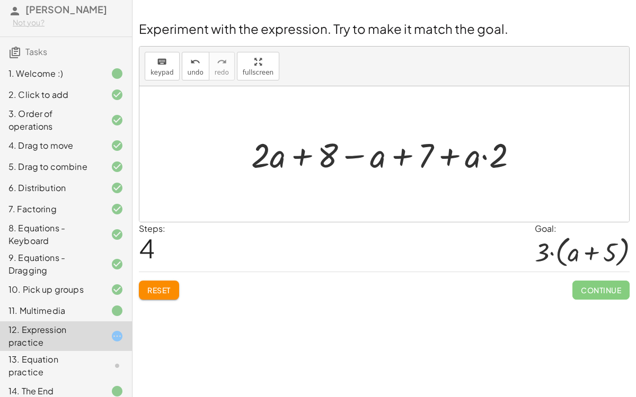
click at [149, 294] on button "Reset" at bounding box center [159, 290] width 40 height 19
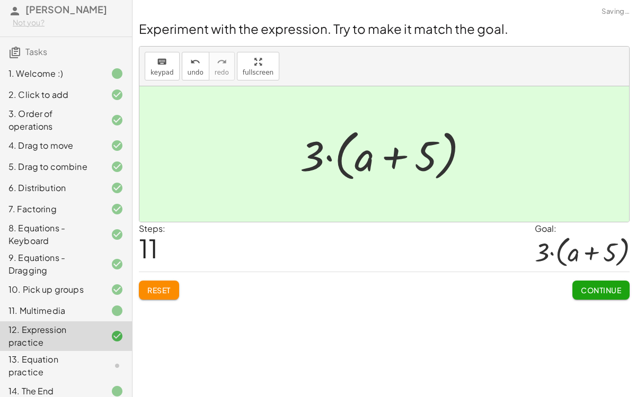
click at [594, 292] on span "Continue" at bounding box center [601, 291] width 40 height 10
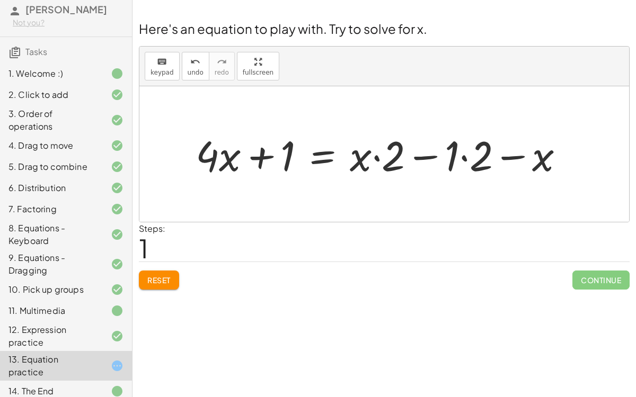
click at [157, 275] on span "Reset" at bounding box center [158, 280] width 23 height 10
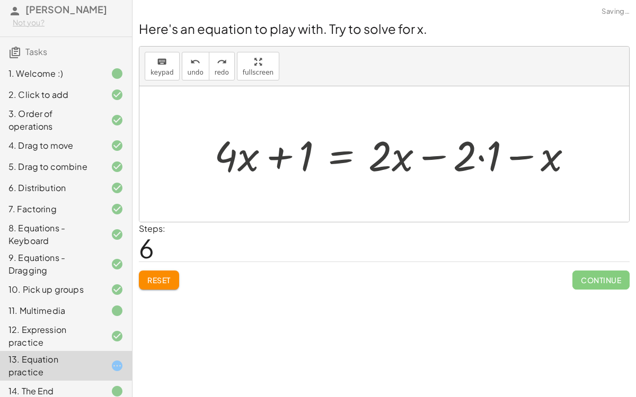
click at [161, 271] on button "Reset" at bounding box center [159, 280] width 40 height 19
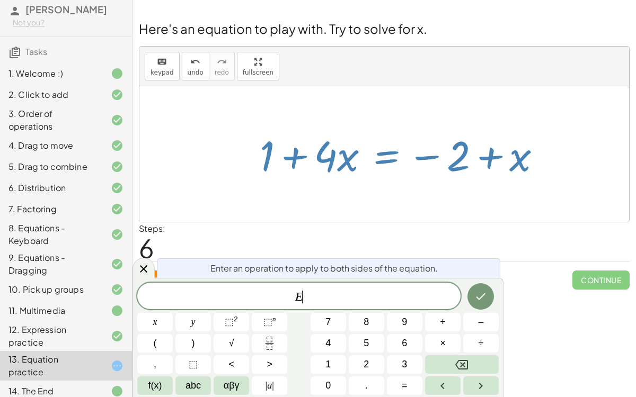
click at [480, 307] on span "–" at bounding box center [480, 322] width 5 height 14
click at [369, 307] on button "2" at bounding box center [366, 364] width 35 height 19
click at [484, 304] on button "Done" at bounding box center [480, 296] width 26 height 26
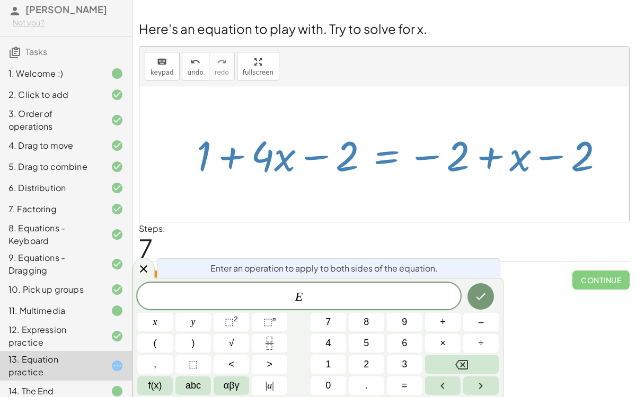
click at [445, 307] on span "×" at bounding box center [443, 343] width 6 height 14
click at [372, 307] on button "2" at bounding box center [366, 364] width 35 height 19
click at [436, 307] on button "×" at bounding box center [442, 343] width 35 height 19
click at [480, 307] on button "Done" at bounding box center [480, 296] width 26 height 26
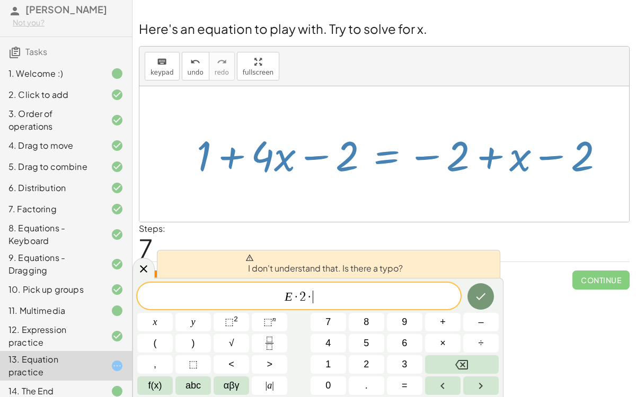
click at [468, 307] on button "Backspace" at bounding box center [462, 364] width 74 height 19
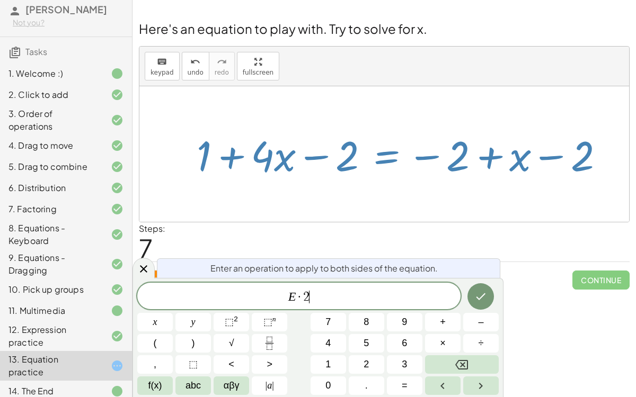
click at [467, 307] on icon "Backspace" at bounding box center [461, 365] width 13 height 10
click at [463, 307] on icon "Backspace" at bounding box center [461, 365] width 13 height 13
